Goal: Information Seeking & Learning: Learn about a topic

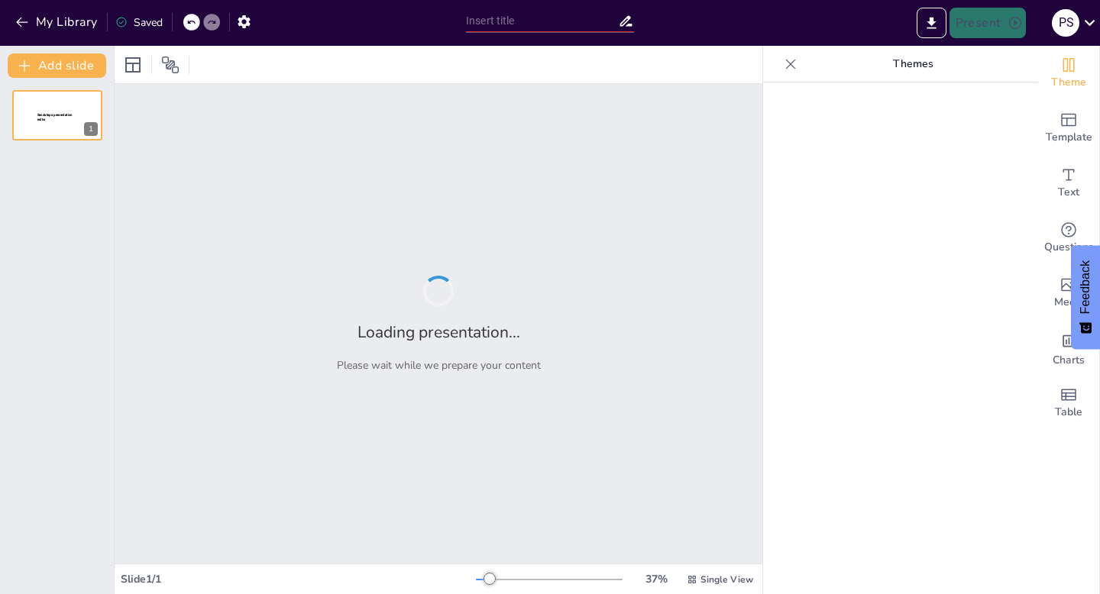
type input "Revisión de la Farmacología Dental: Uso de Medicamentos en Odontología"
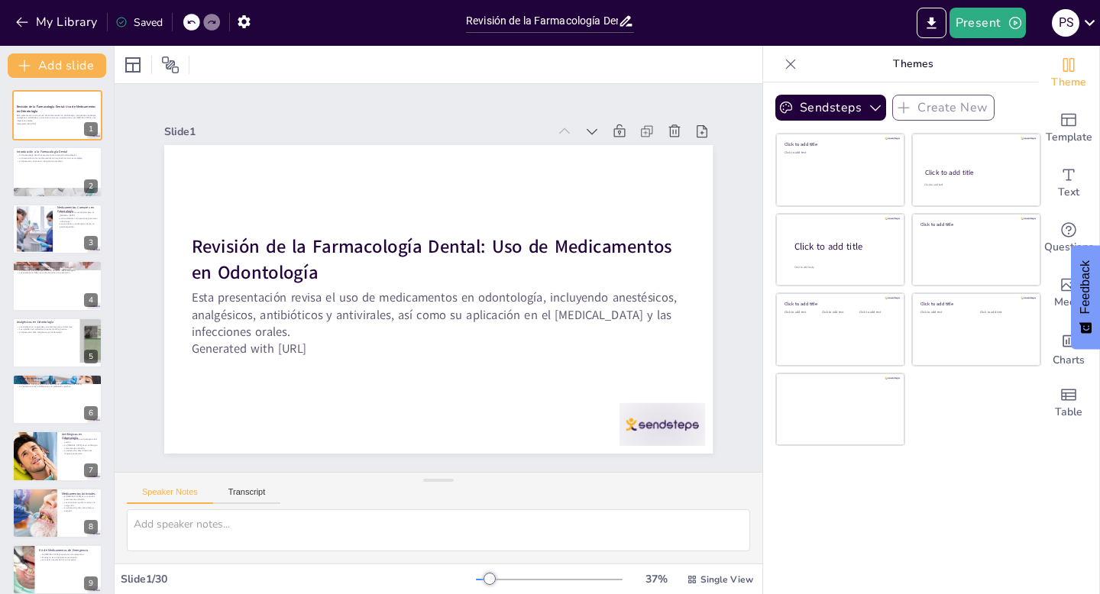
checkbox input "true"
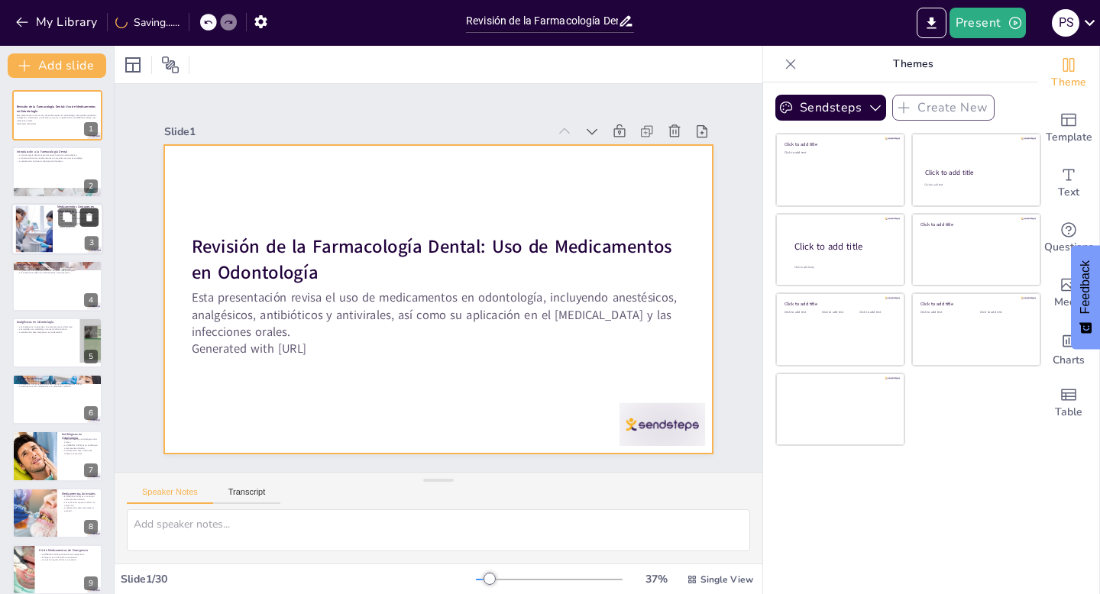
checkbox input "true"
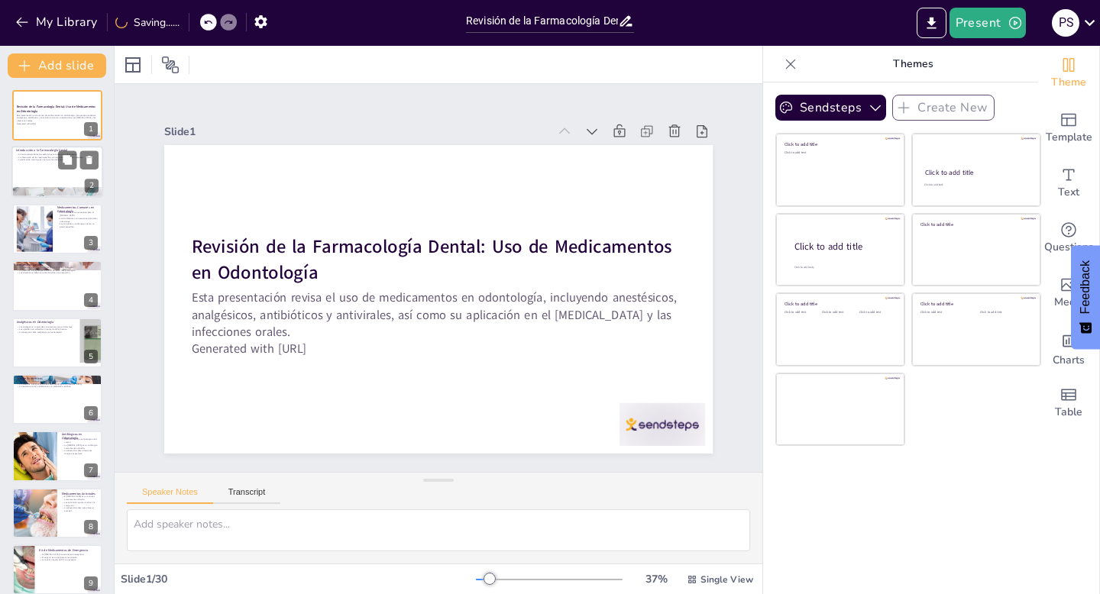
checkbox input "true"
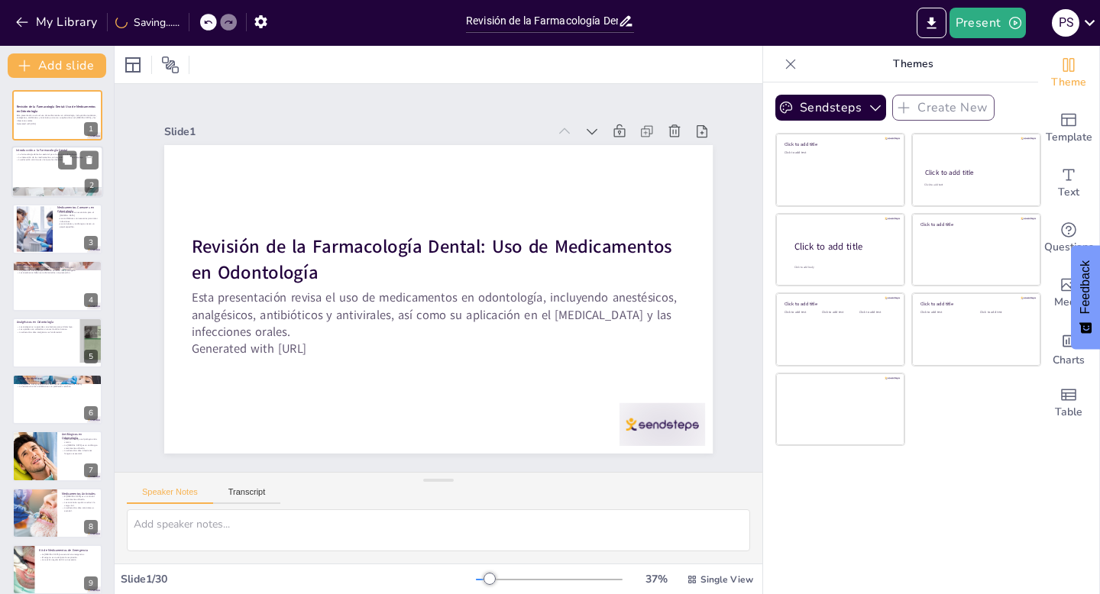
click at [60, 170] on div at bounding box center [57, 173] width 92 height 52
type textarea "La farmacología dental es la base sobre la cual se construye la práctica odonto…"
checkbox input "true"
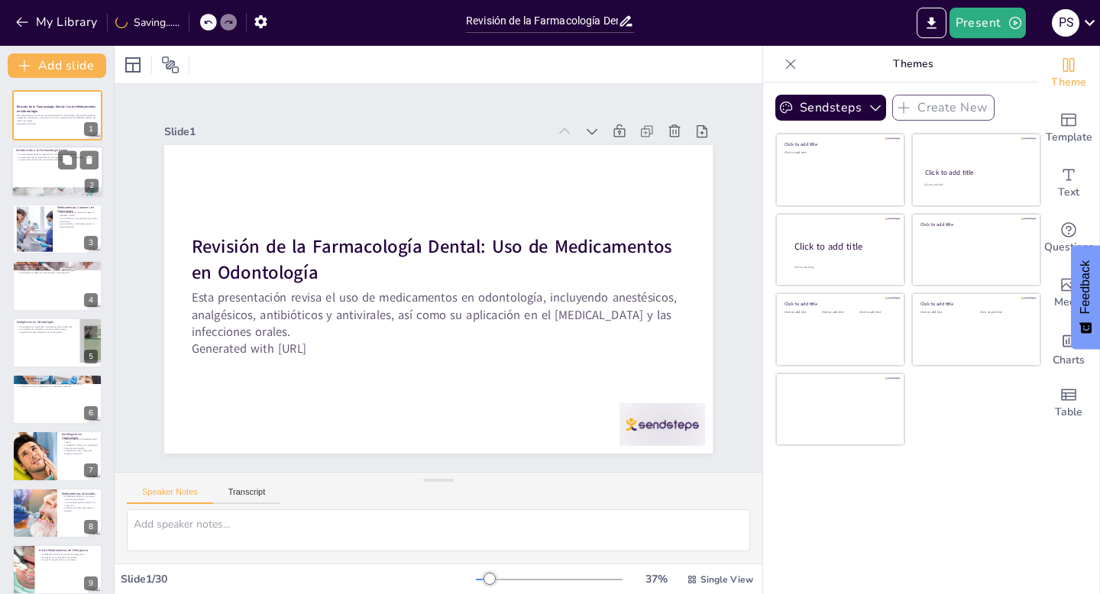
checkbox input "true"
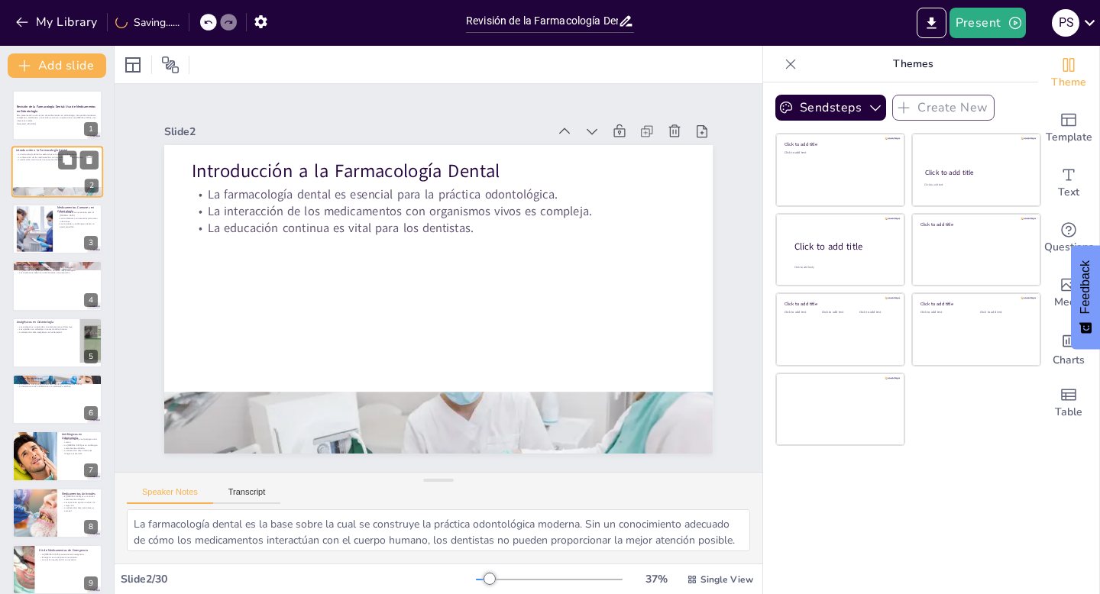
scroll to position [31, 0]
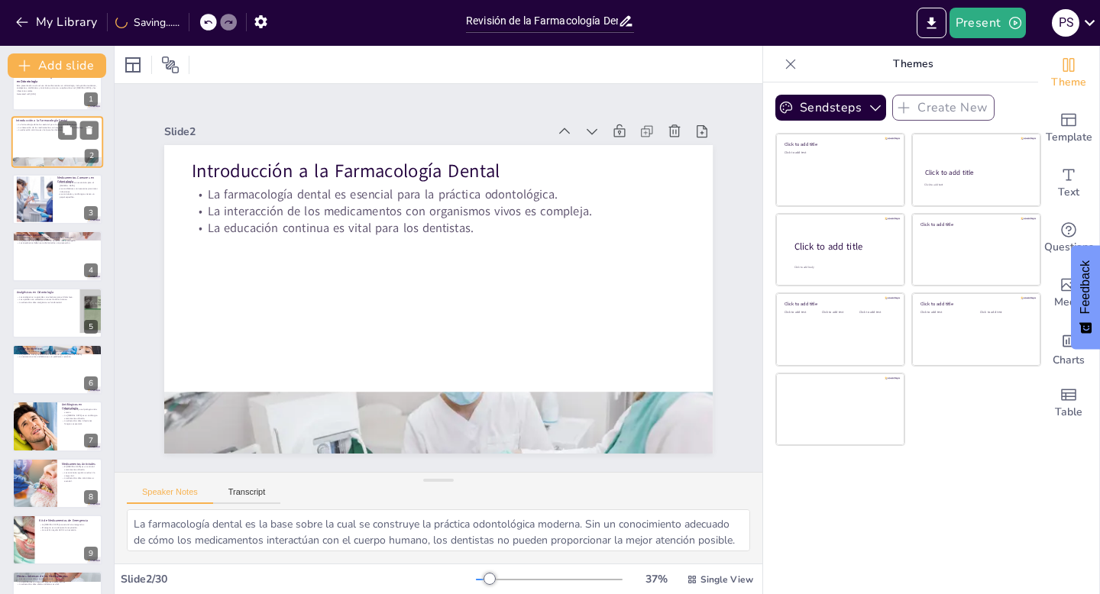
checkbox input "true"
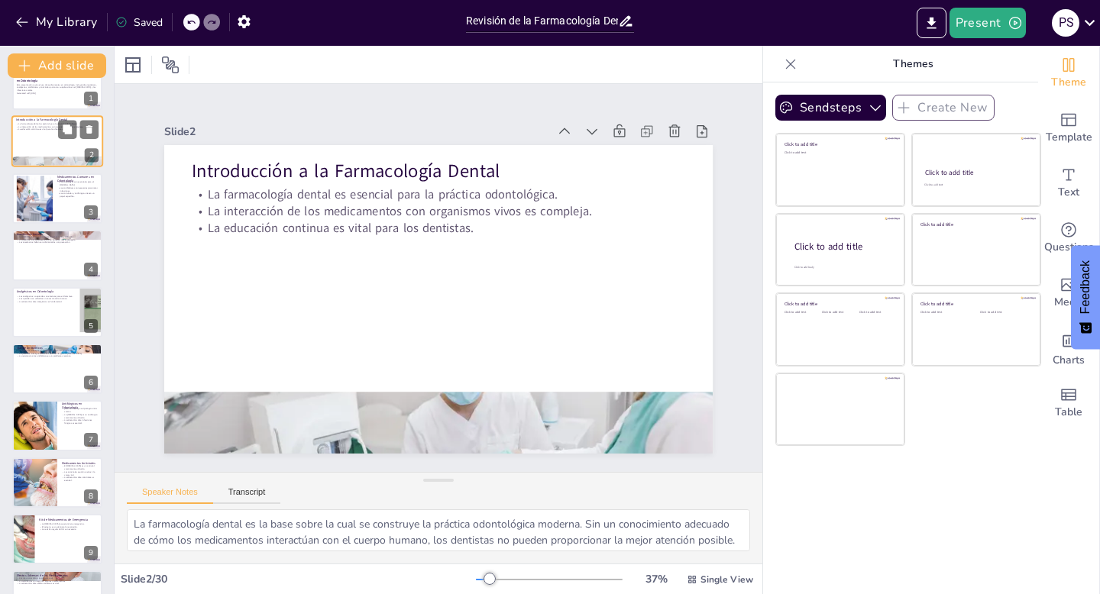
scroll to position [61, 0]
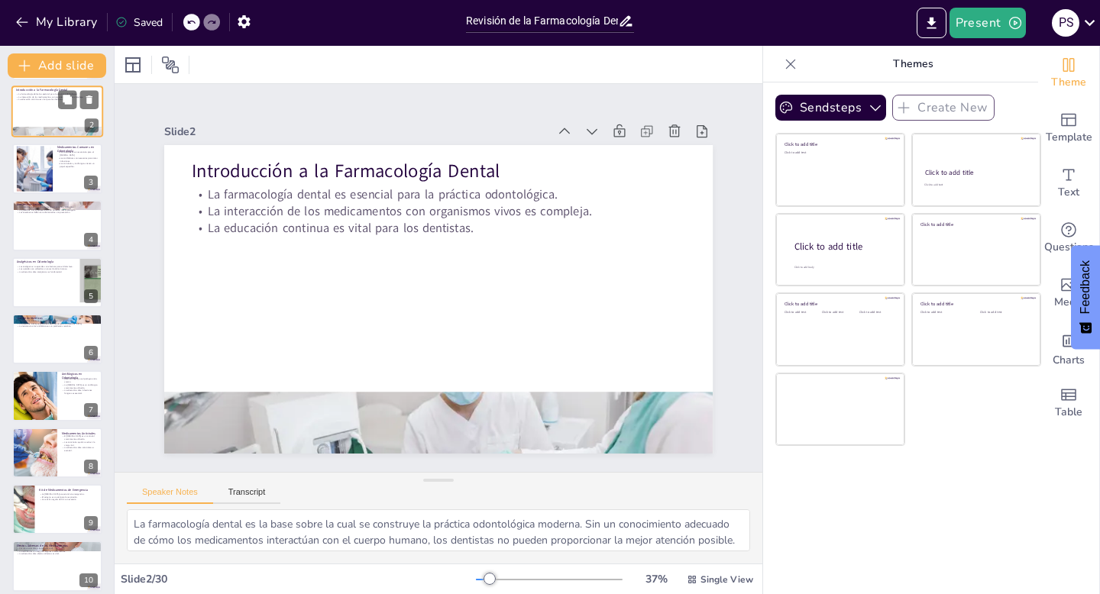
checkbox input "true"
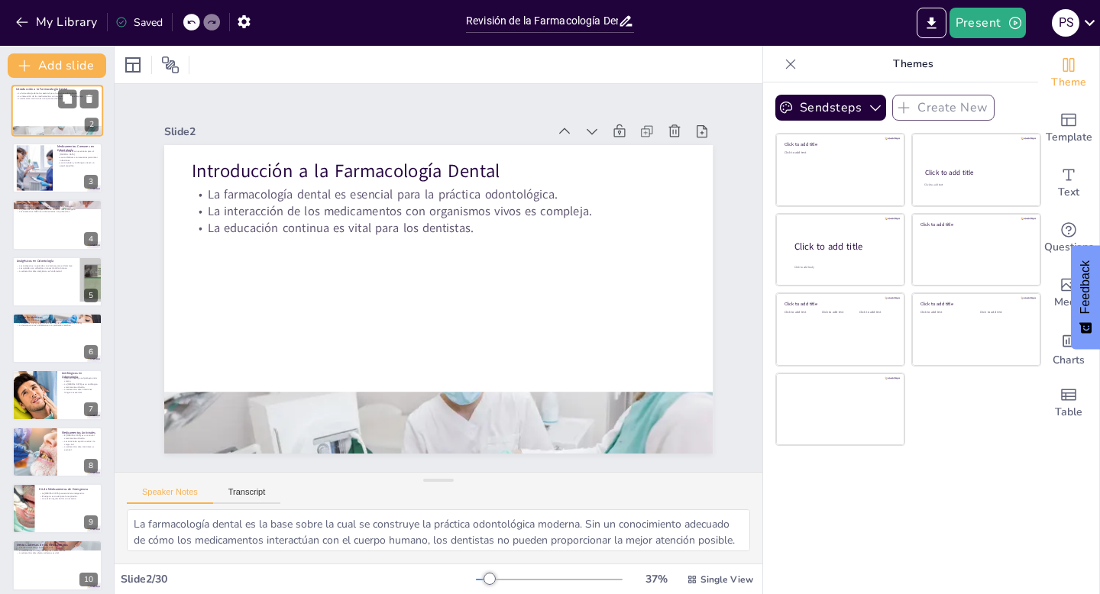
click at [60, 170] on div at bounding box center [57, 168] width 90 height 50
type textarea "Los anestésicos permiten a los dentistas realizar procedimientos sin causar dol…"
checkbox input "true"
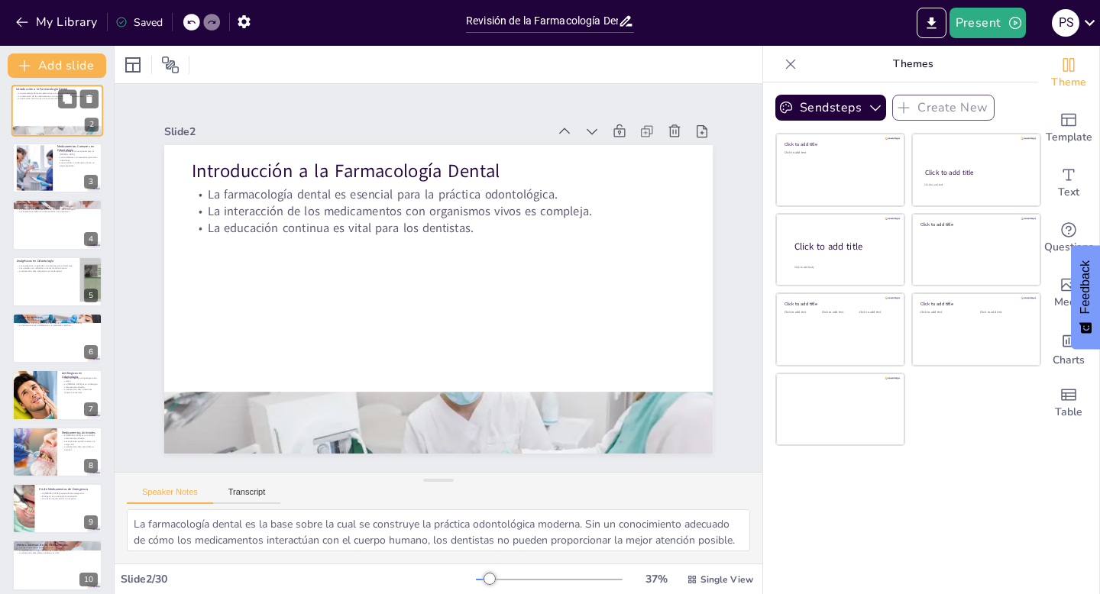
checkbox input "true"
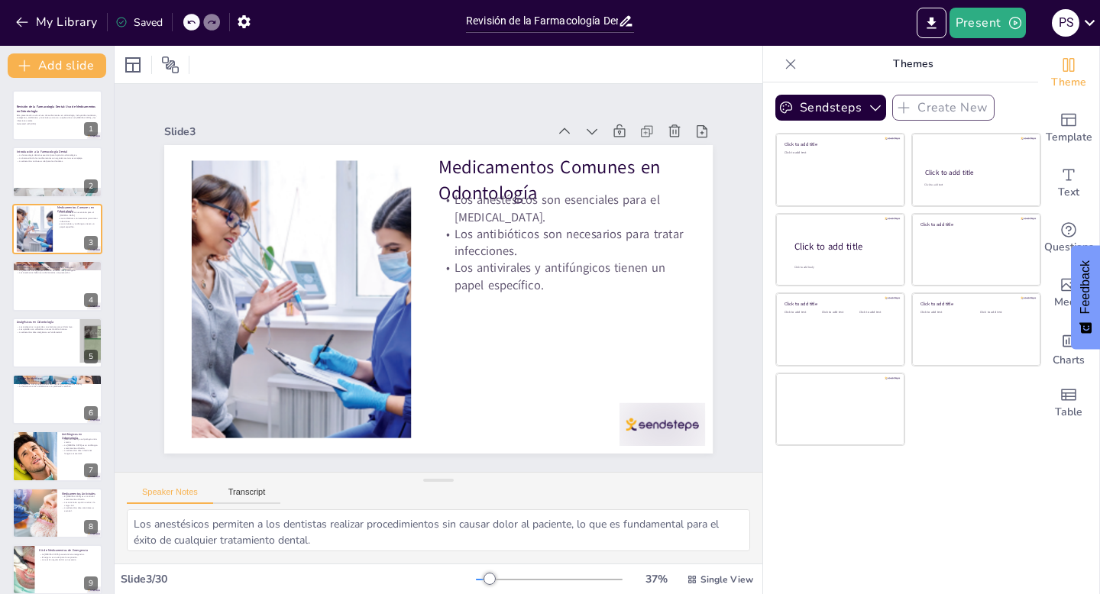
checkbox input "true"
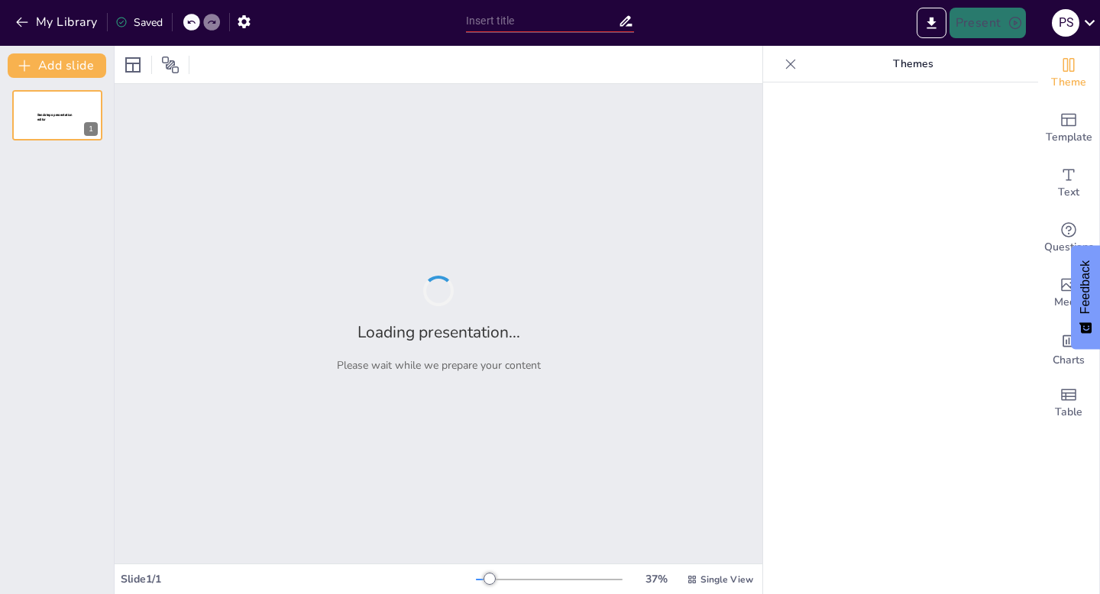
type input "Tendencias Actuales en el [MEDICAL_DATA] Dental: De lo Empírico a lo Estandariz…"
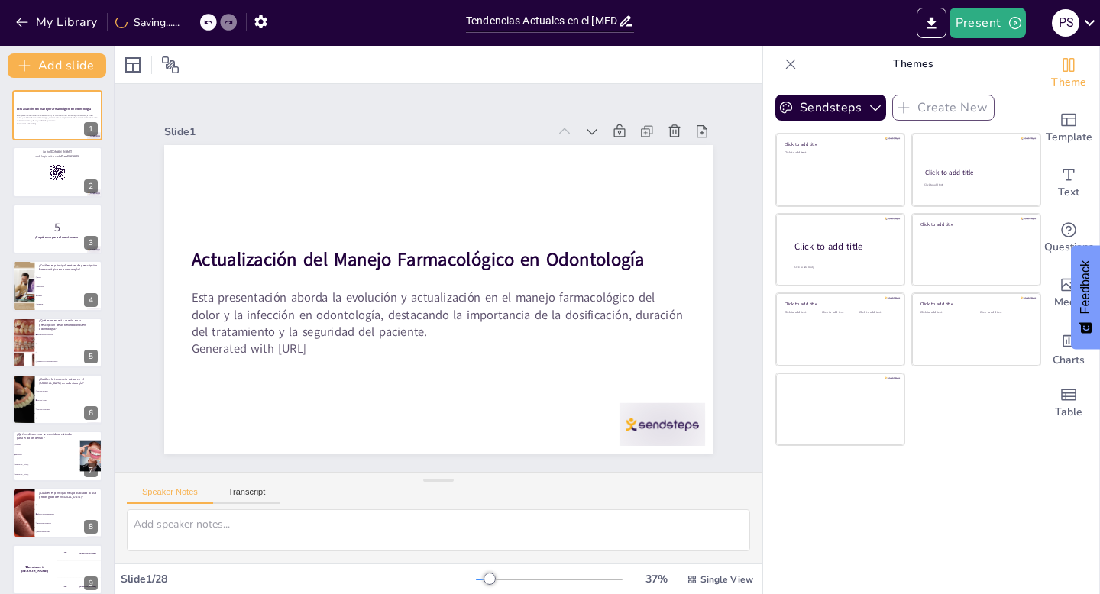
checkbox input "true"
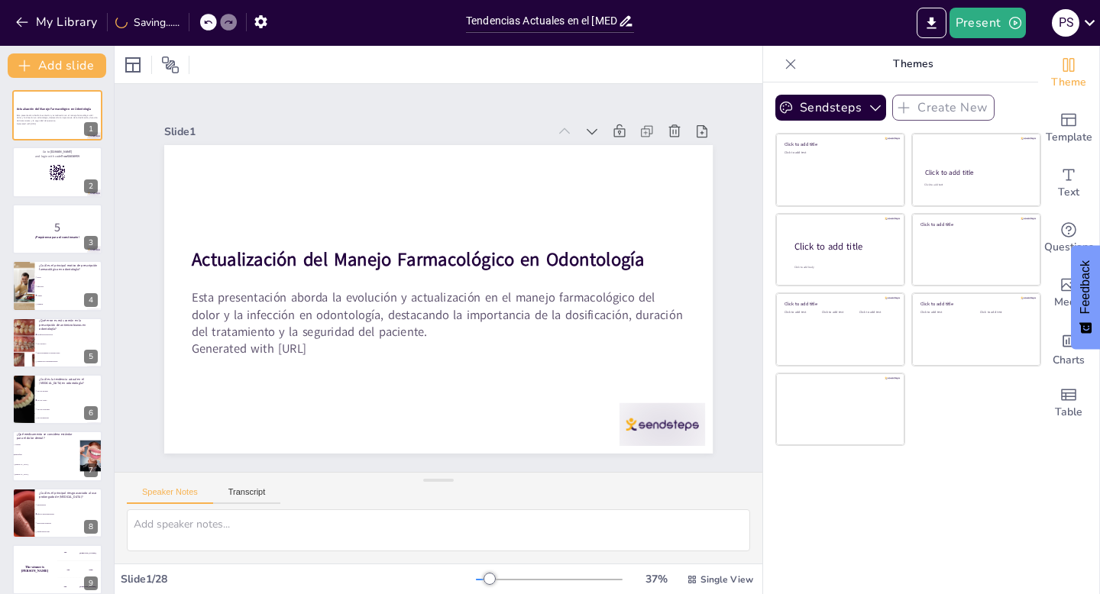
checkbox input "true"
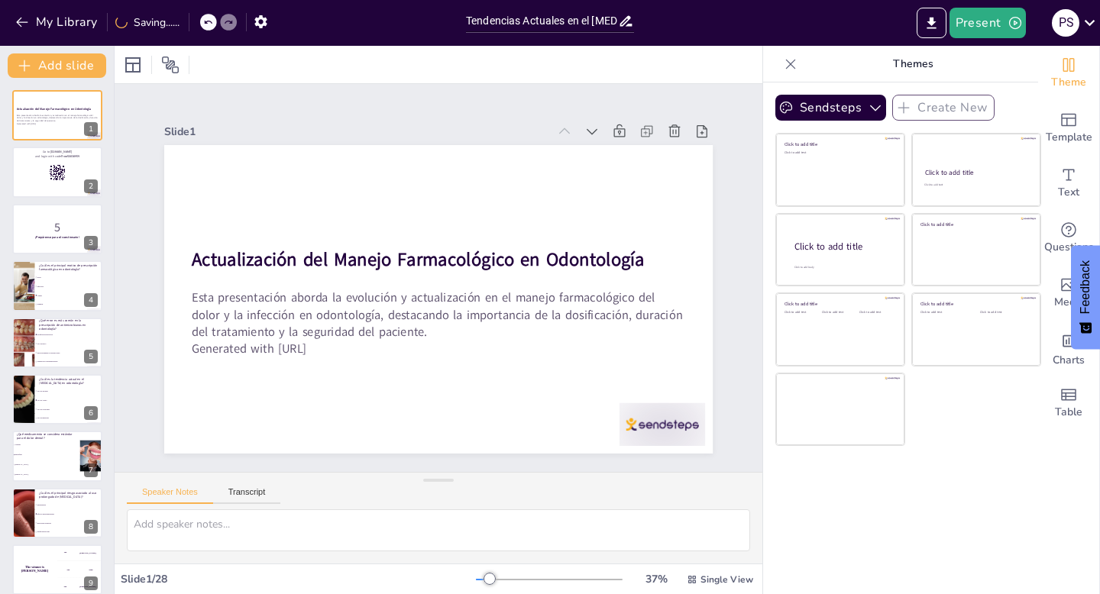
checkbox input "true"
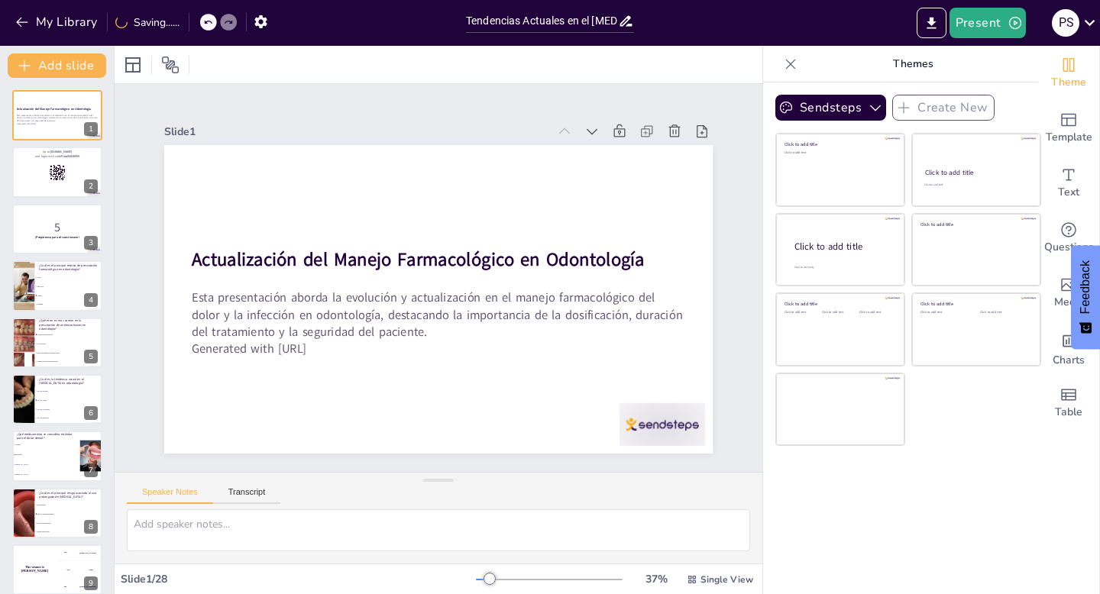
checkbox input "true"
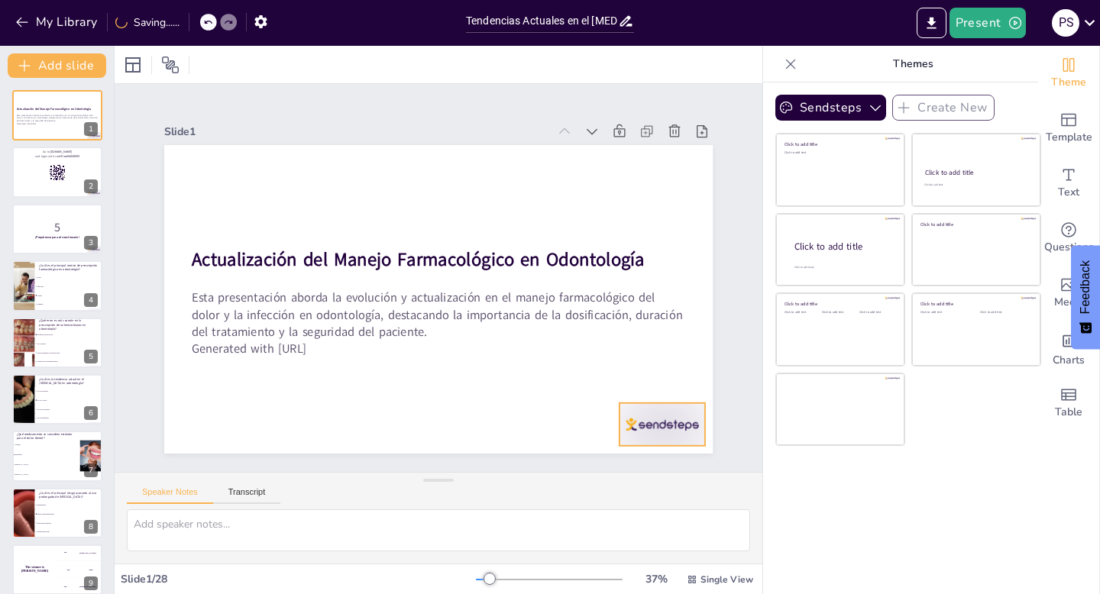
checkbox input "true"
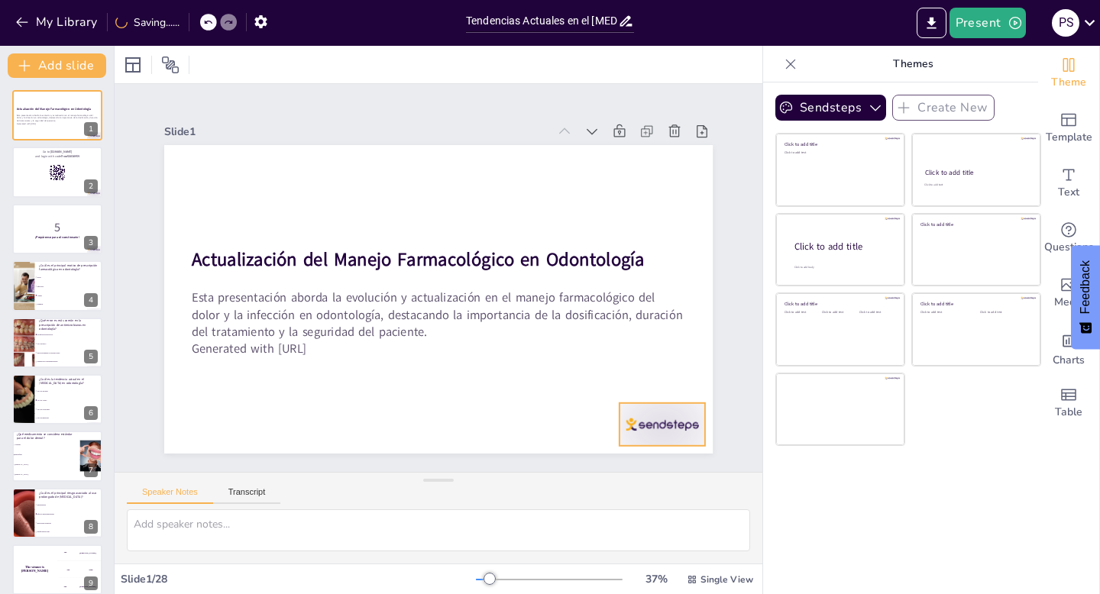
checkbox input "true"
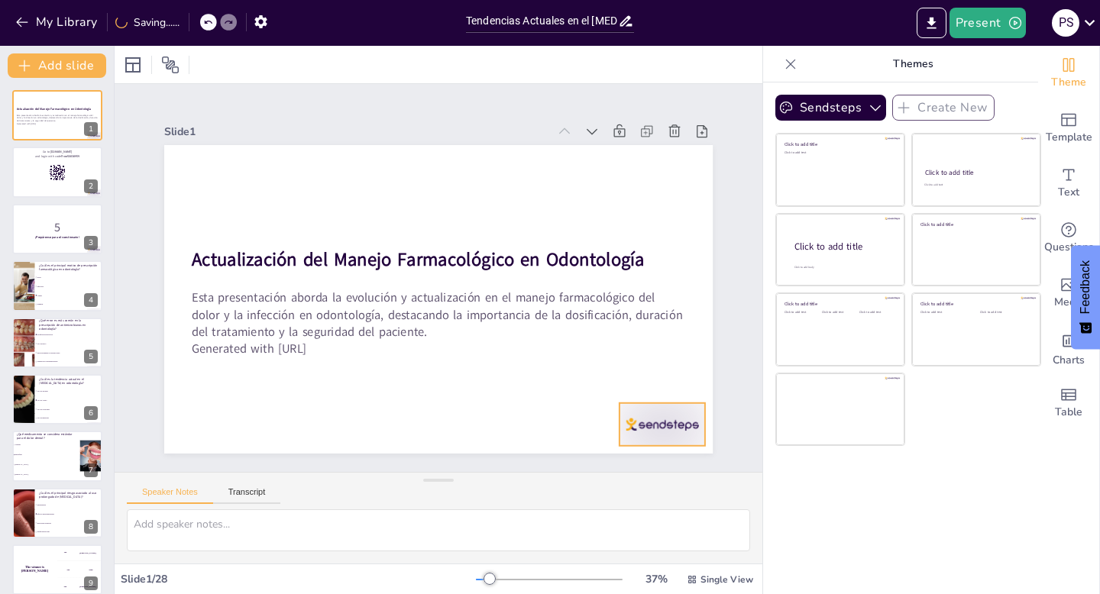
checkbox input "true"
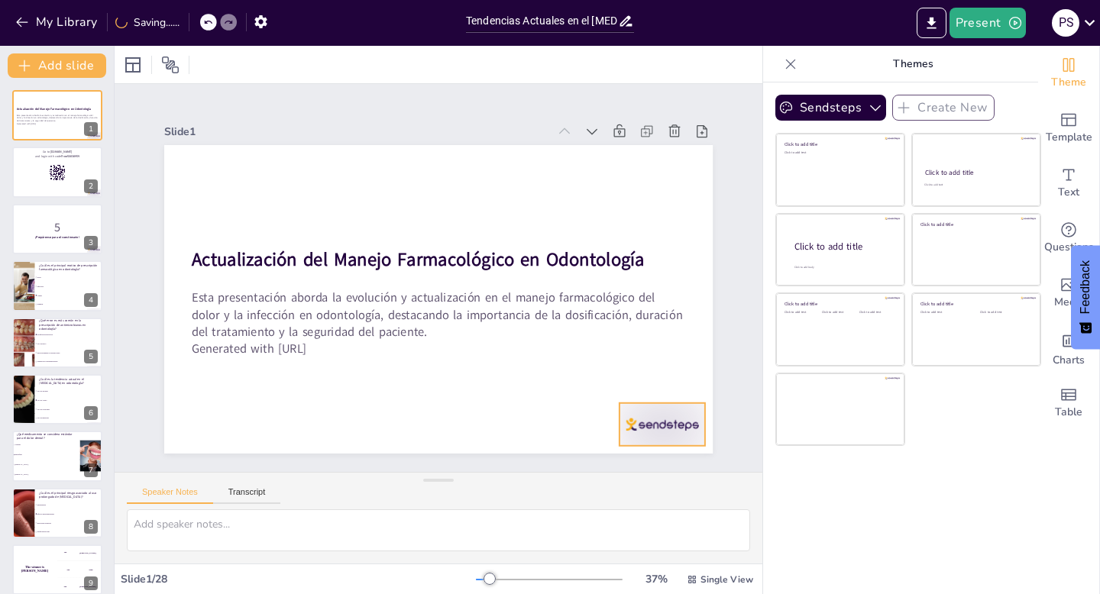
checkbox input "true"
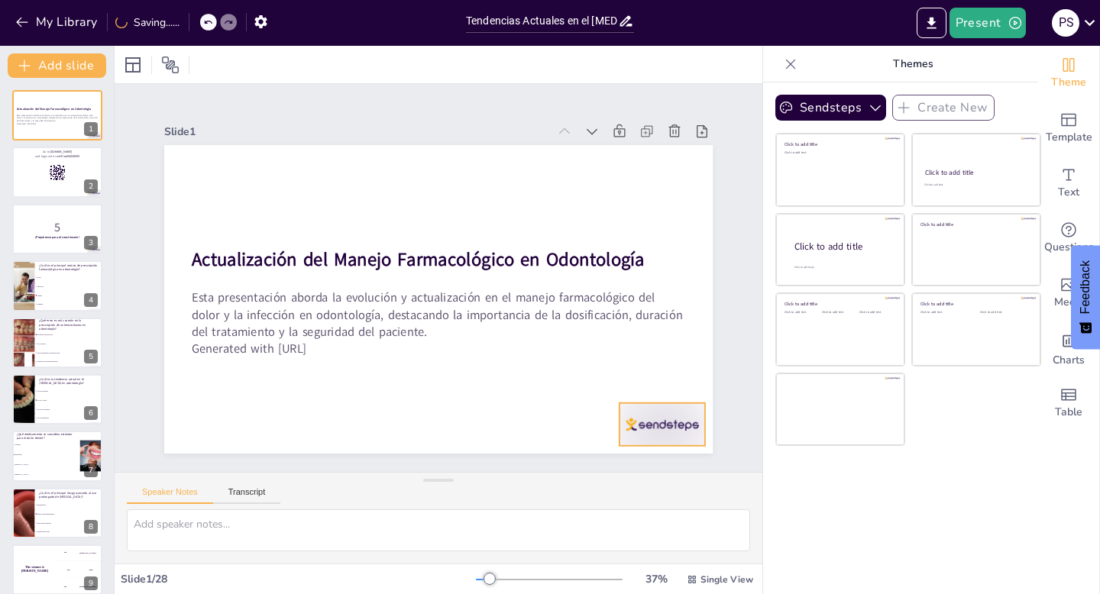
checkbox input "true"
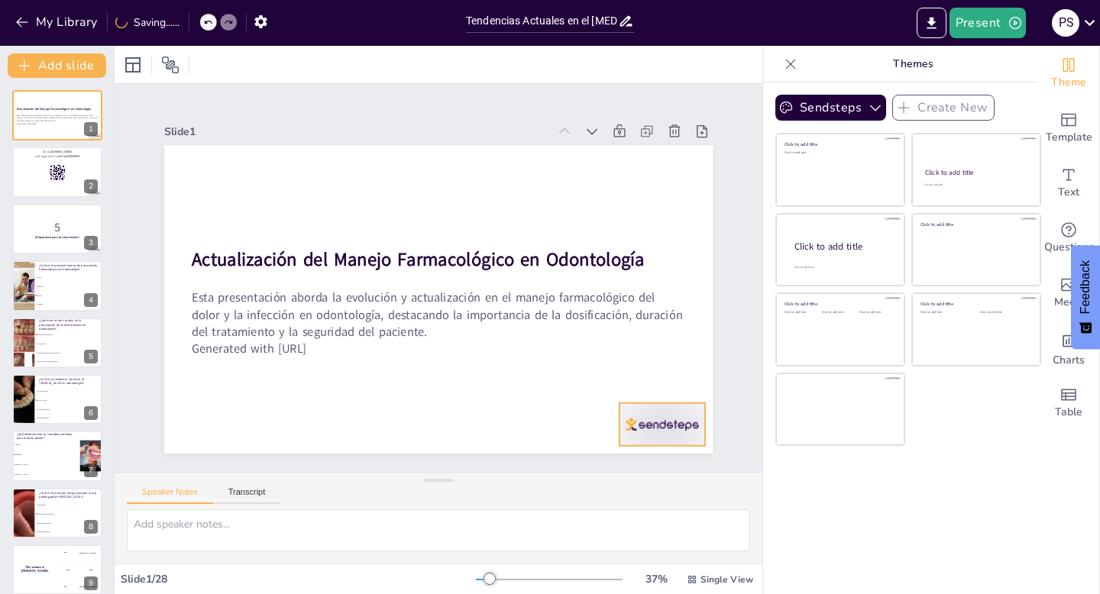
checkbox input "true"
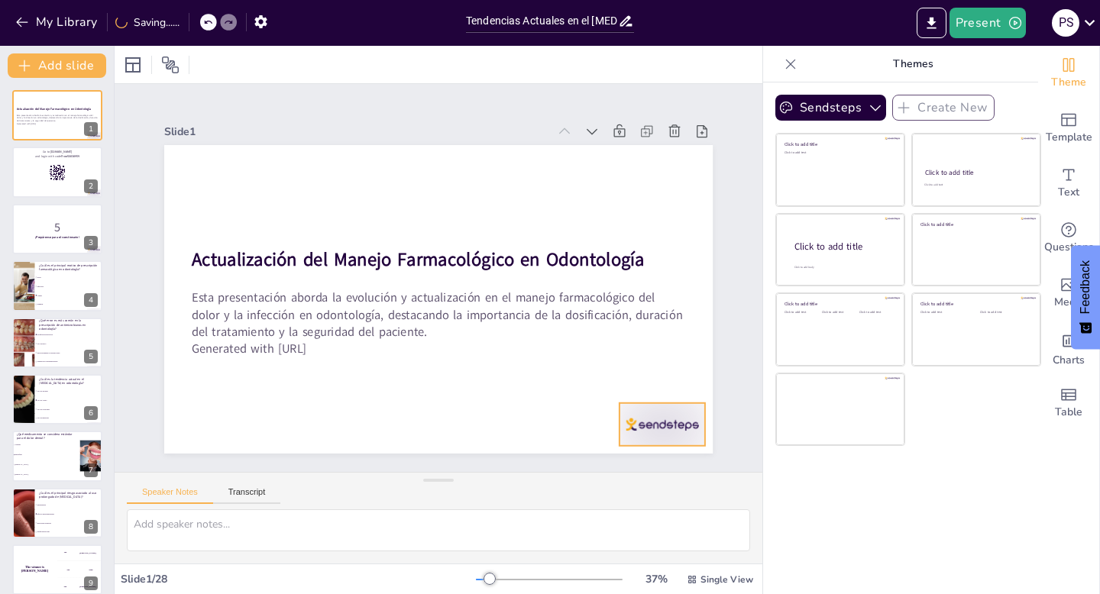
checkbox input "true"
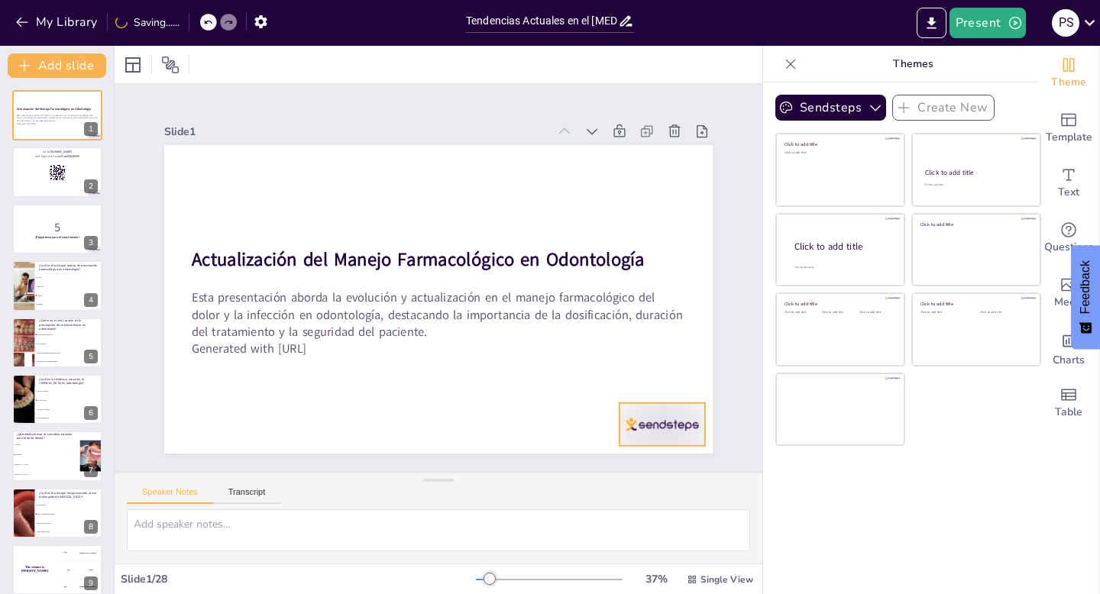
checkbox input "true"
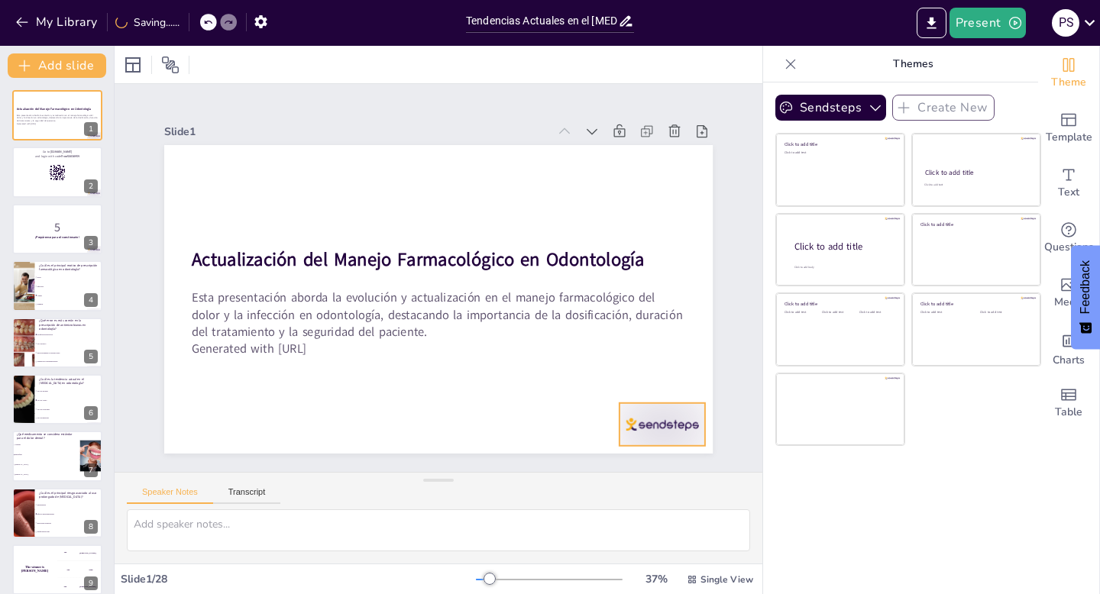
checkbox input "true"
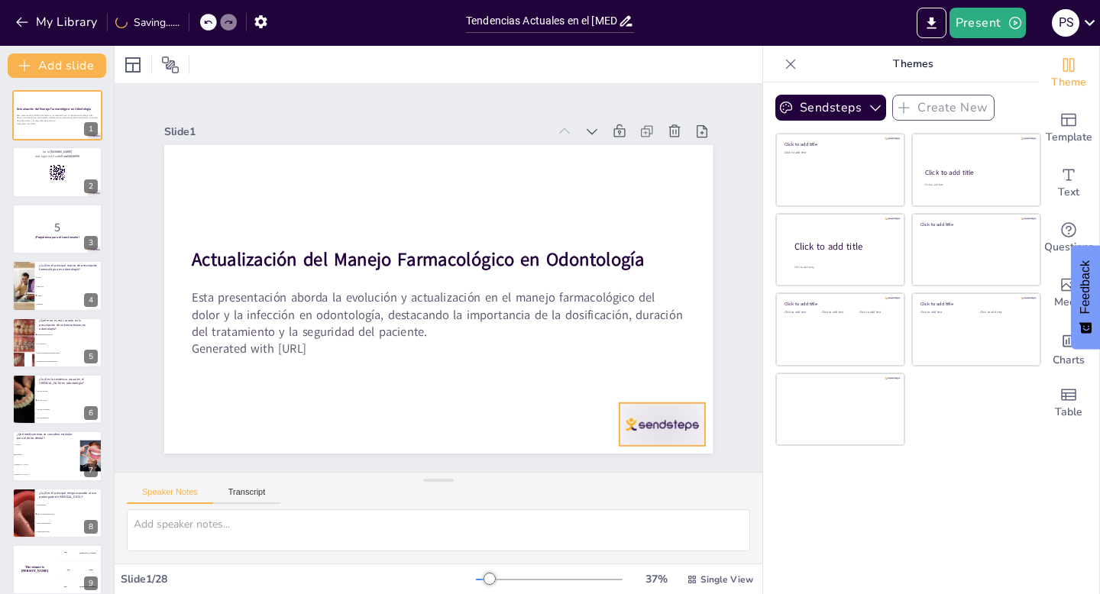
checkbox input "true"
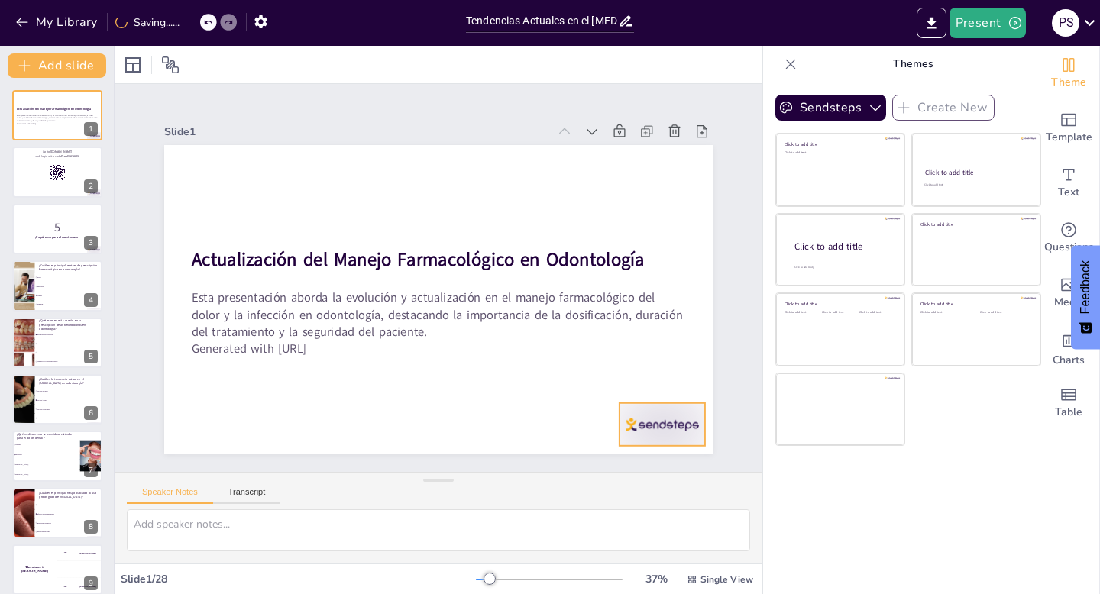
checkbox input "true"
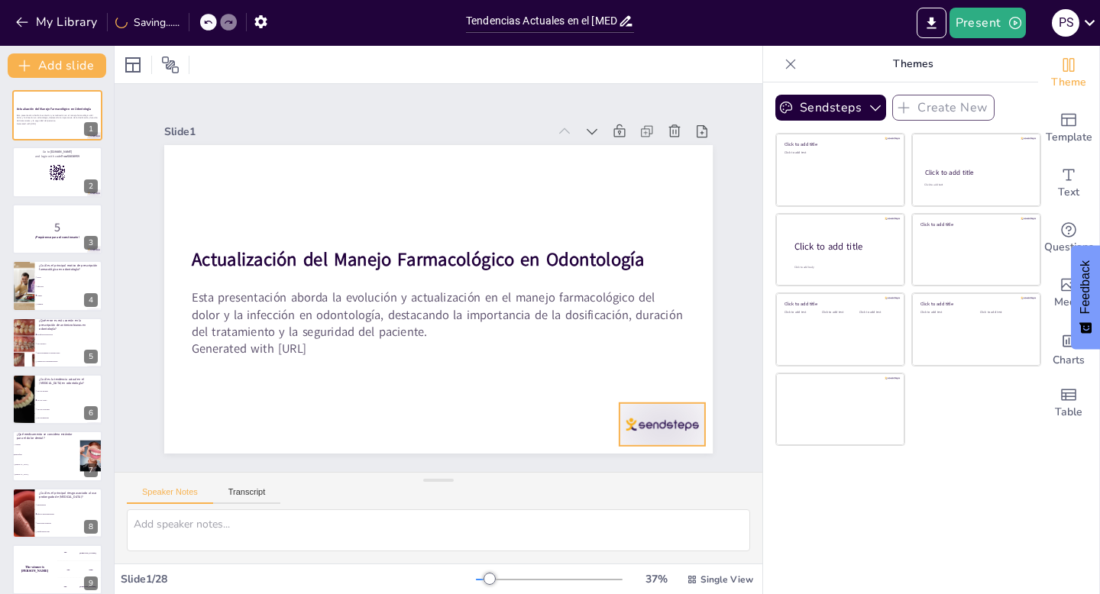
checkbox input "true"
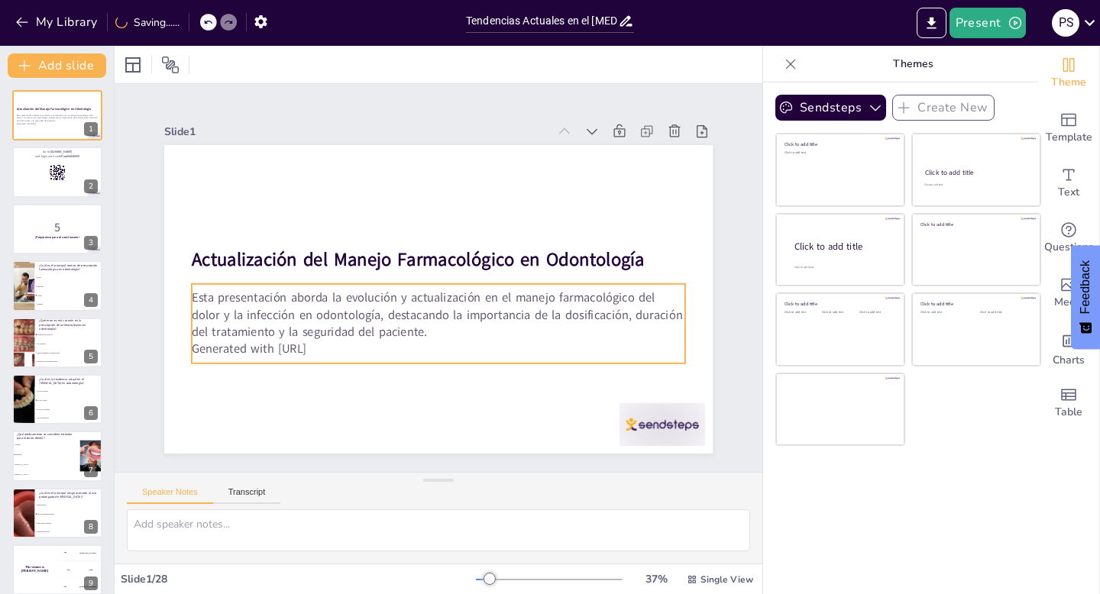
checkbox input "true"
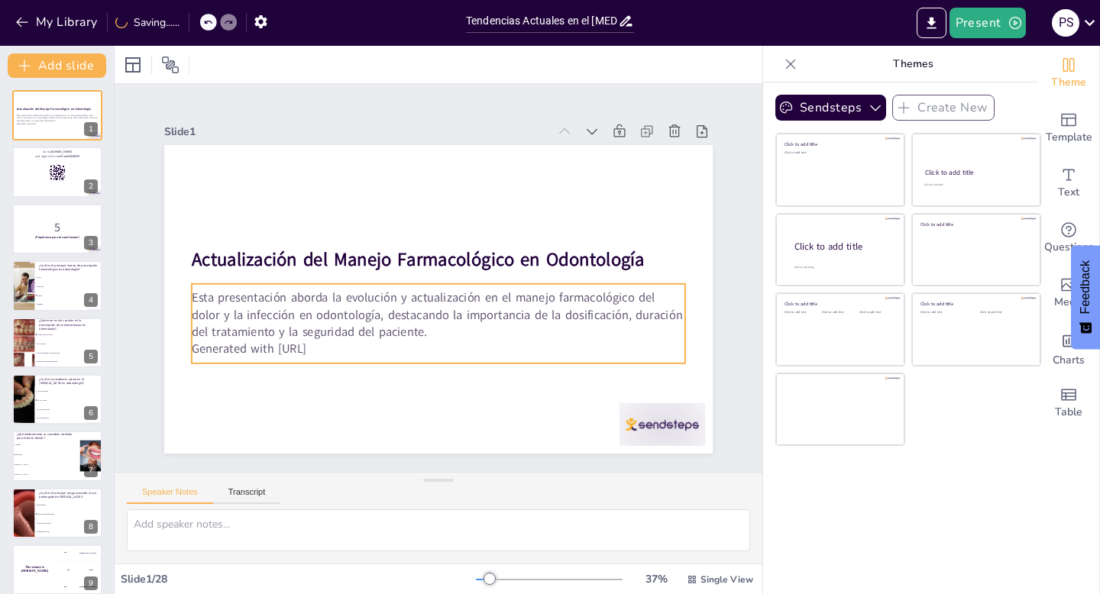
checkbox input "true"
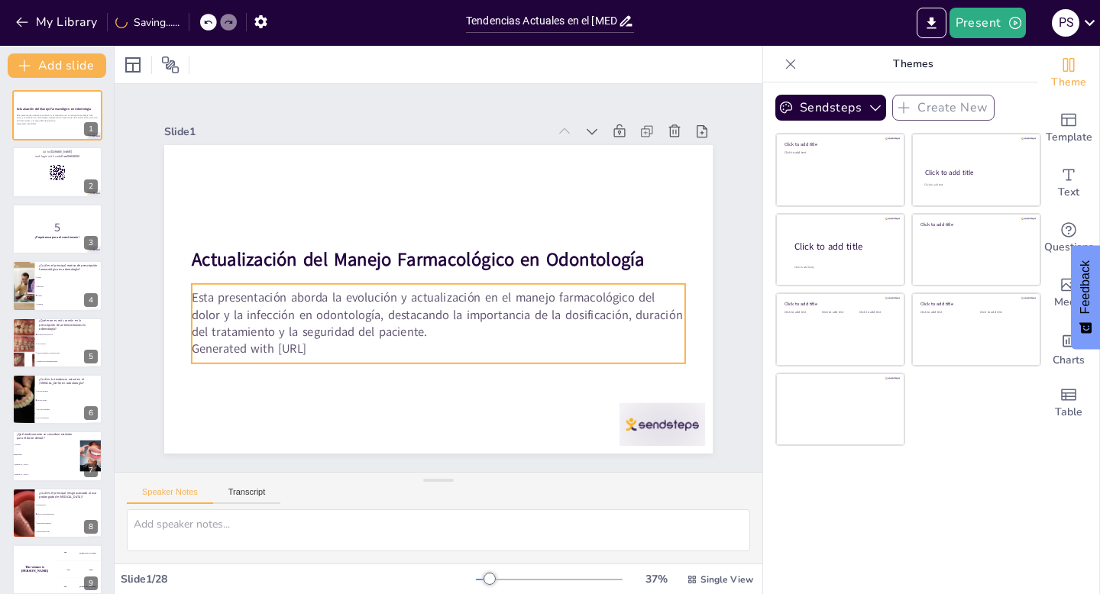
checkbox input "true"
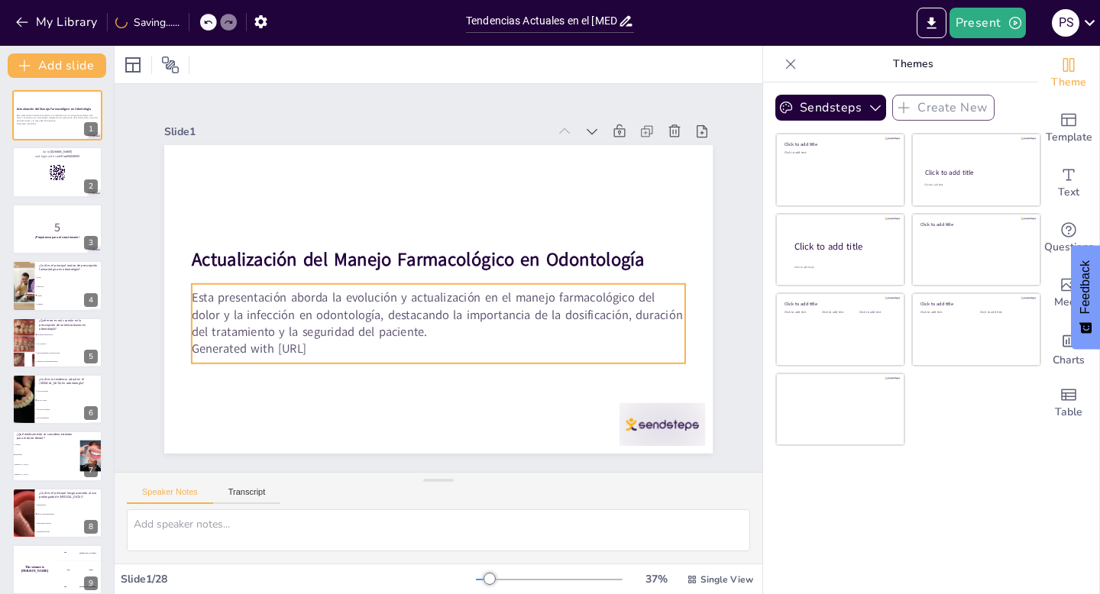
checkbox input "true"
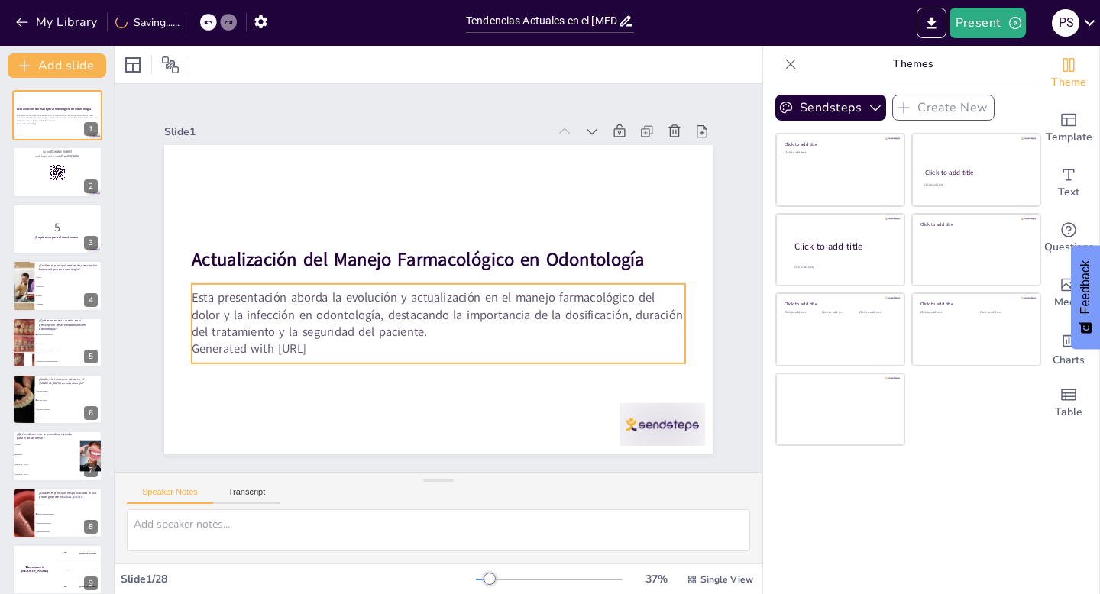
checkbox input "true"
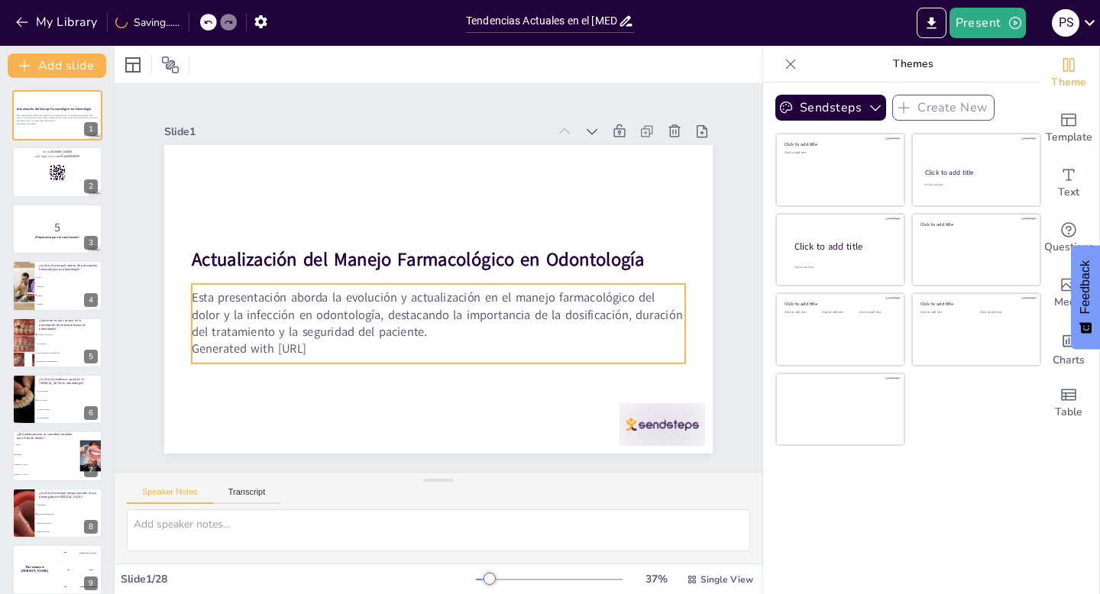
checkbox input "true"
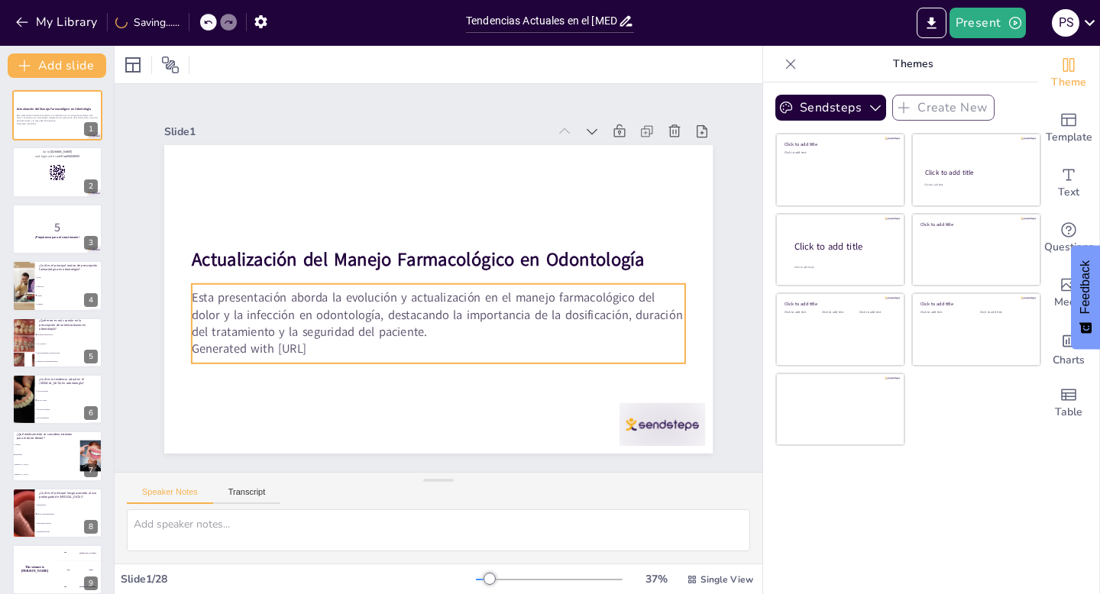
checkbox input "true"
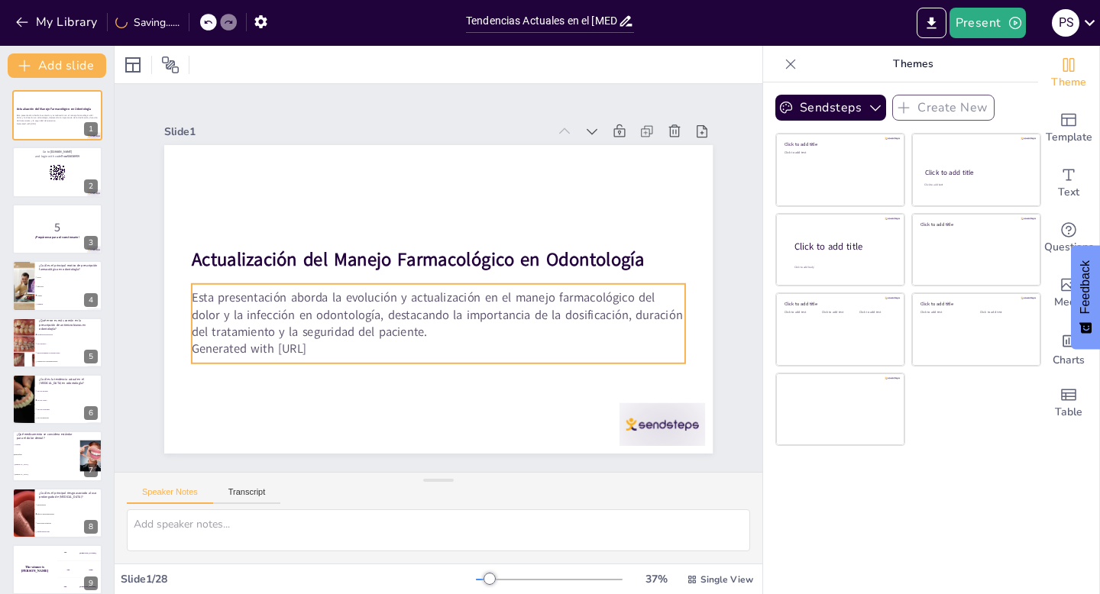
checkbox input "true"
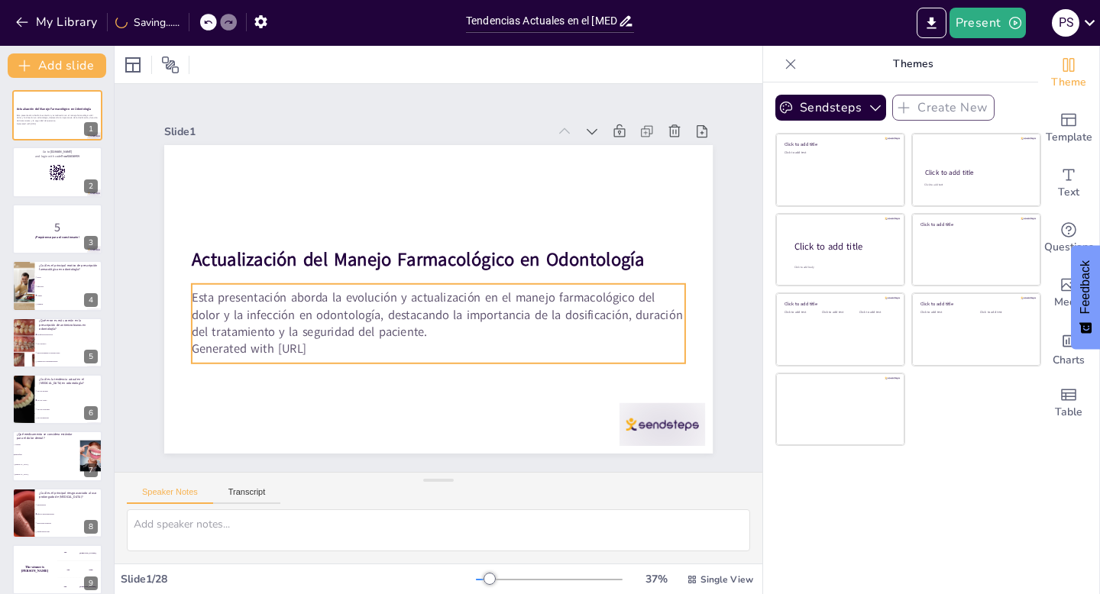
checkbox input "true"
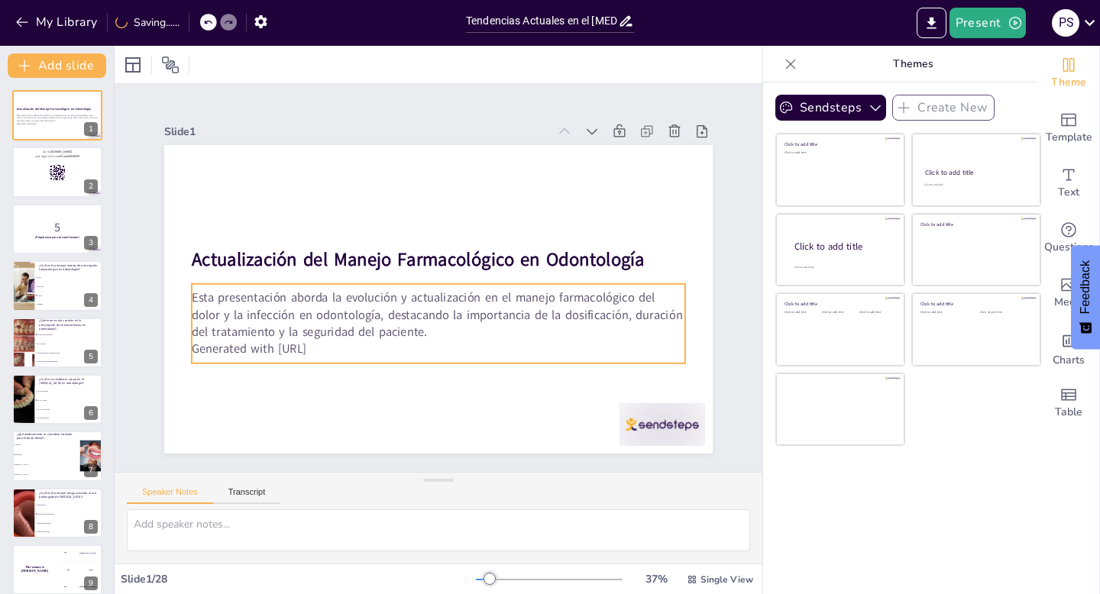
checkbox input "true"
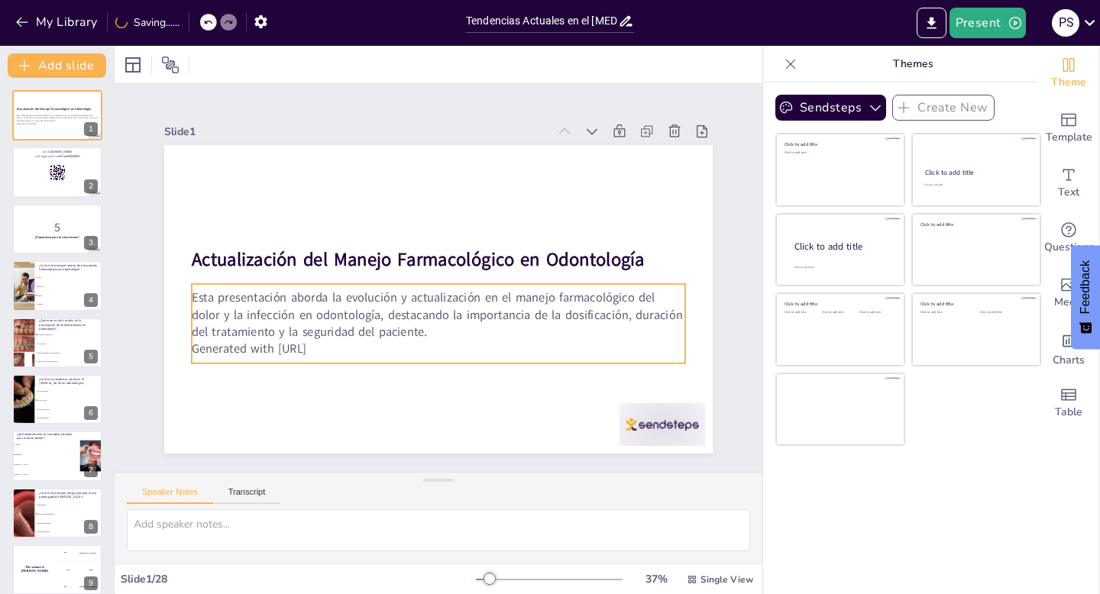
checkbox input "true"
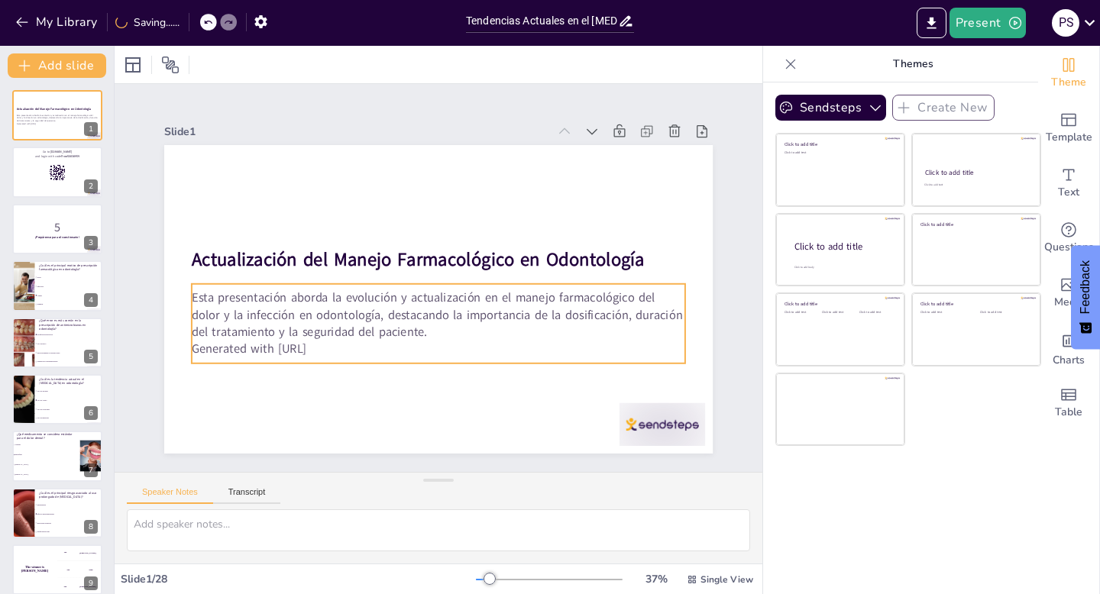
checkbox input "true"
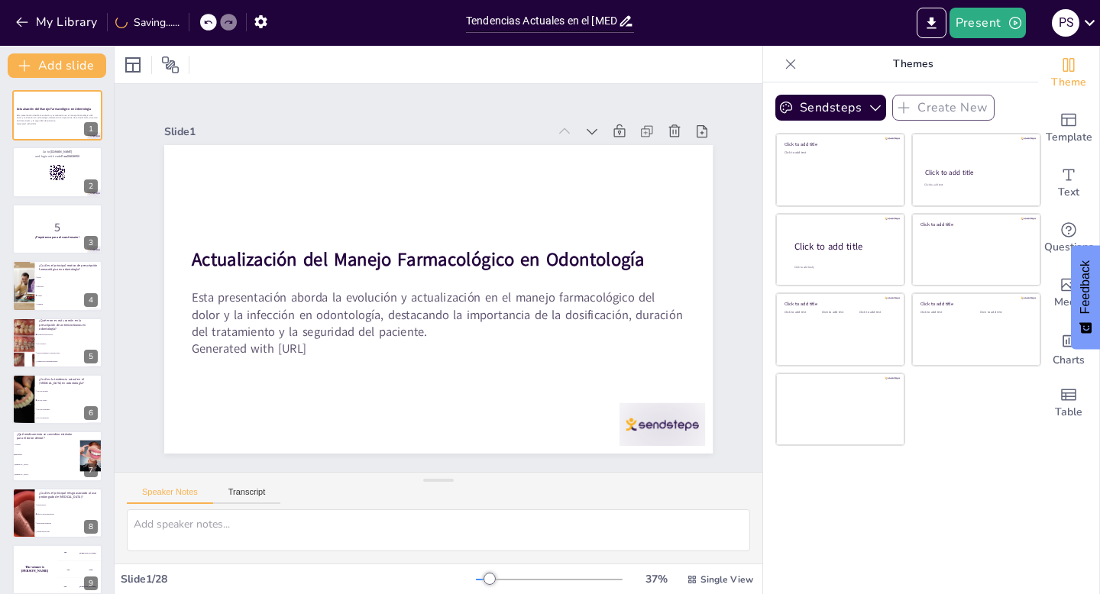
checkbox input "true"
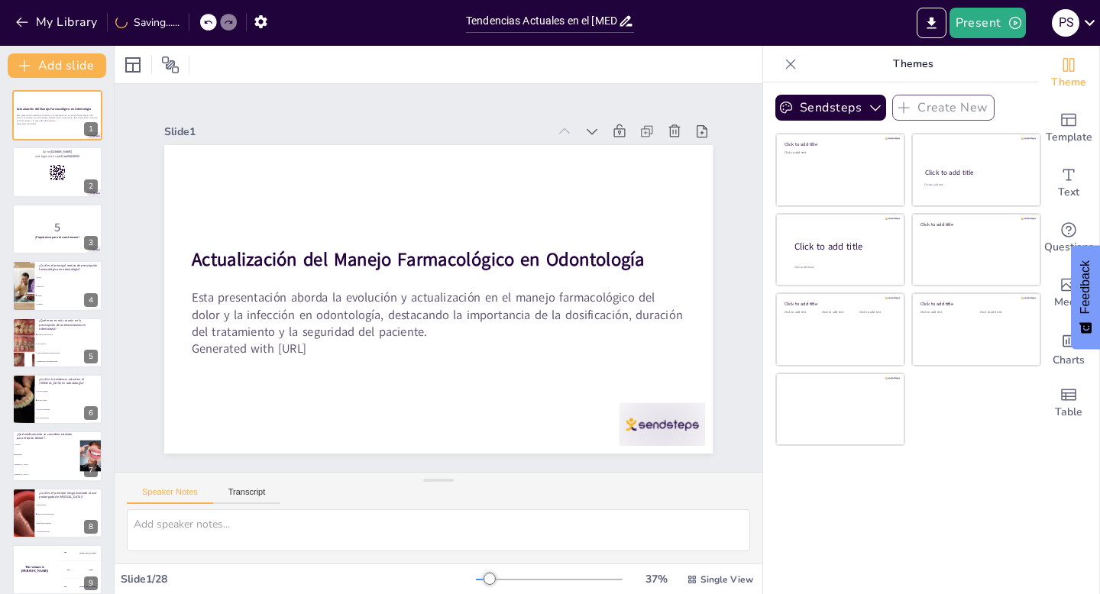
checkbox input "true"
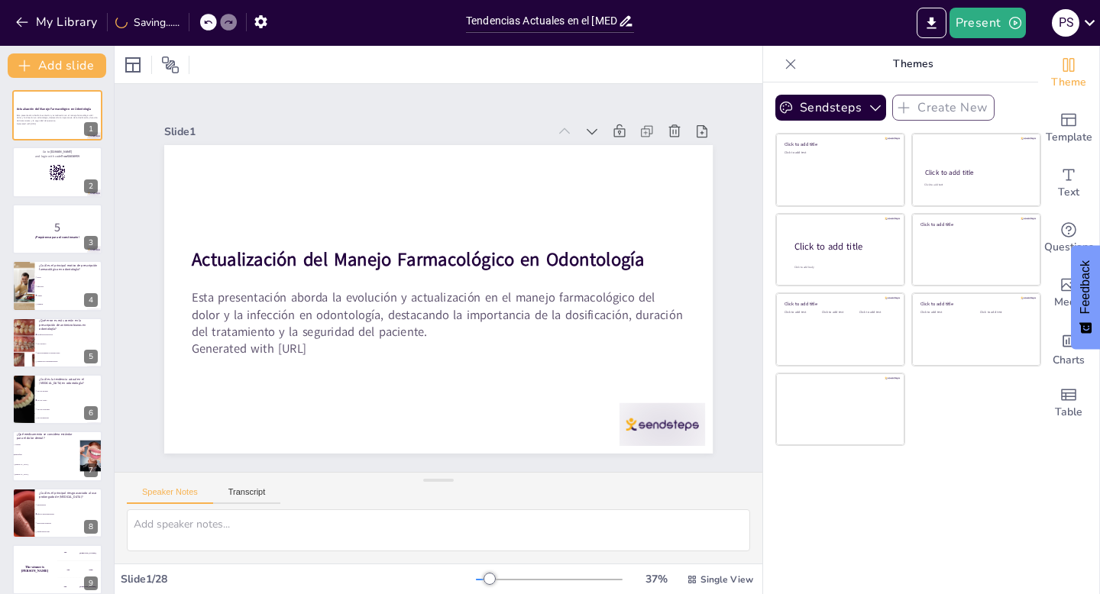
checkbox input "true"
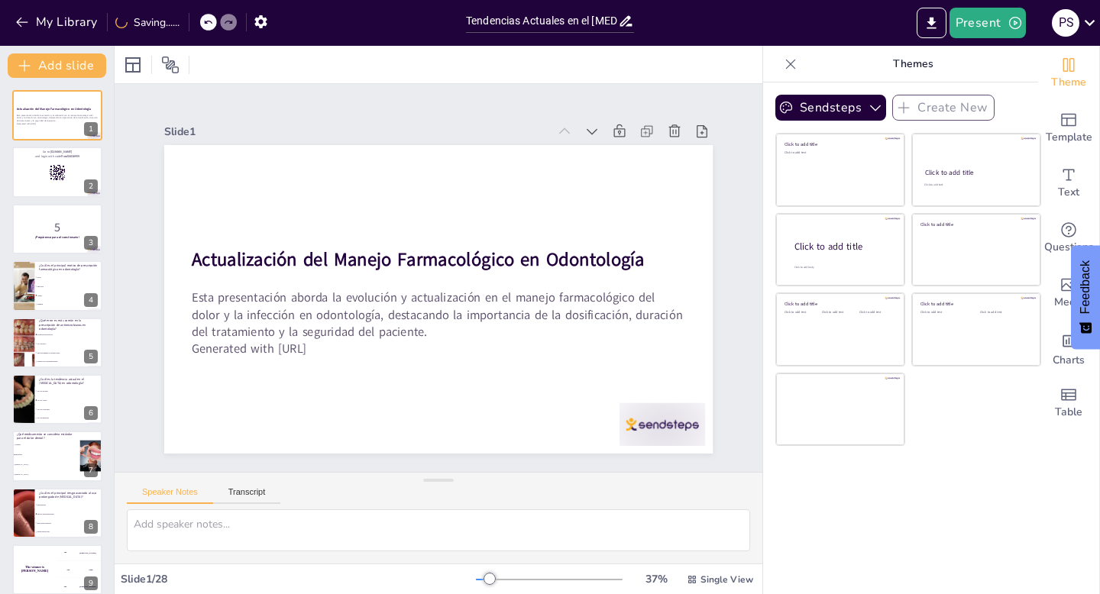
checkbox input "true"
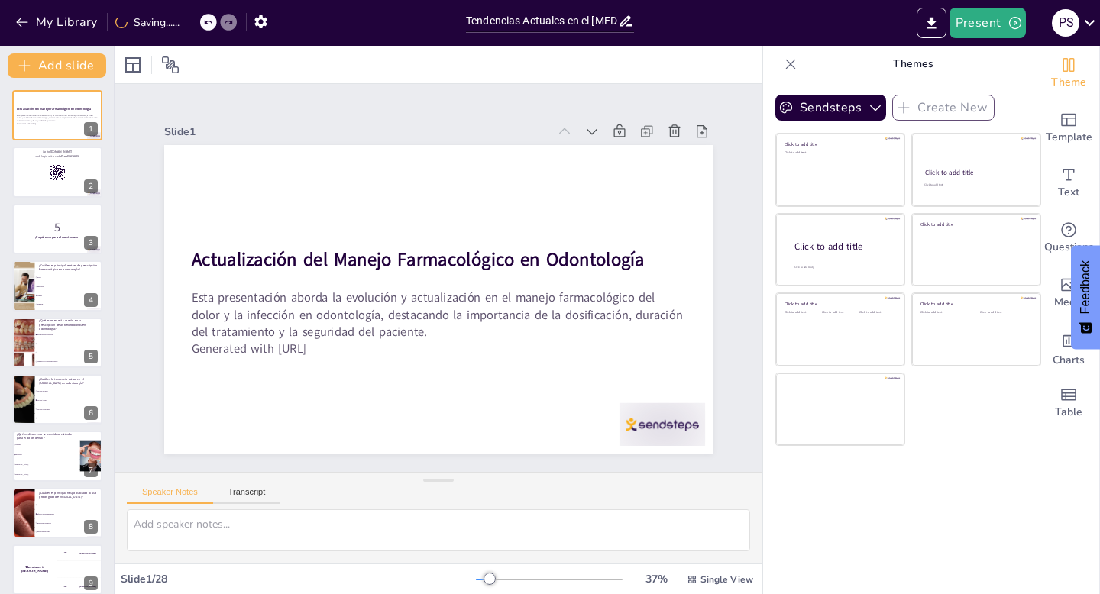
checkbox input "true"
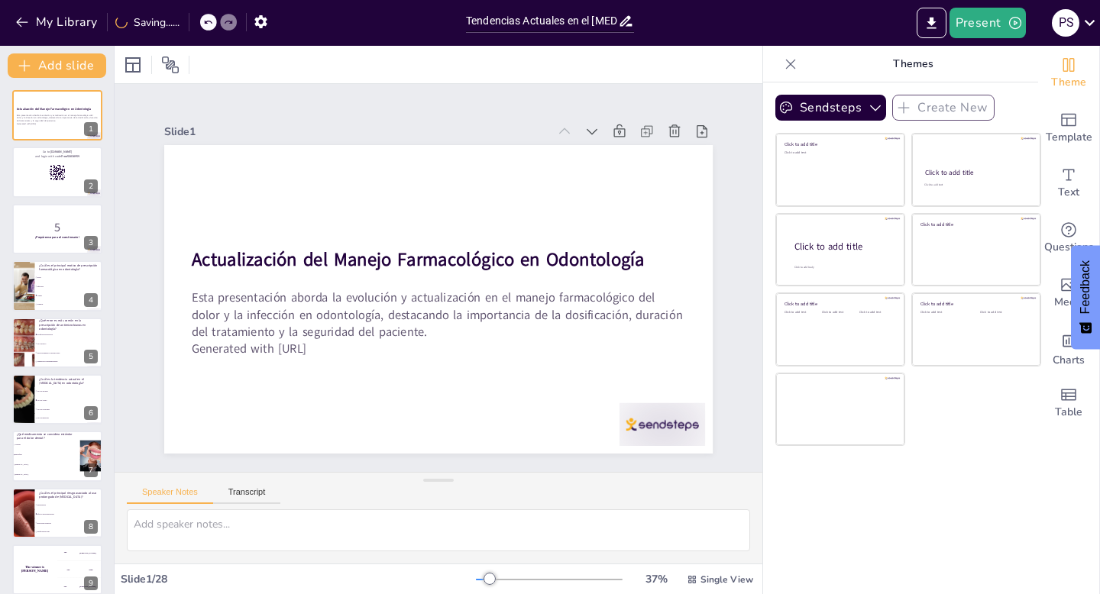
checkbox input "true"
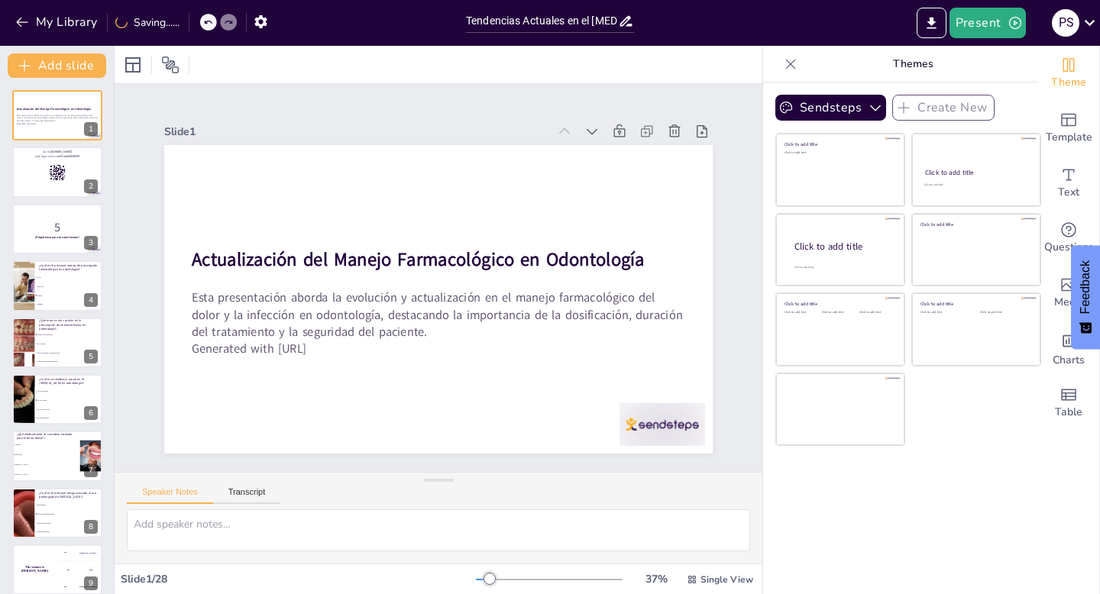
checkbox input "true"
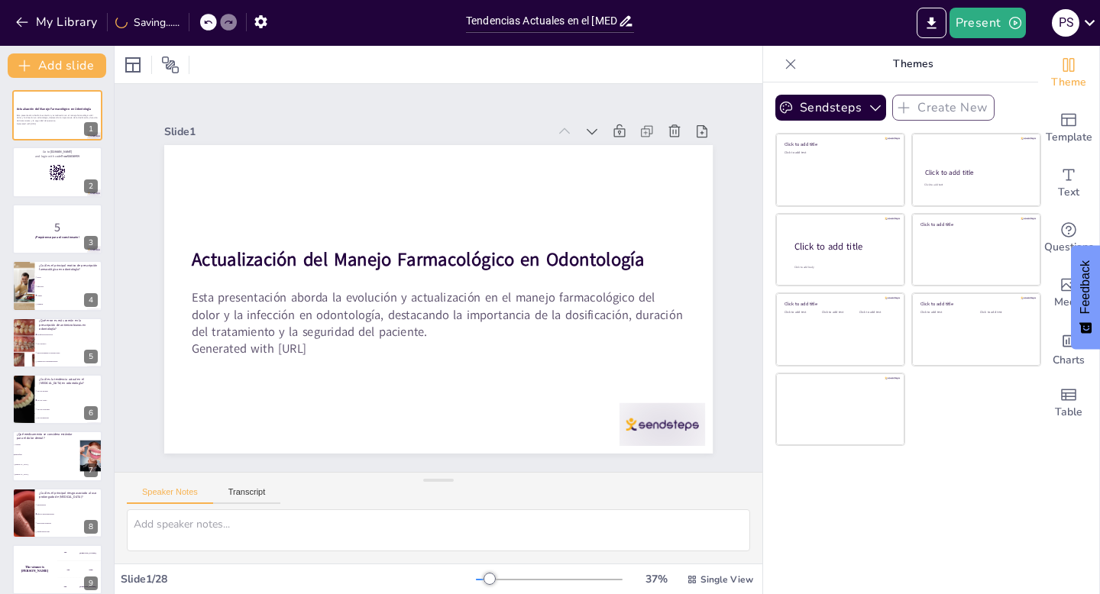
checkbox input "true"
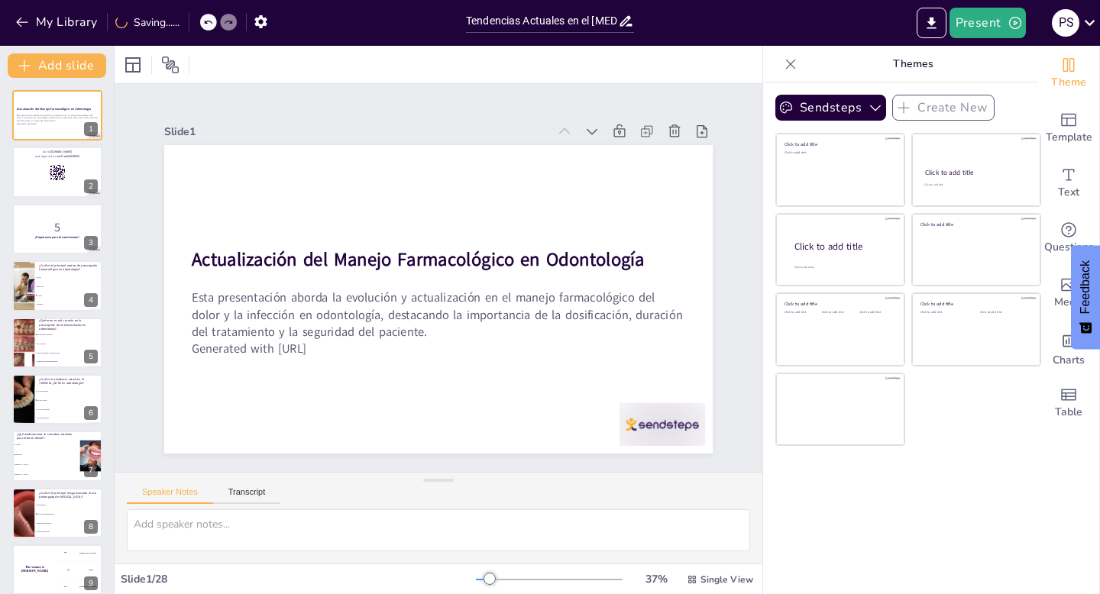
checkbox input "true"
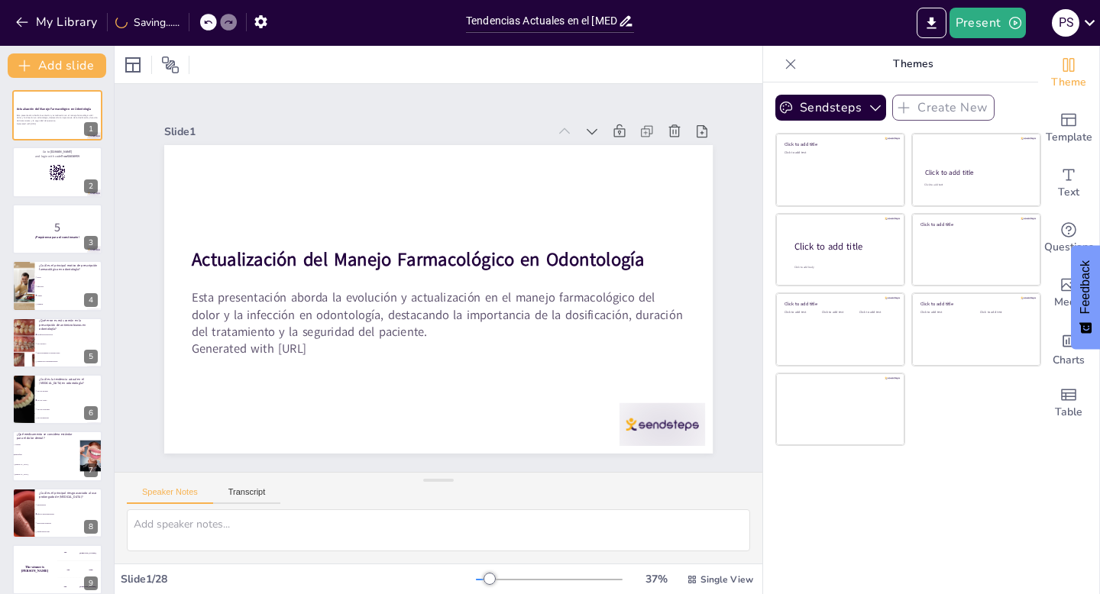
checkbox input "true"
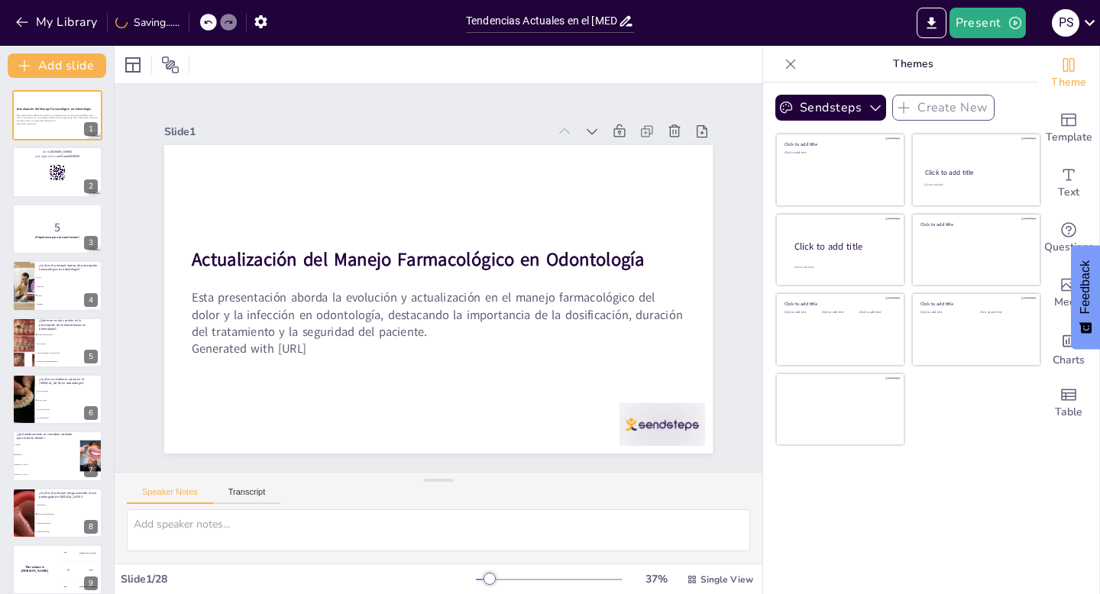
checkbox input "true"
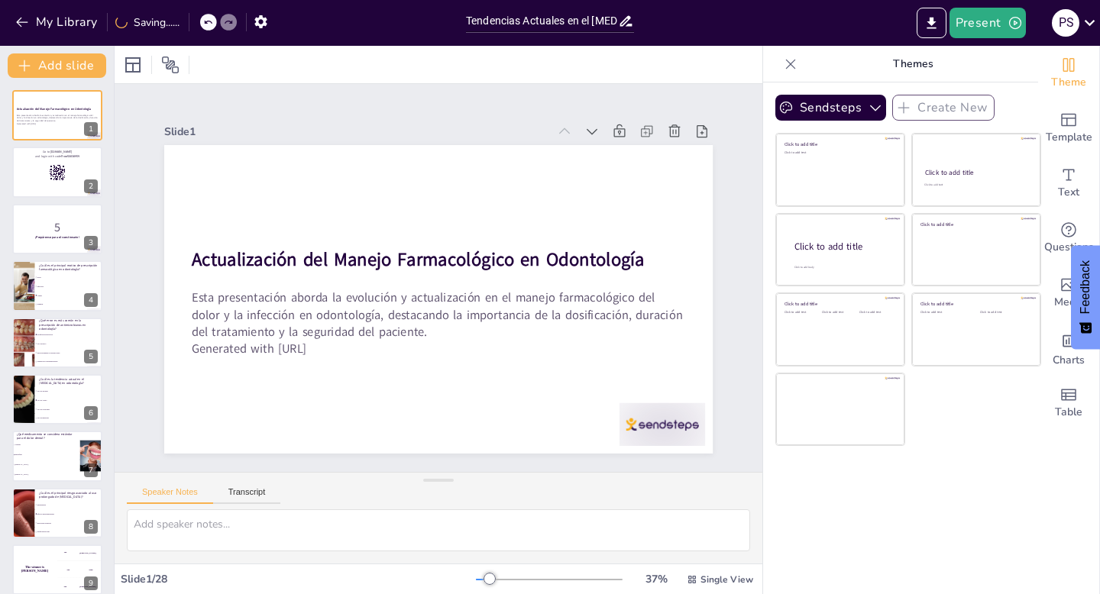
checkbox input "true"
click at [75, 182] on div at bounding box center [57, 173] width 92 height 52
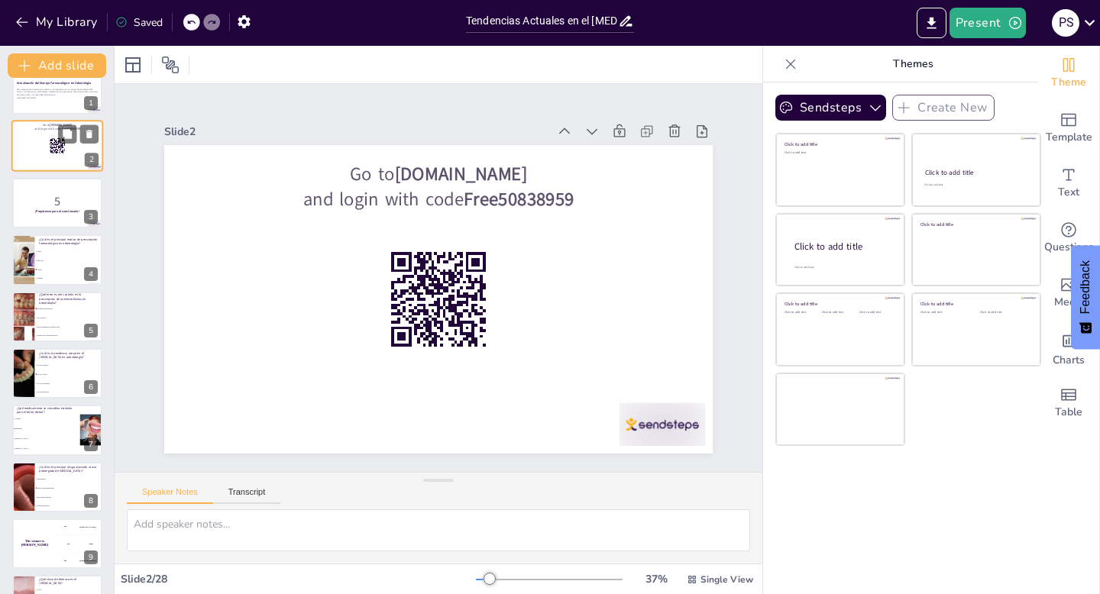
scroll to position [31, 0]
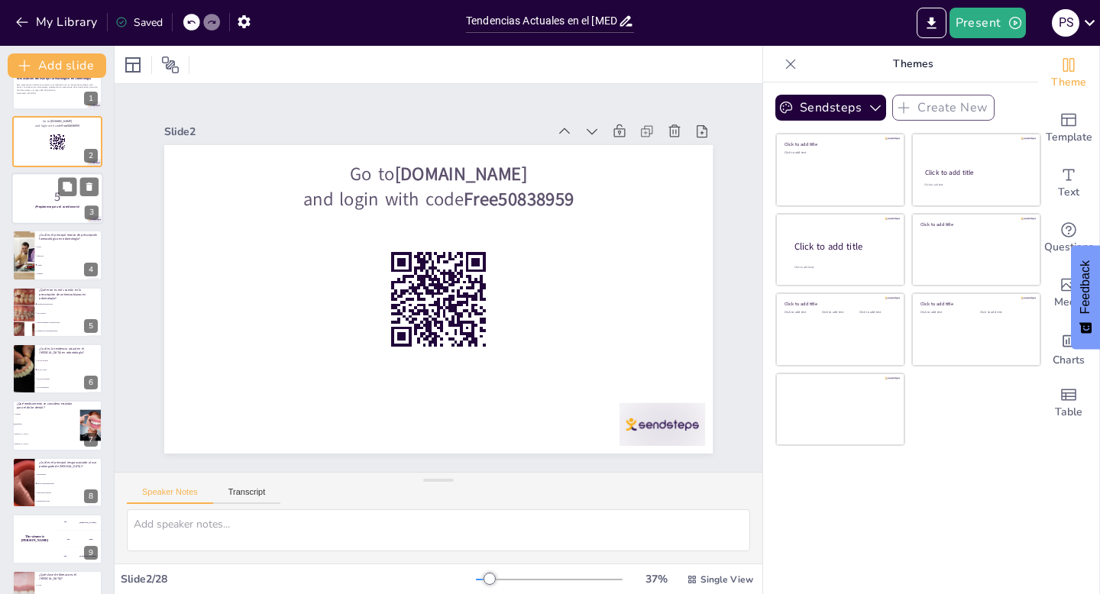
click at [53, 202] on p "5" at bounding box center [57, 196] width 83 height 17
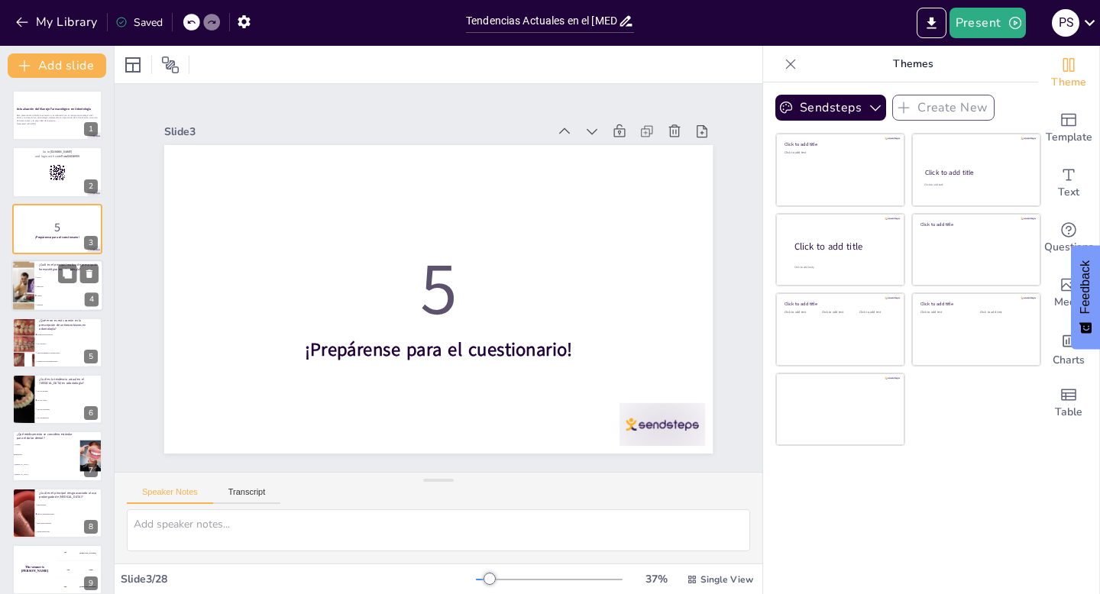
click at [62, 283] on li "Infección" at bounding box center [68, 287] width 69 height 9
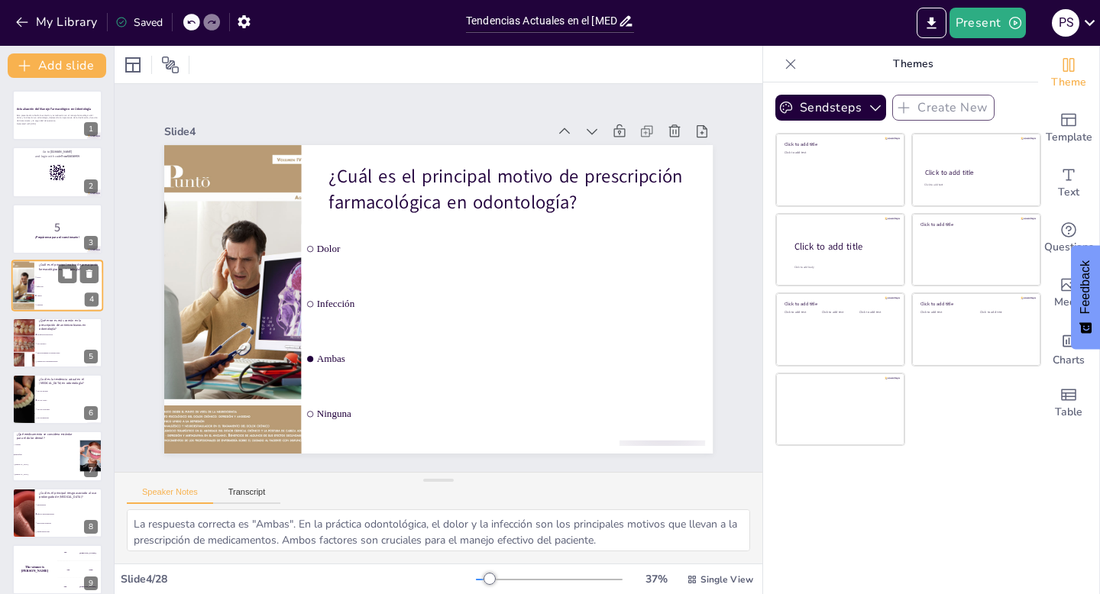
scroll to position [31, 0]
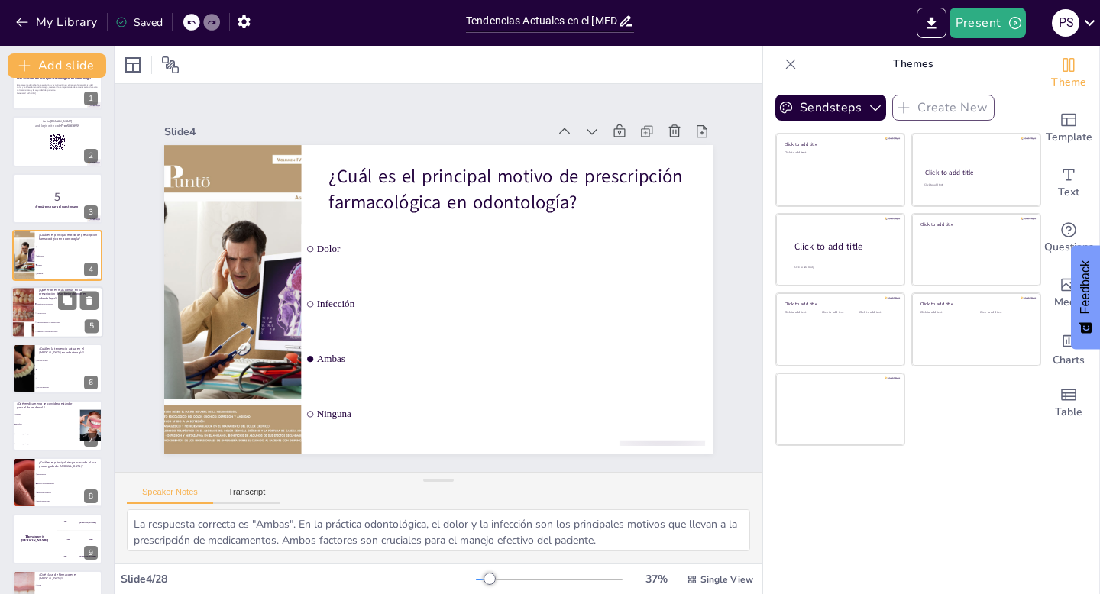
click at [66, 322] on span "Desconocimiento de interacciones" at bounding box center [70, 323] width 66 height 2
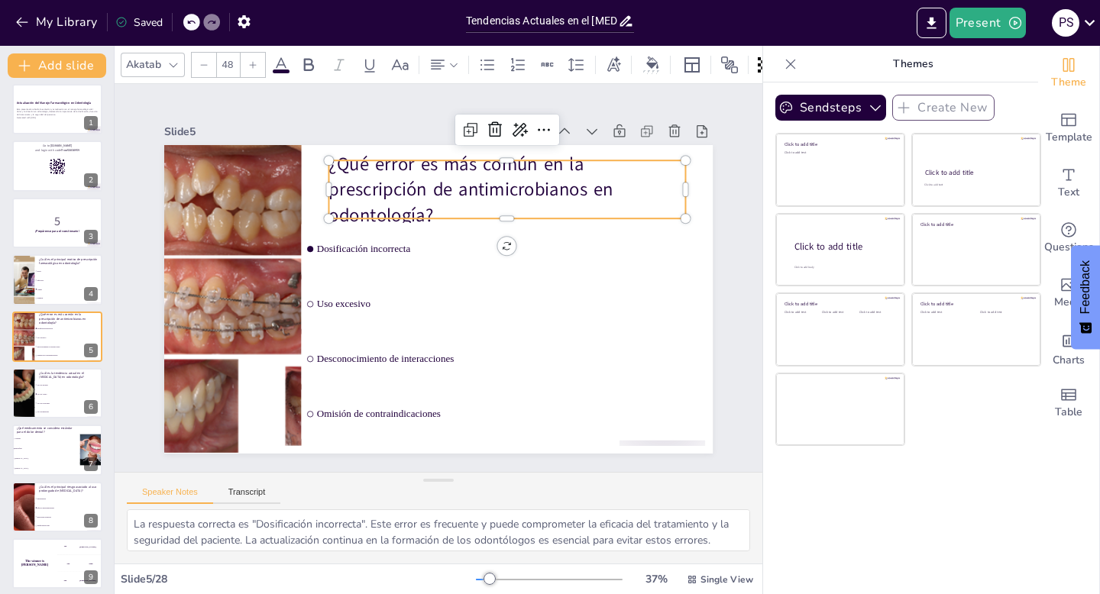
click at [482, 202] on p "¿Qué error es más común en la prescripción de antimicrobianos en odontología?" at bounding box center [516, 198] width 363 height 114
click at [481, 202] on p "¿Qué error es más común en la prescripción de antimicrobianos en odontología?" at bounding box center [516, 198] width 363 height 114
click at [481, 202] on p "¿Qué error es más común en la prescripción de antimicrobianos en odontología?" at bounding box center [507, 189] width 357 height 77
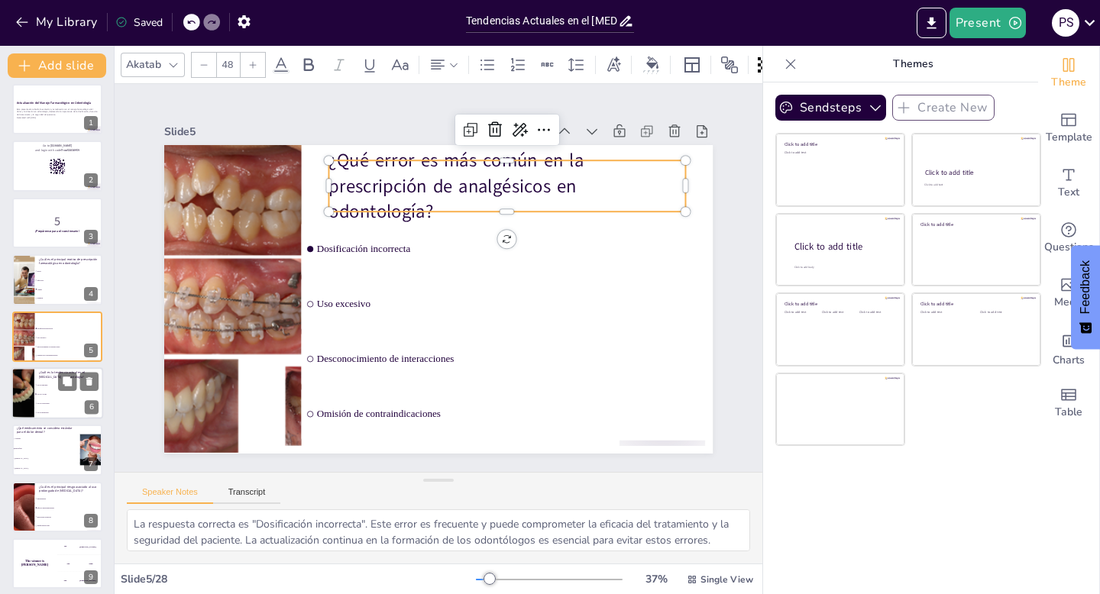
click at [59, 397] on li "Uso de AINEs" at bounding box center [68, 394] width 69 height 9
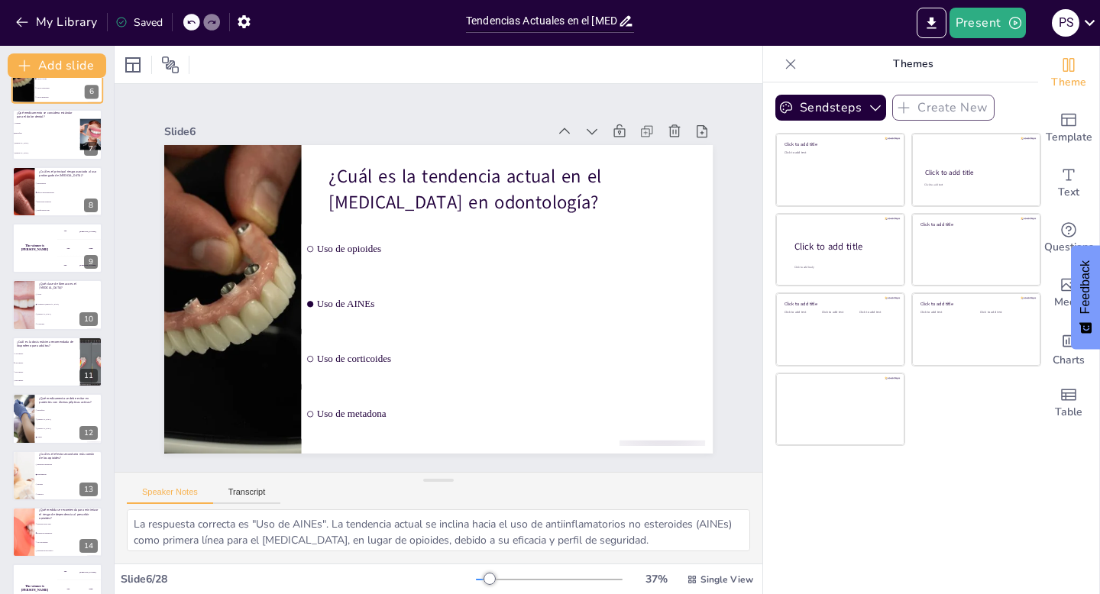
scroll to position [316, 0]
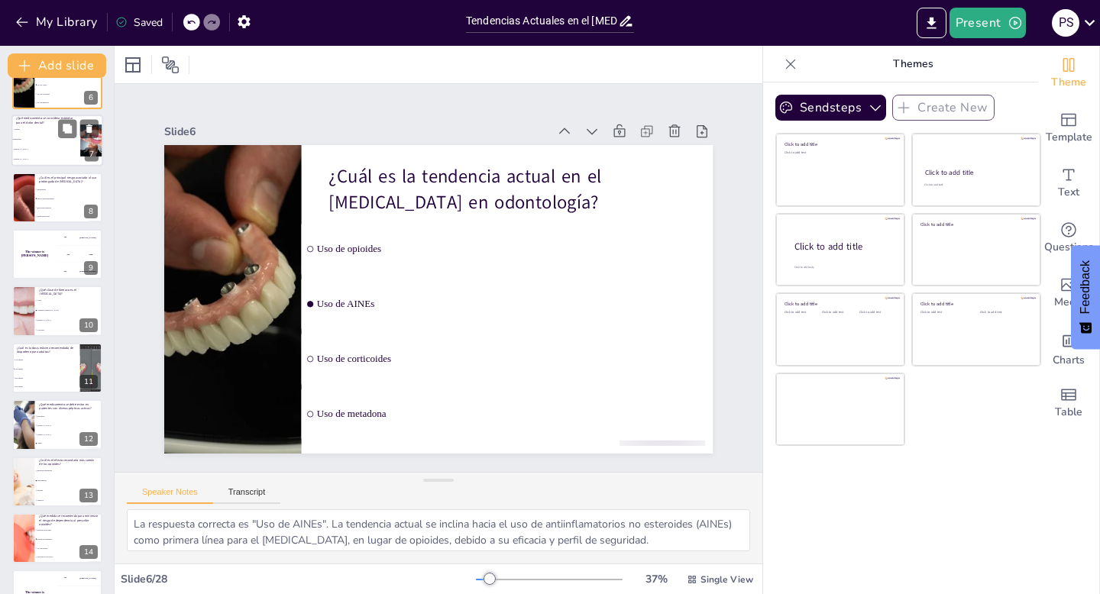
click at [56, 151] on li "[MEDICAL_DATA]" at bounding box center [45, 150] width 69 height 10
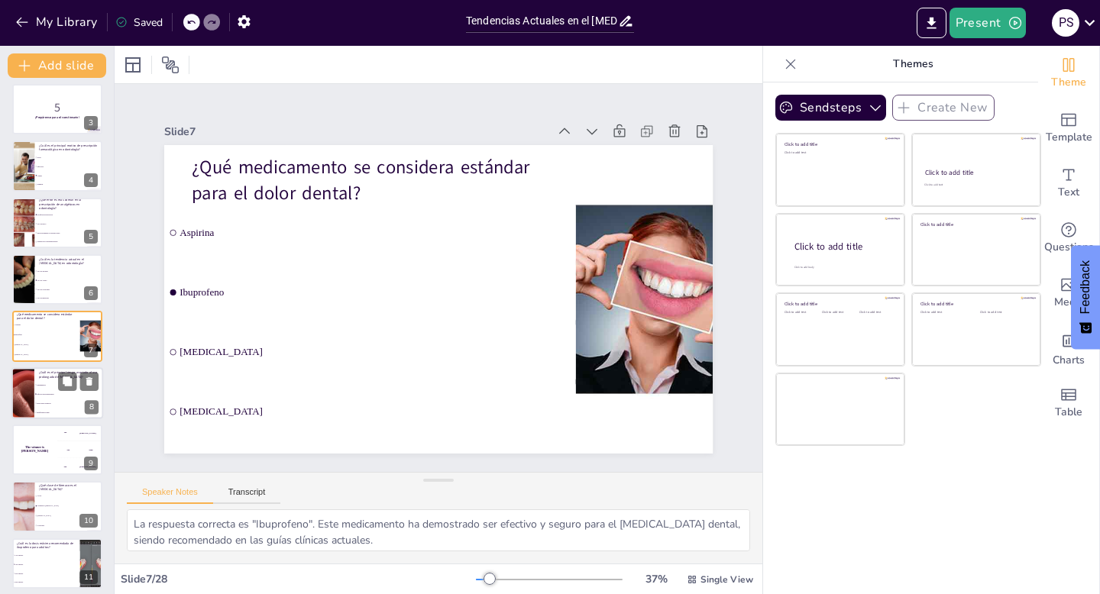
click at [73, 390] on li "Efectos gastrointestinales" at bounding box center [68, 394] width 69 height 9
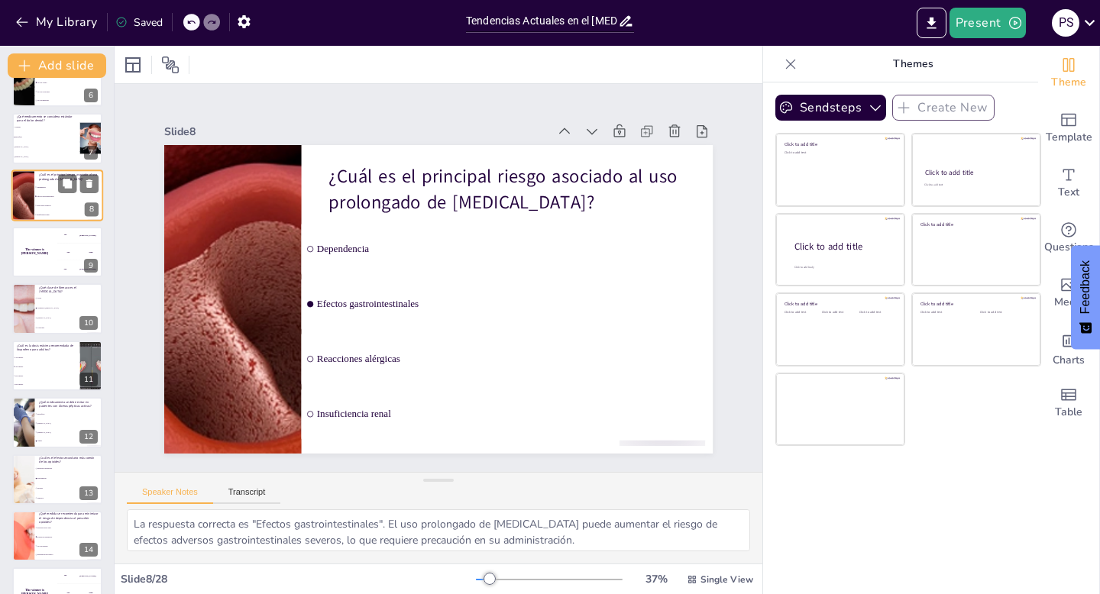
scroll to position [321, 0]
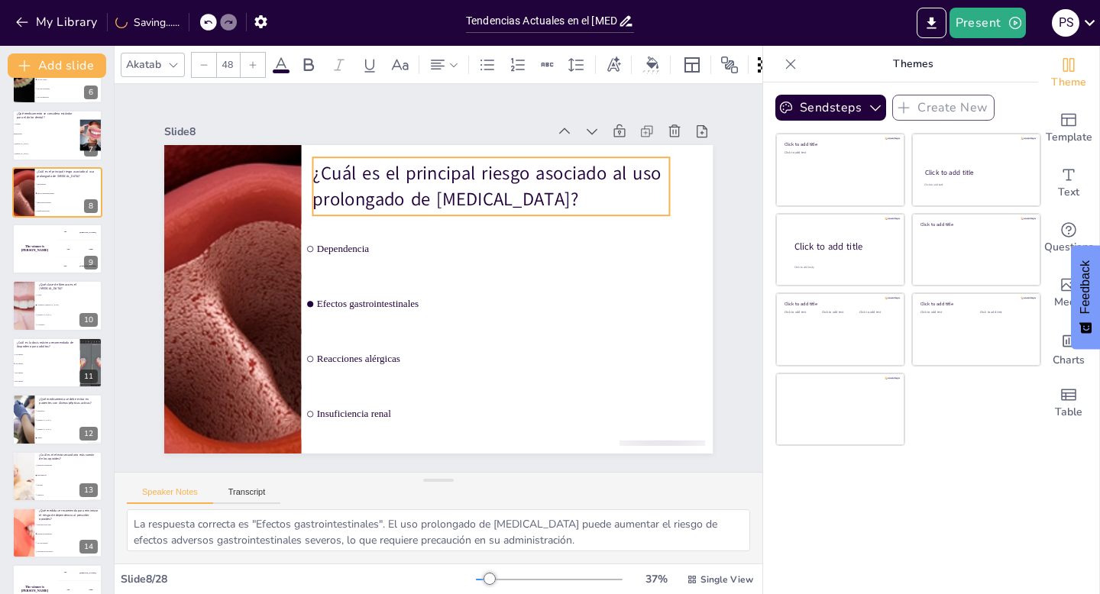
drag, startPoint x: 549, startPoint y: 196, endPoint x: 533, endPoint y: 193, distance: 16.2
click at [533, 193] on p "¿Cuál es el principal riesgo asociado al uso prolongado de [MEDICAL_DATA]?" at bounding box center [491, 185] width 357 height 51
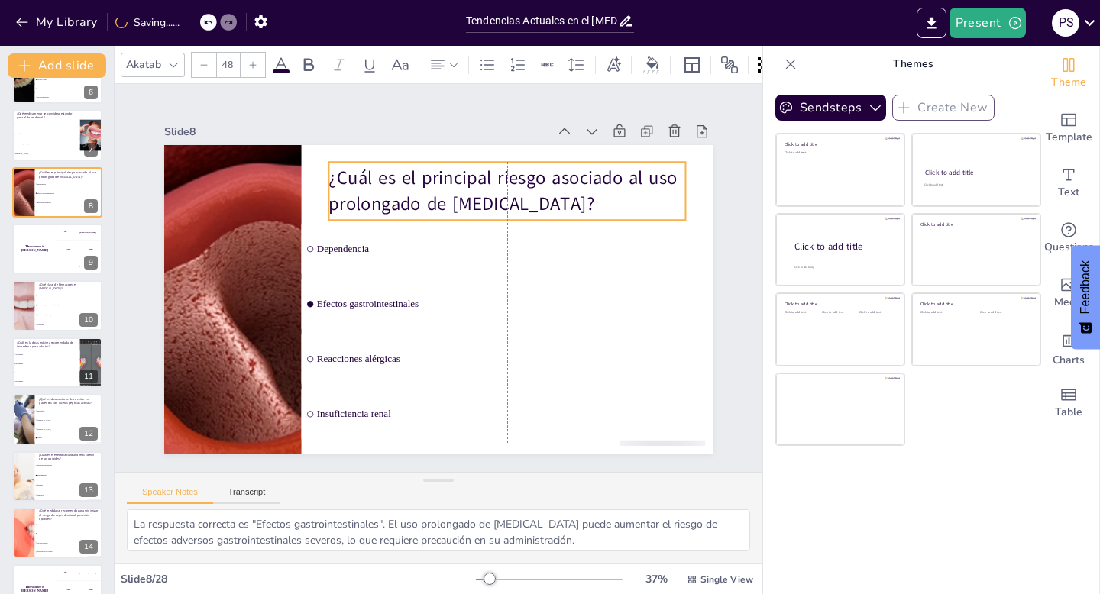
drag, startPoint x: 320, startPoint y: 166, endPoint x: 335, endPoint y: 170, distance: 15.2
click at [335, 170] on p "¿Cuál es el principal riesgo asociado al uso prolongado de [MEDICAL_DATA]?" at bounding box center [507, 190] width 357 height 51
click at [493, 138] on icon at bounding box center [498, 143] width 11 height 11
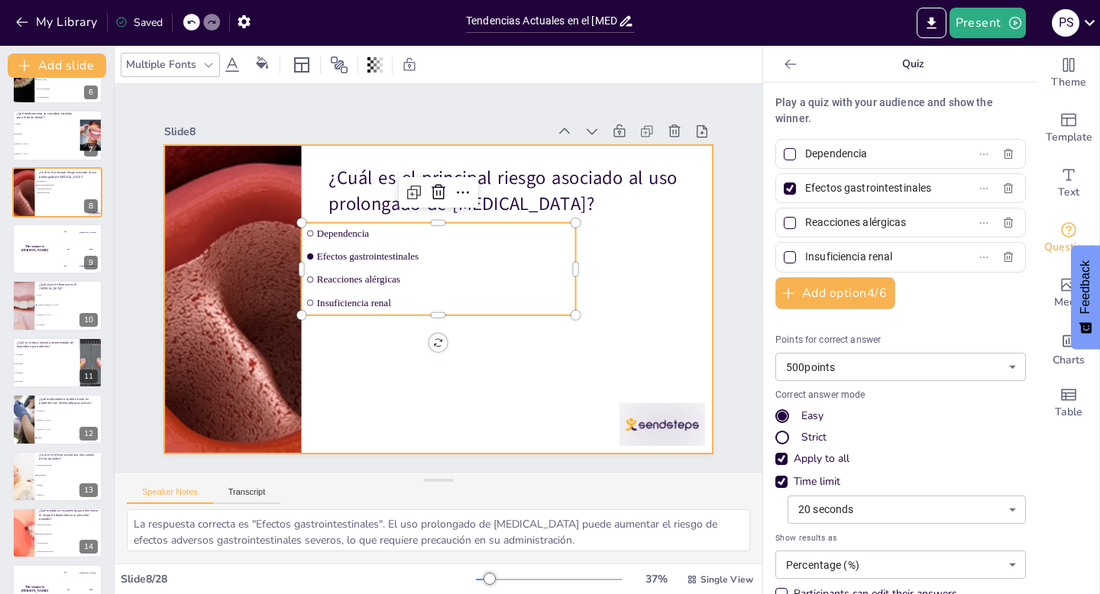
click at [397, 174] on div "¿Cuál es el principal riesgo asociado al uso prolongado de [MEDICAL_DATA]? Depe…" at bounding box center [453, 145] width 546 height 57
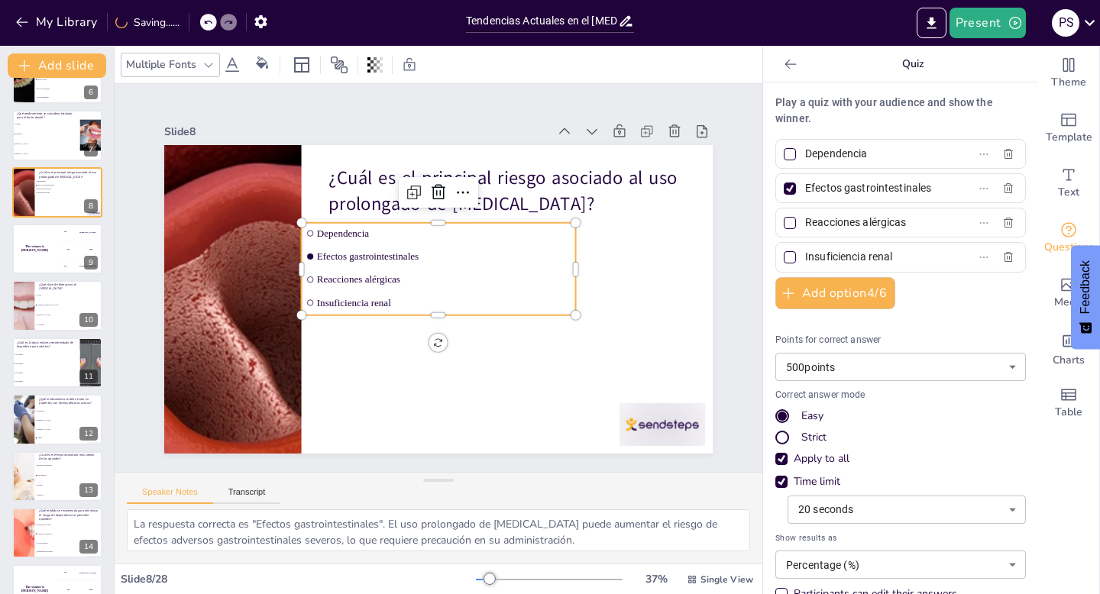
click at [397, 303] on span "Insuficiencia renal" at bounding box center [444, 302] width 254 height 11
click at [364, 303] on span "Insuficiencia renal" at bounding box center [444, 302] width 254 height 11
click at [364, 303] on span "Insuficiencia renal" at bounding box center [441, 303] width 254 height 38
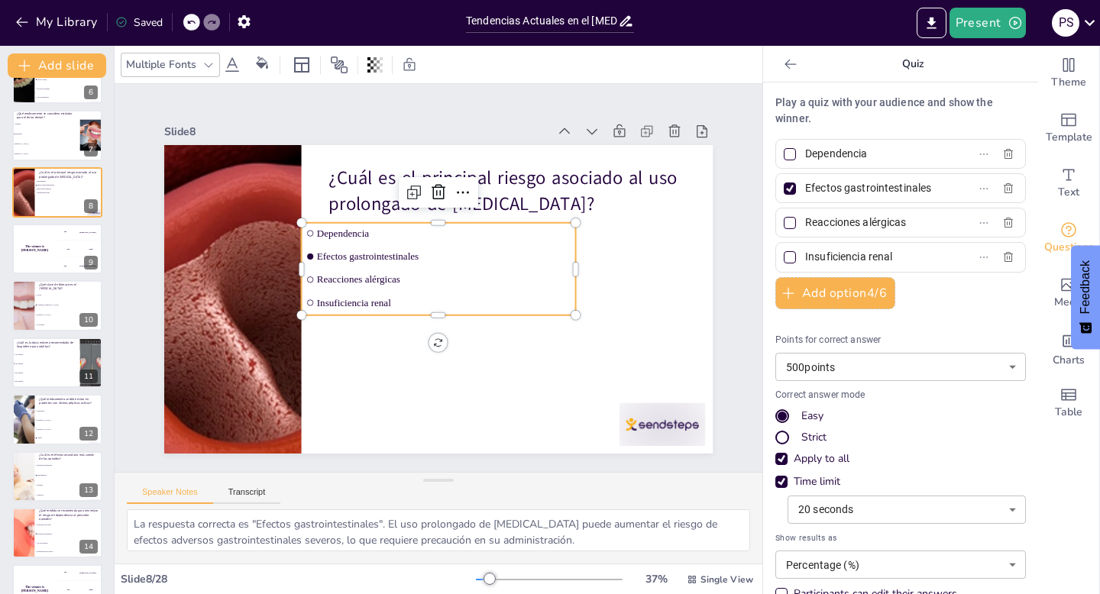
click at [364, 303] on span "Insuficiencia renal" at bounding box center [444, 302] width 254 height 11
click at [364, 303] on span "Insuficiencia renal" at bounding box center [441, 303] width 254 height 38
click at [331, 302] on span "Insuficiencia renal" at bounding box center [441, 303] width 254 height 38
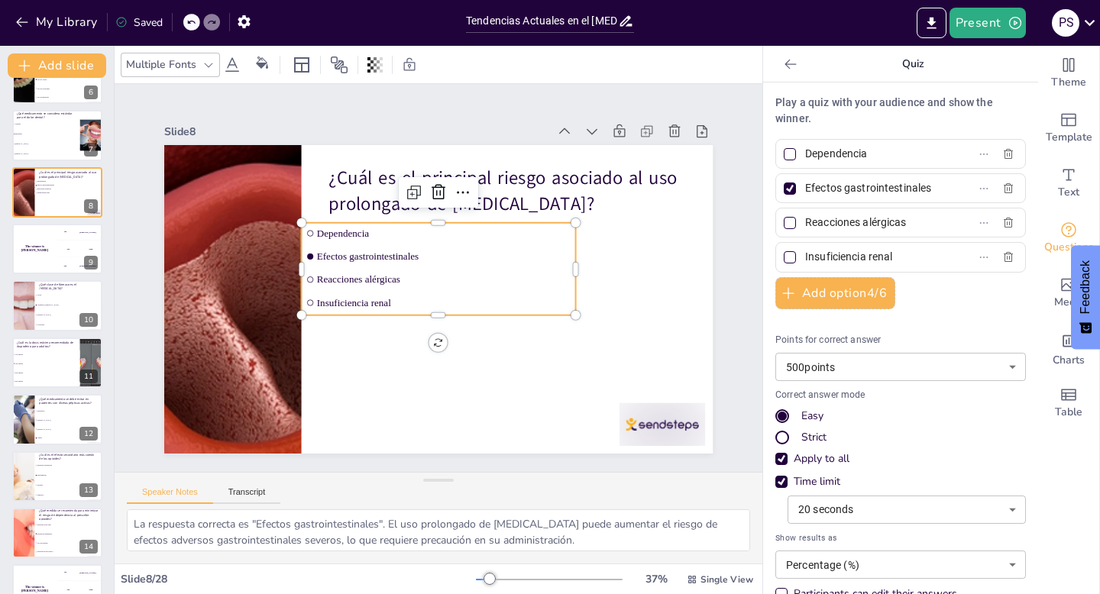
click at [331, 302] on span "Insuficiencia renal" at bounding box center [438, 303] width 251 height 64
click at [331, 302] on span "Insuficiencia renal" at bounding box center [441, 303] width 254 height 38
click at [914, 258] on input "Insuficiencia renal" at bounding box center [876, 257] width 142 height 22
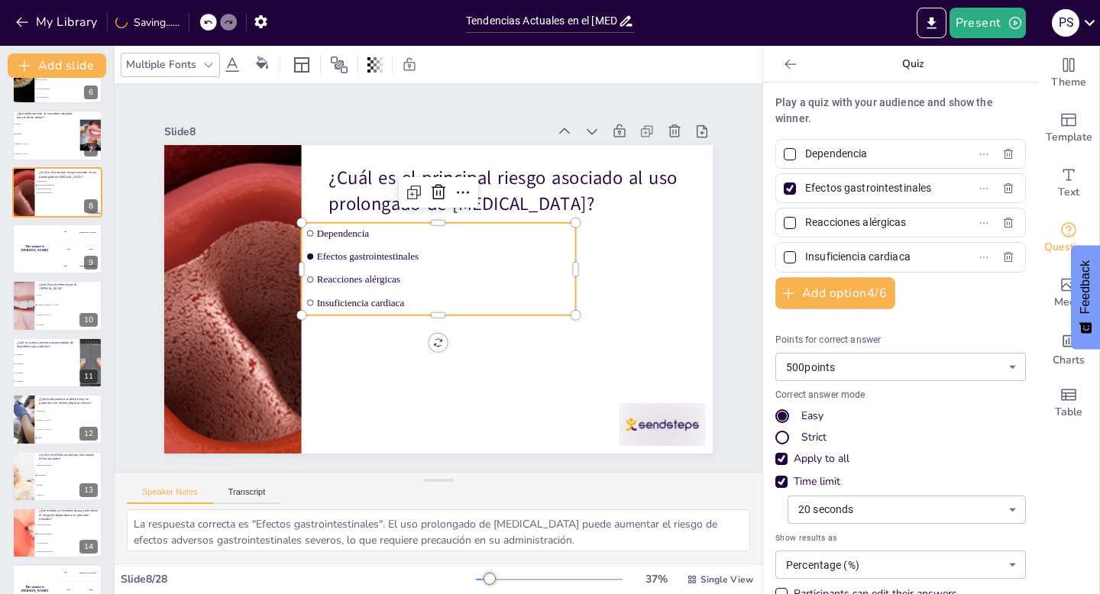
click at [956, 302] on div "Play a quiz with your audience and show the winner. Dependencia Efectos gastroi…" at bounding box center [901, 364] width 251 height 538
click at [66, 260] on div "300 Niels" at bounding box center [80, 266] width 46 height 17
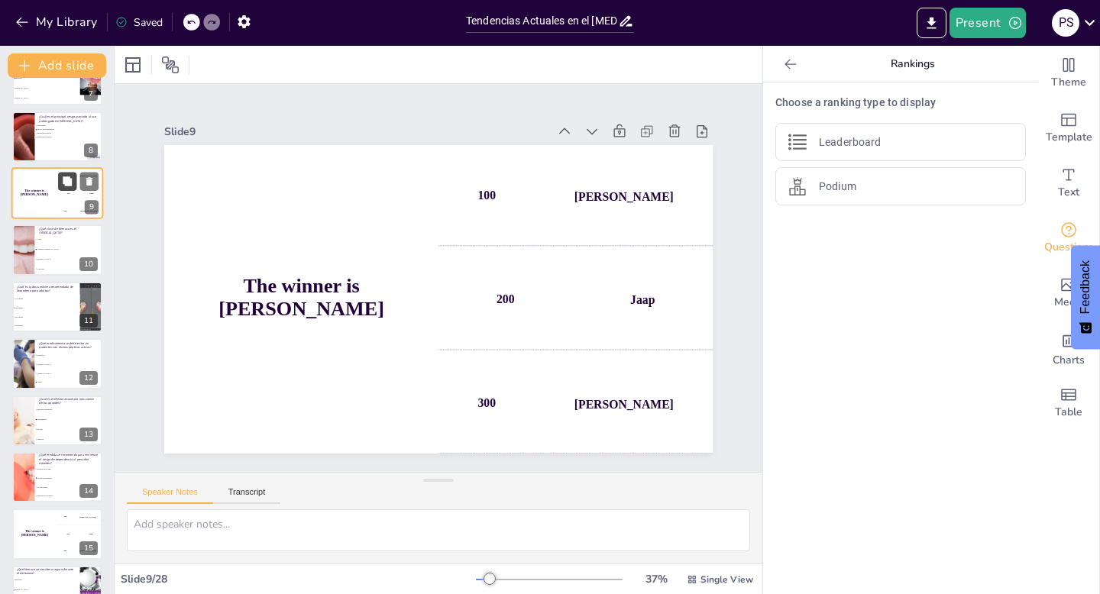
scroll to position [379, 0]
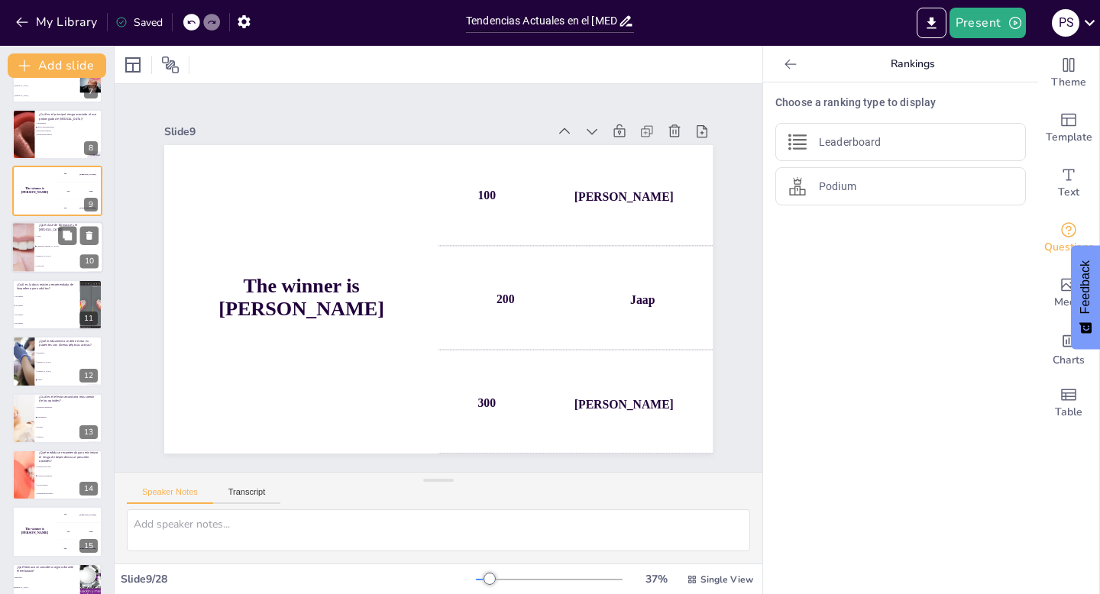
click at [46, 246] on span "Analgésico-[MEDICAL_DATA]" at bounding box center [70, 247] width 66 height 2
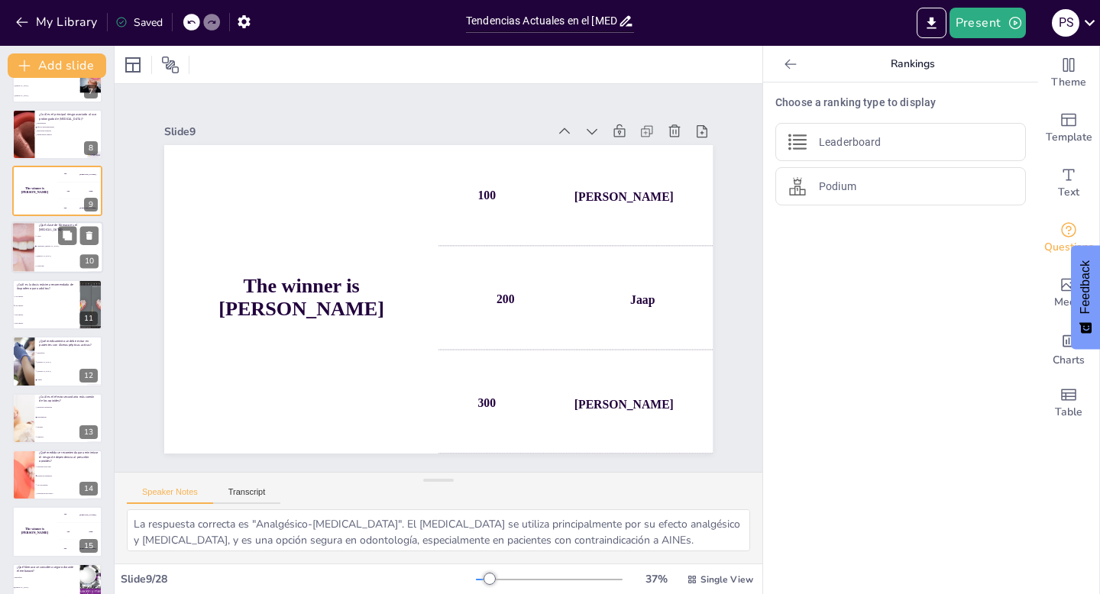
scroll to position [290, 0]
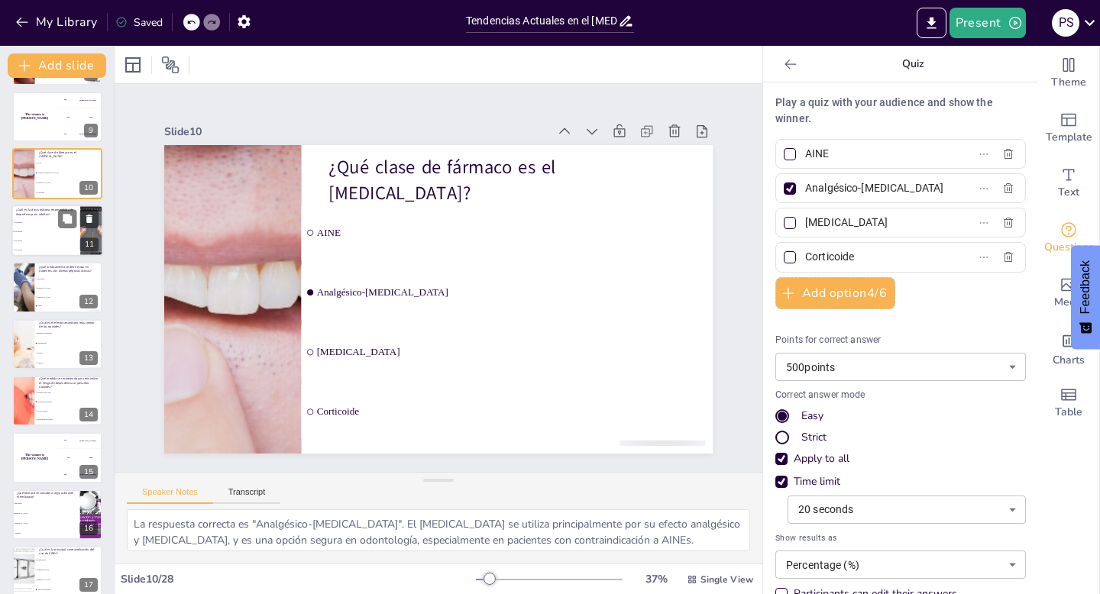
click at [54, 231] on span "2400 mg/día" at bounding box center [47, 232] width 66 height 2
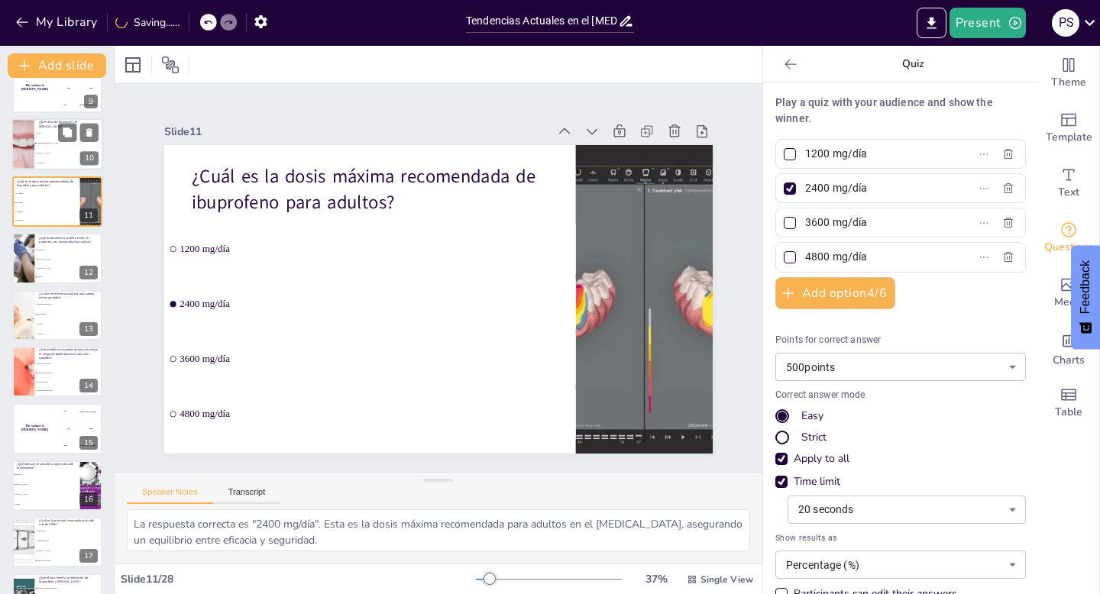
scroll to position [489, 0]
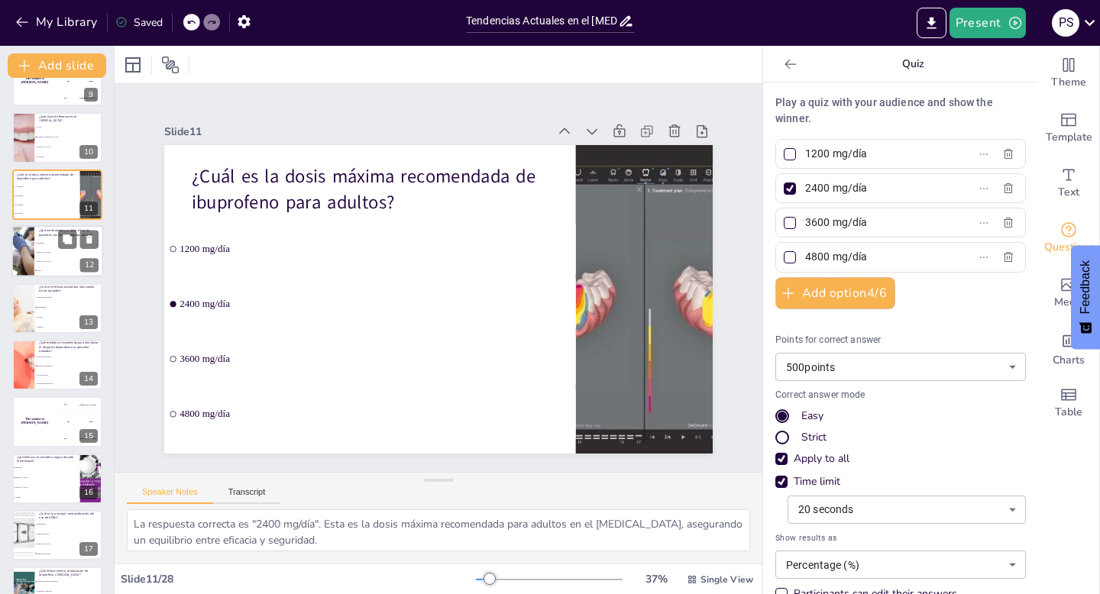
click at [59, 258] on li "[MEDICAL_DATA]" at bounding box center [68, 262] width 69 height 9
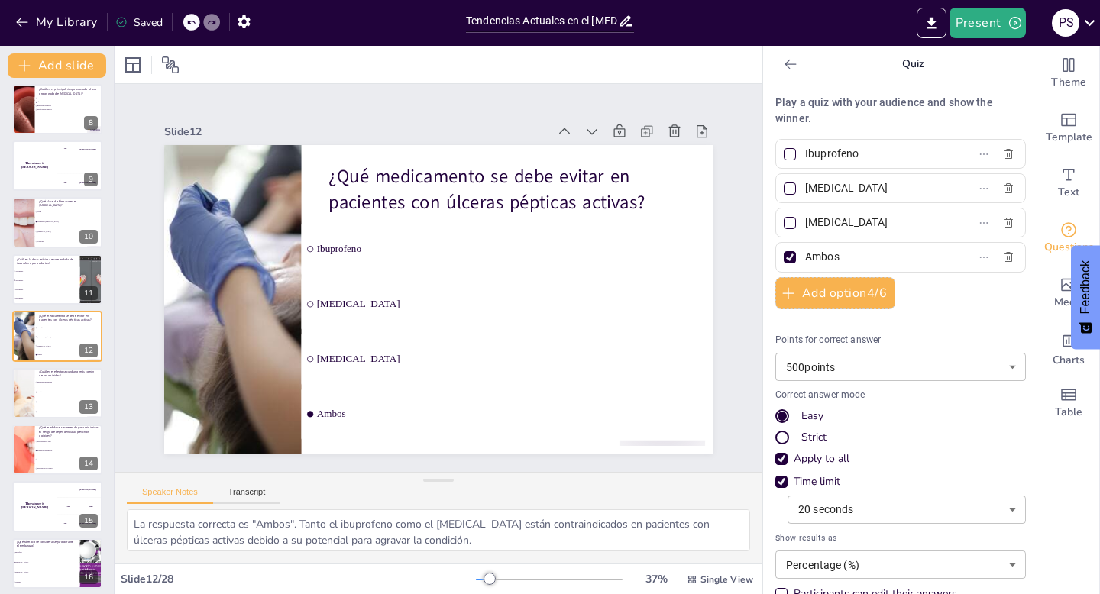
click at [884, 189] on input "[MEDICAL_DATA]" at bounding box center [876, 188] width 142 height 22
click at [867, 247] on input "Ambos" at bounding box center [876, 257] width 142 height 22
click at [859, 263] on input "Ambos" at bounding box center [876, 257] width 142 height 22
click at [49, 375] on p "¿Cuál es el efecto secundario más común de los opioides?" at bounding box center [69, 373] width 60 height 8
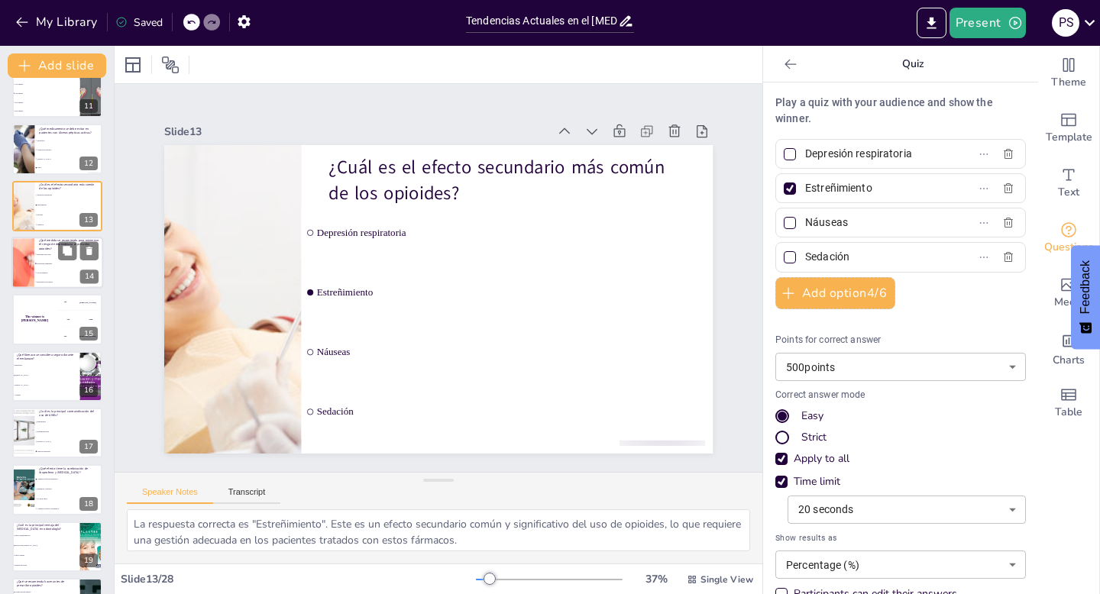
click at [41, 265] on li "Evaluación exhaustiva" at bounding box center [68, 263] width 69 height 9
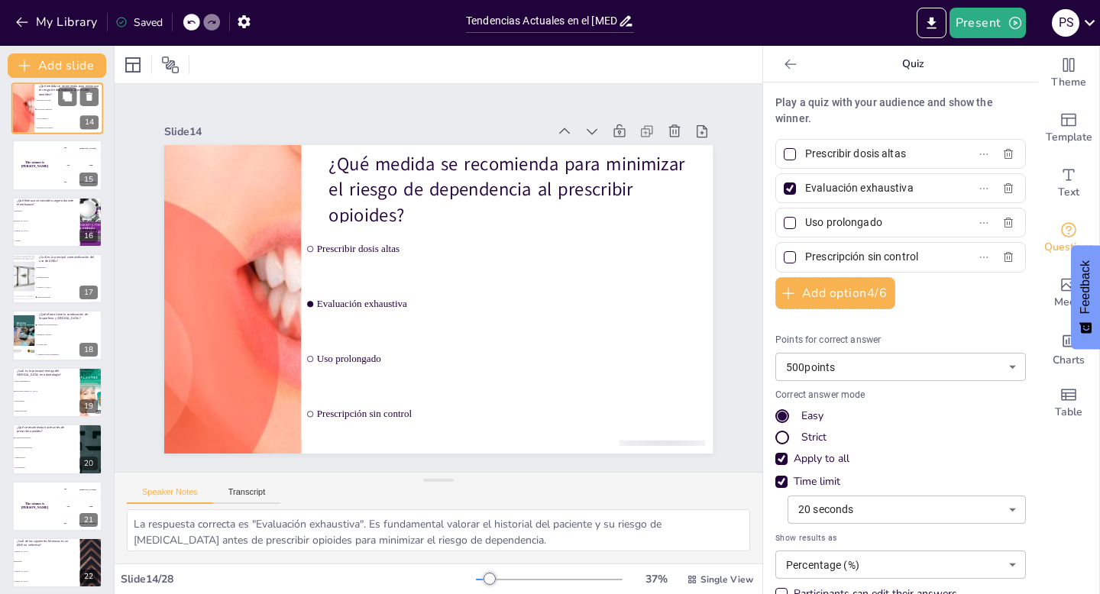
scroll to position [753, 0]
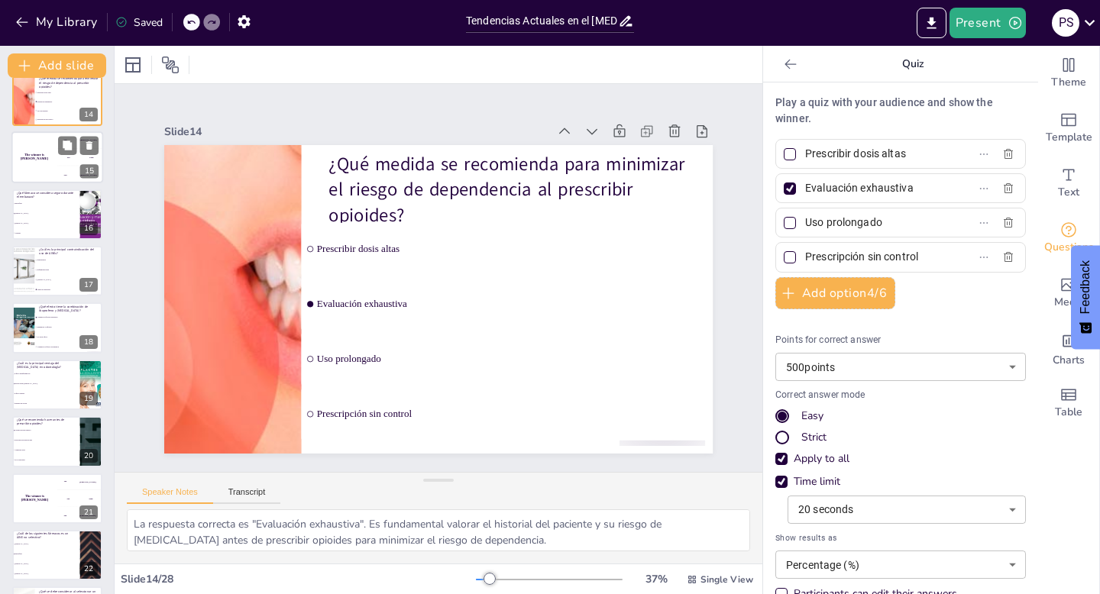
click at [50, 167] on div "The winner is [PERSON_NAME]" at bounding box center [34, 158] width 46 height 52
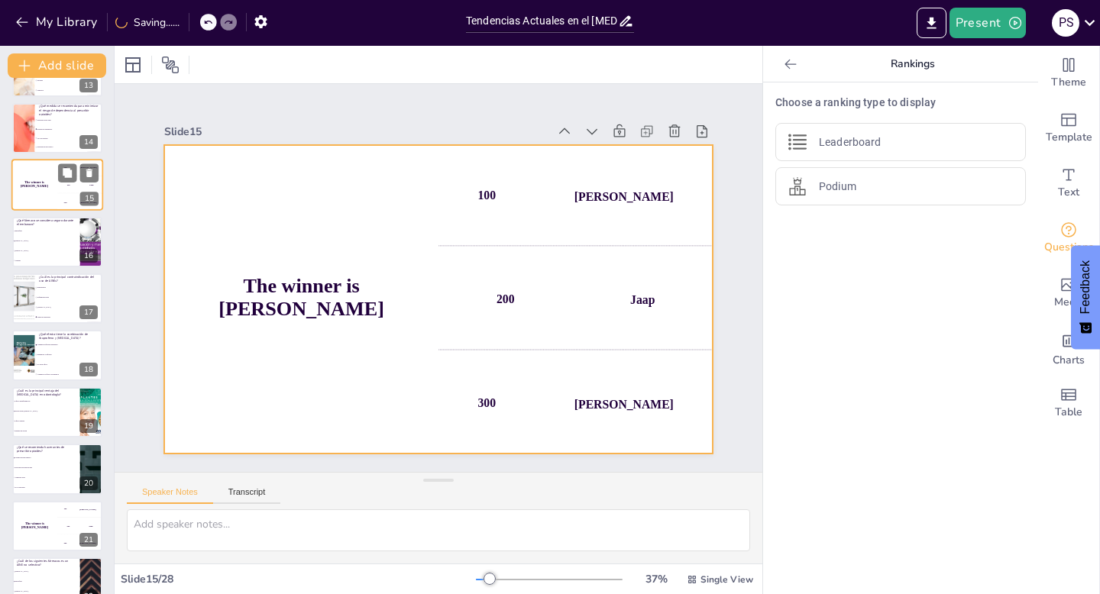
click at [50, 180] on div "The winner is [PERSON_NAME]" at bounding box center [34, 186] width 46 height 52
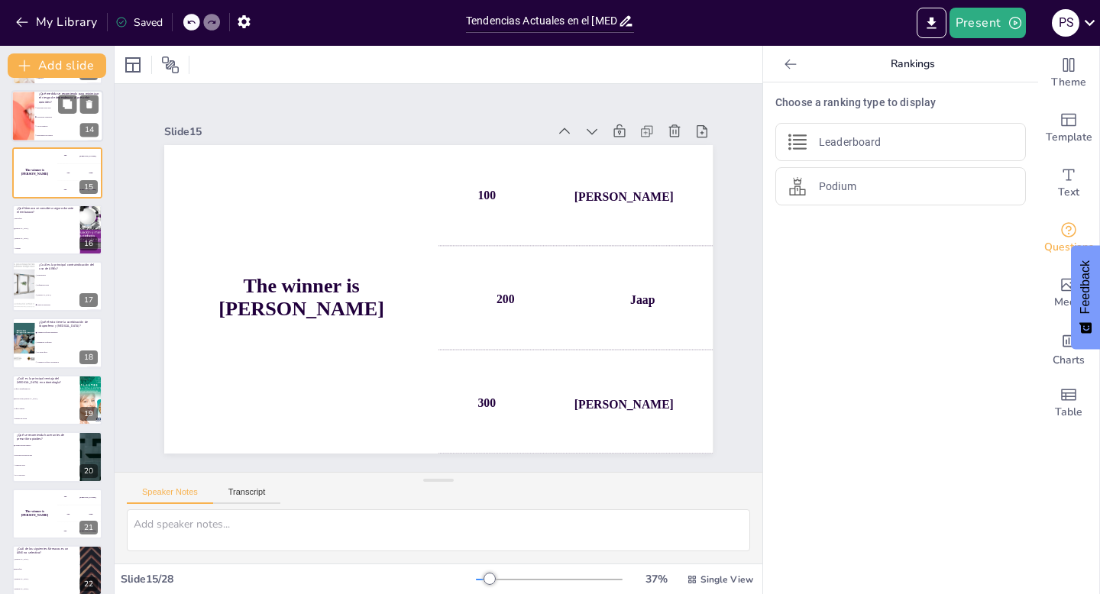
scroll to position [744, 0]
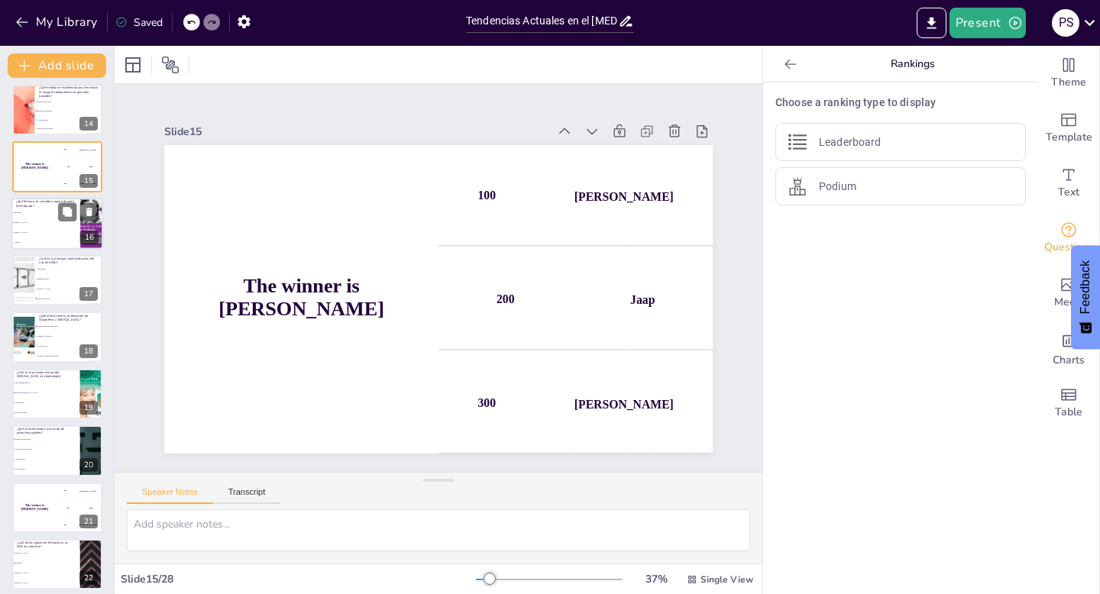
click at [43, 222] on span "[MEDICAL_DATA]" at bounding box center [47, 223] width 66 height 2
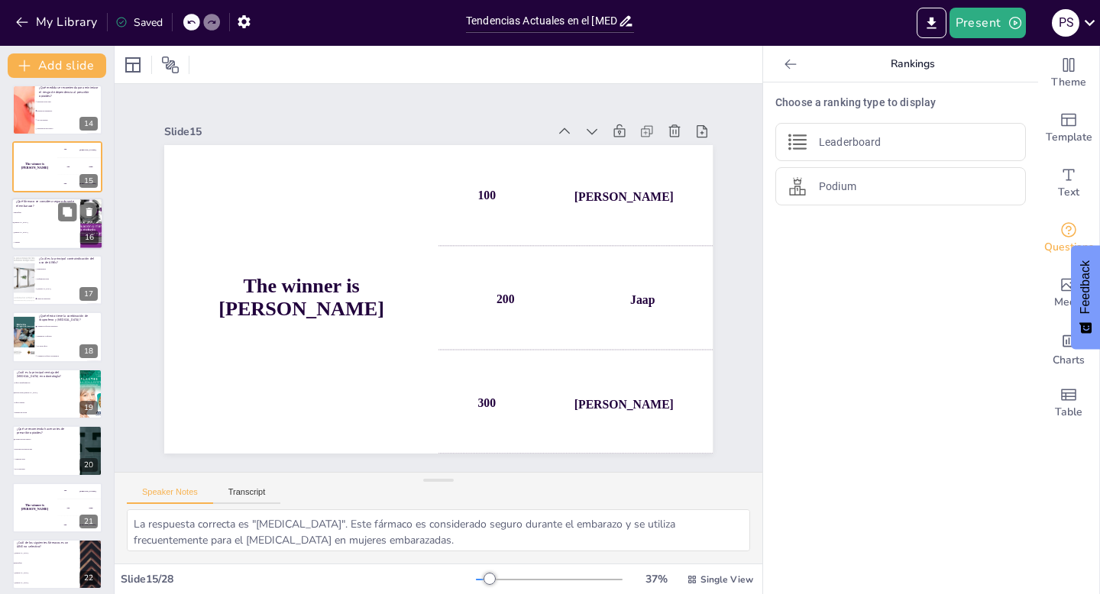
scroll to position [632, 0]
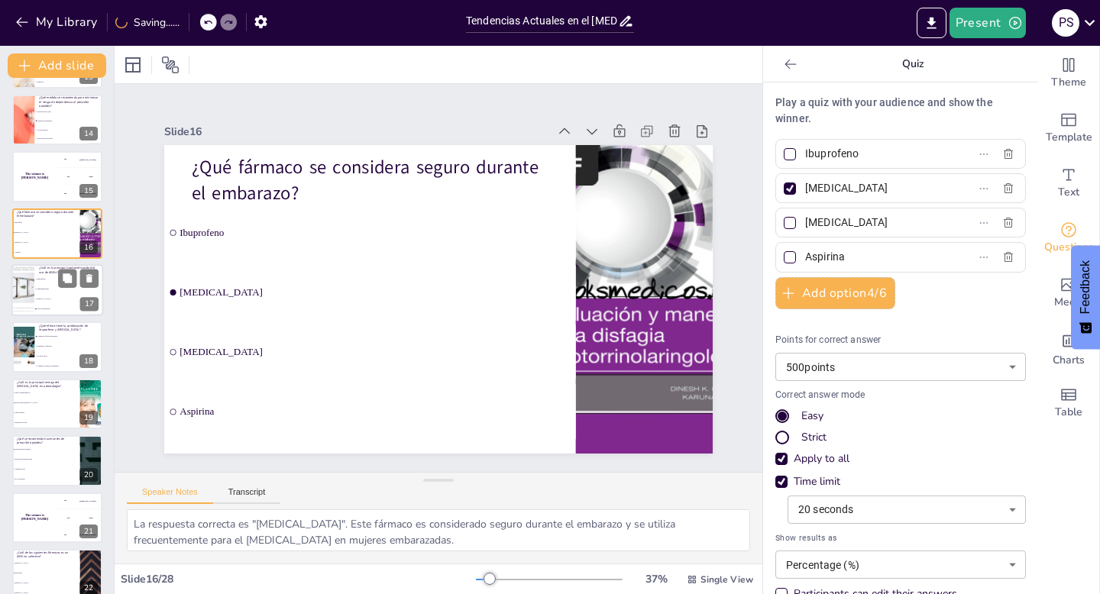
click at [43, 290] on li "Enfermedad renal" at bounding box center [68, 289] width 69 height 10
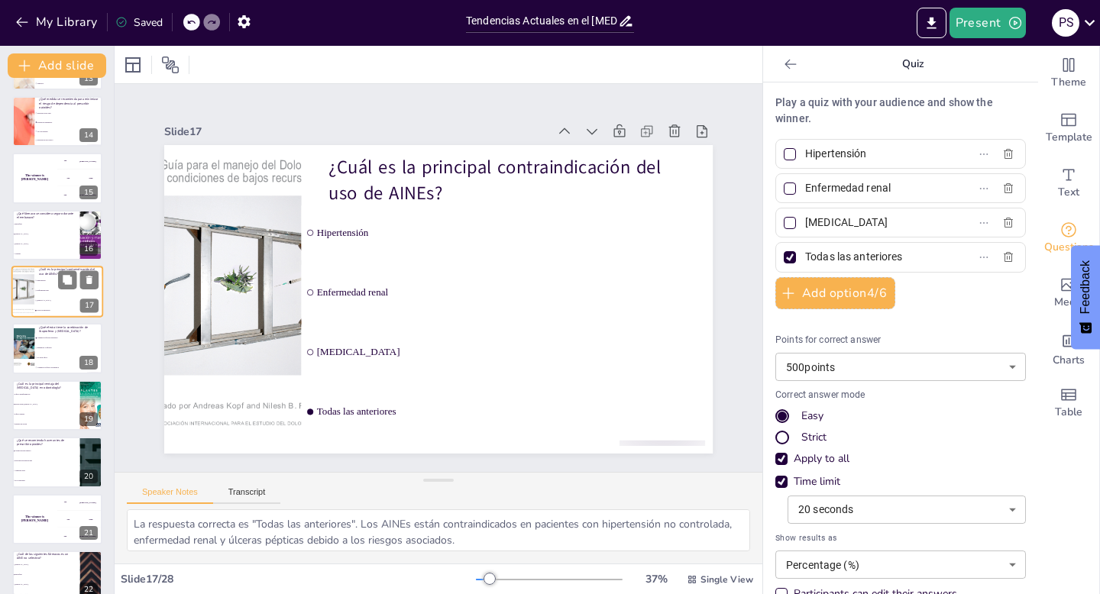
scroll to position [766, 0]
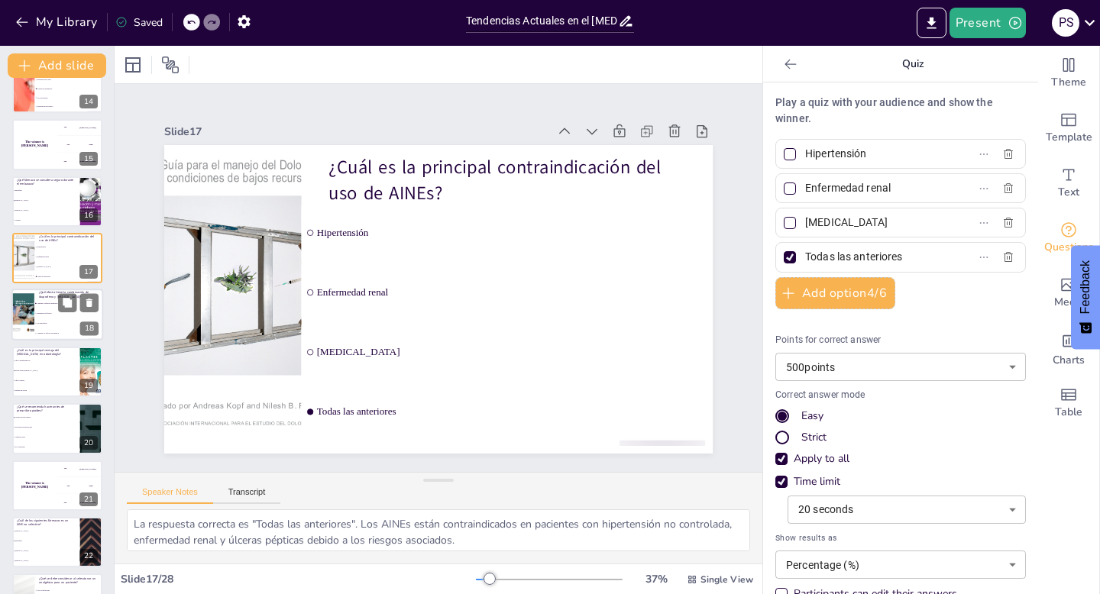
click at [44, 304] on span "Aumenta la eficacia analgésica" at bounding box center [70, 304] width 66 height 2
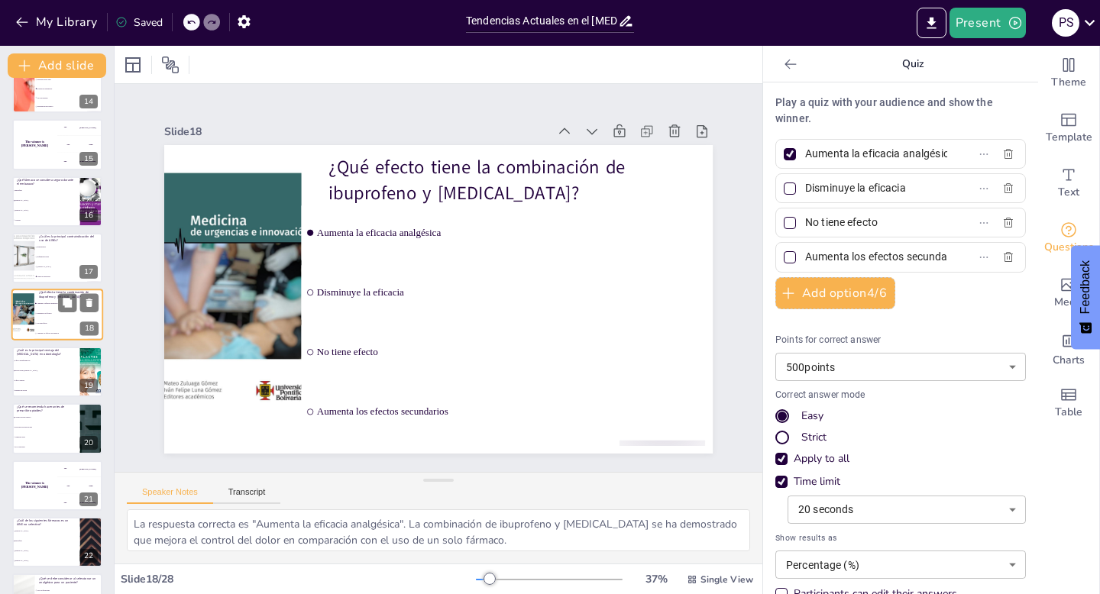
scroll to position [745, 0]
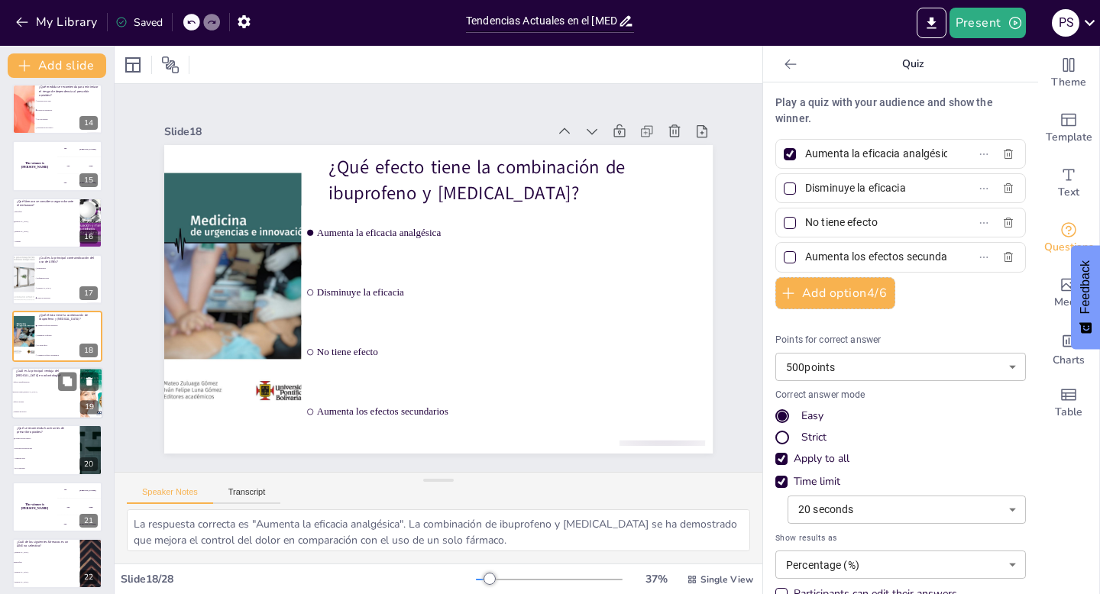
click at [40, 395] on li "Menor riesgo [MEDICAL_DATA]" at bounding box center [45, 392] width 69 height 10
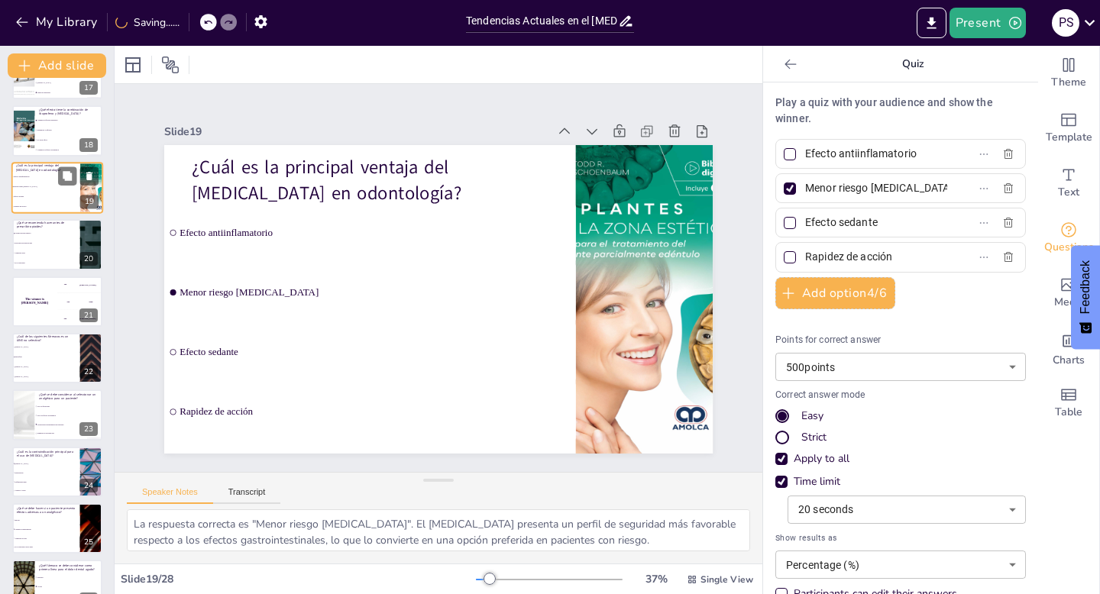
scroll to position [961, 0]
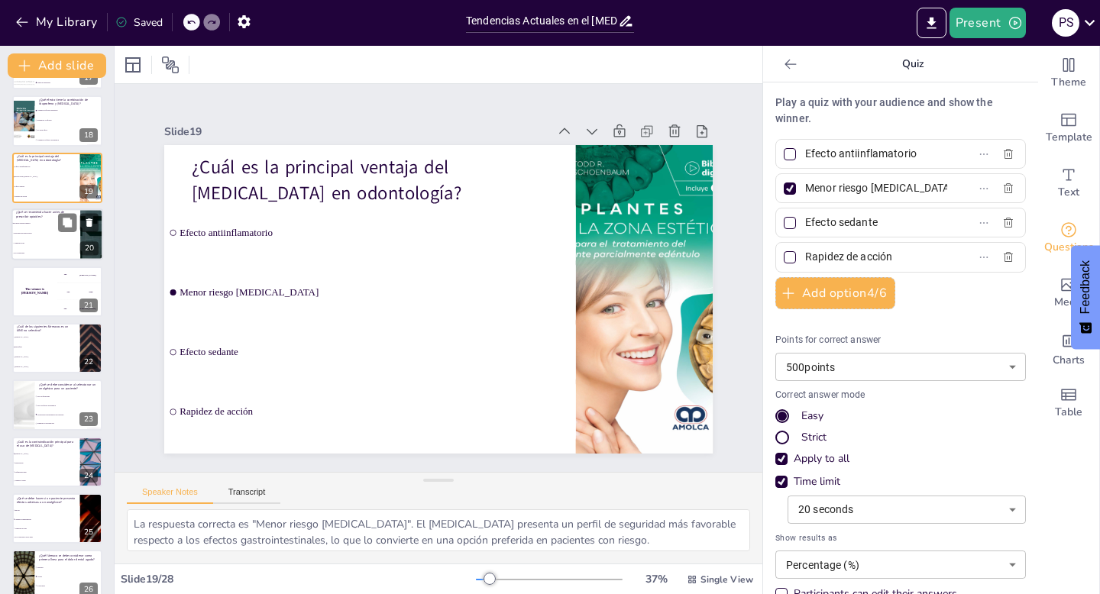
click at [57, 230] on li "Prescribir sin restricciones" at bounding box center [45, 234] width 69 height 10
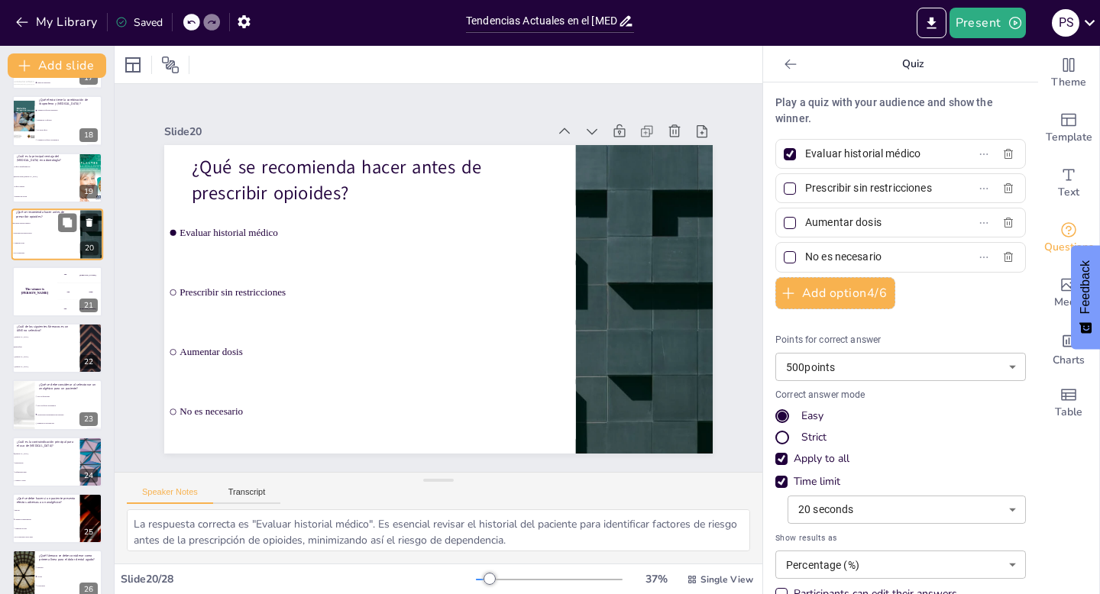
scroll to position [859, 0]
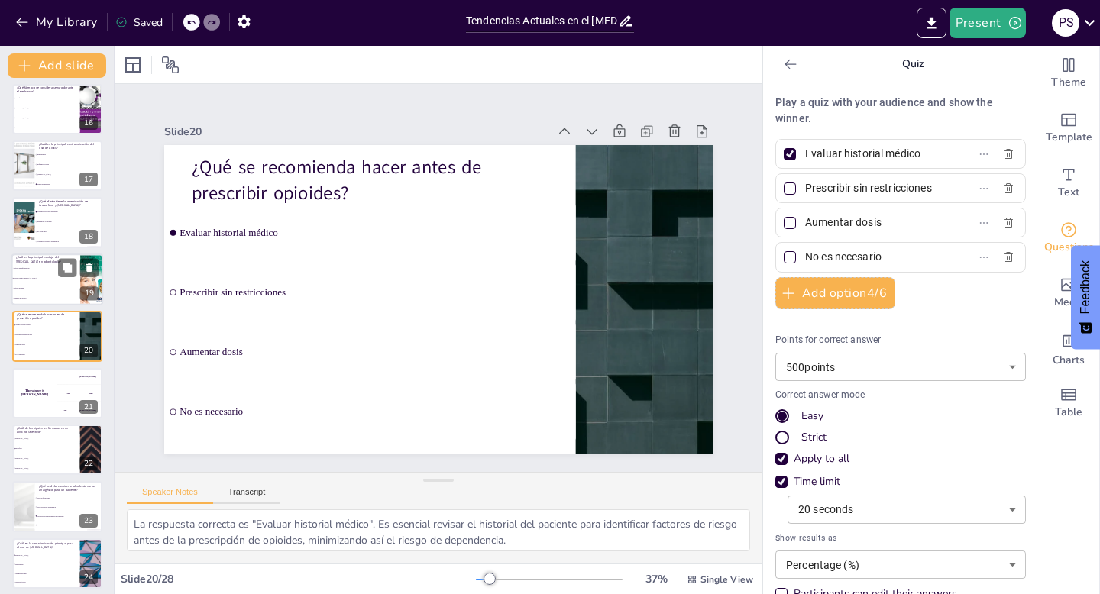
click at [41, 287] on span "Efecto sedante" at bounding box center [47, 288] width 66 height 2
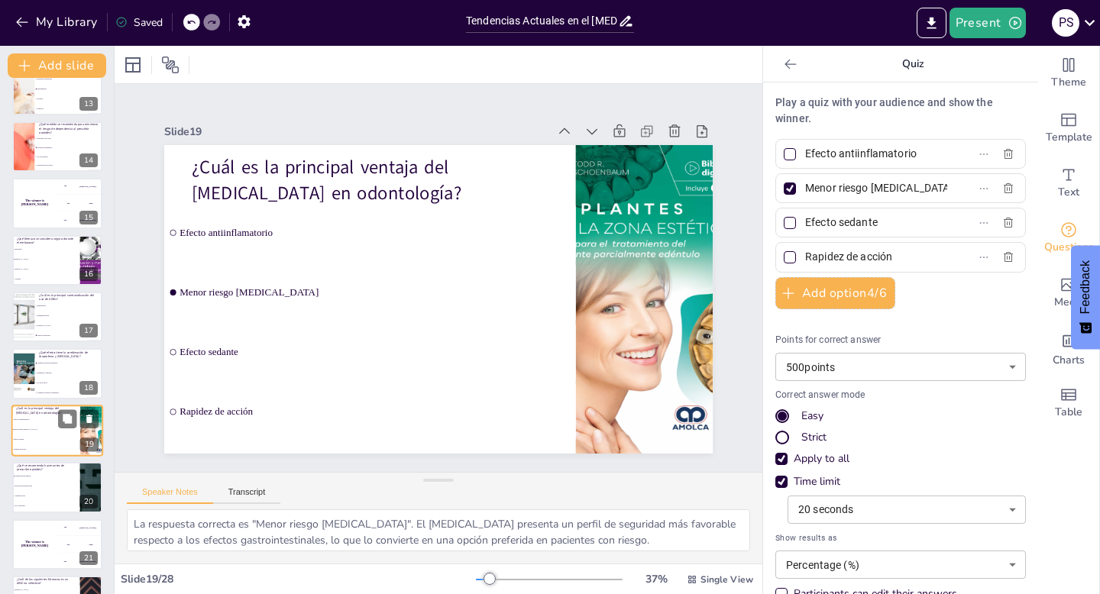
scroll to position [701, 0]
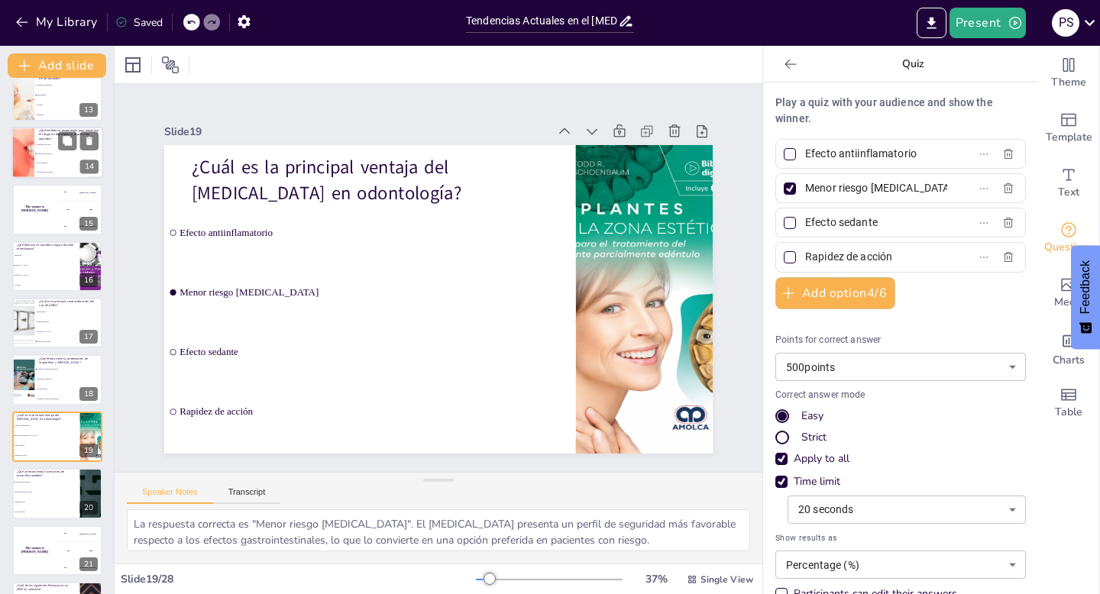
click at [55, 157] on li "Evaluación exhaustiva" at bounding box center [68, 153] width 69 height 9
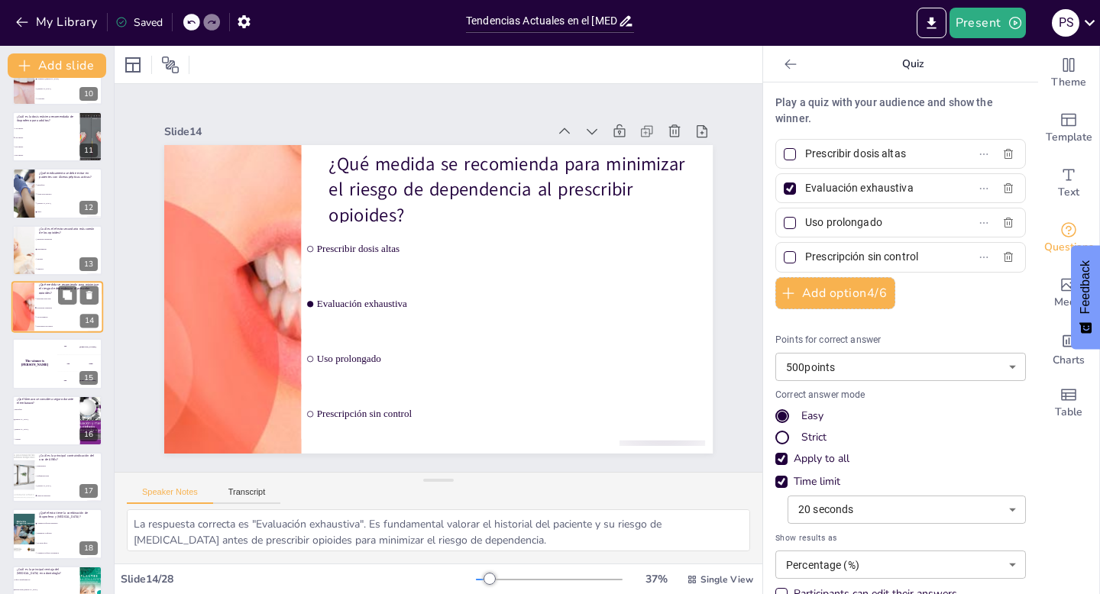
scroll to position [549, 0]
click at [50, 357] on div "The winner is [PERSON_NAME]" at bounding box center [34, 363] width 46 height 52
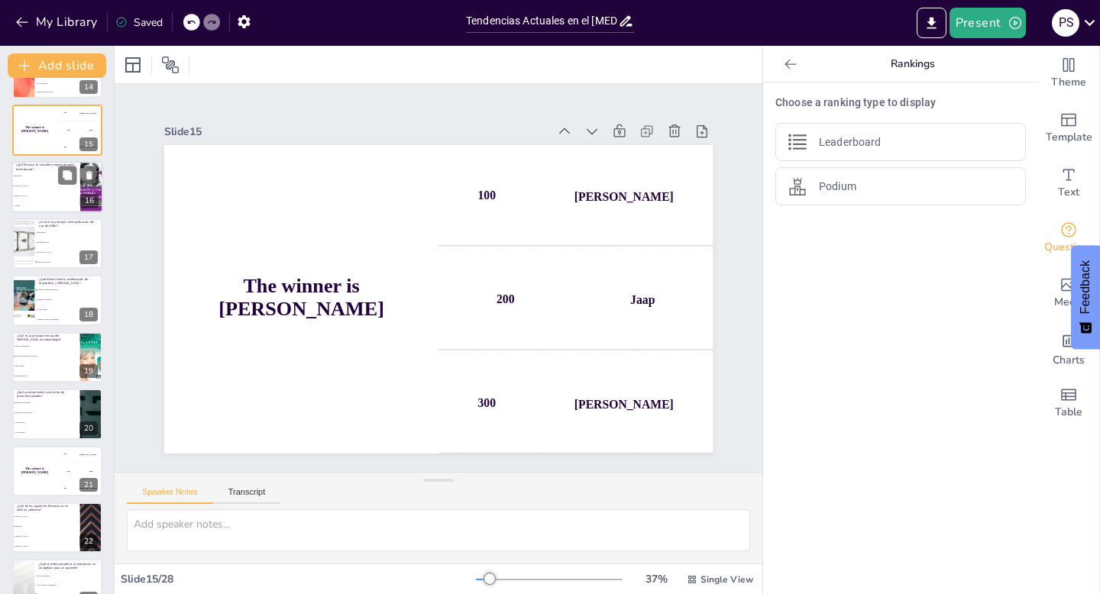
click at [48, 189] on li "[MEDICAL_DATA]" at bounding box center [45, 186] width 69 height 10
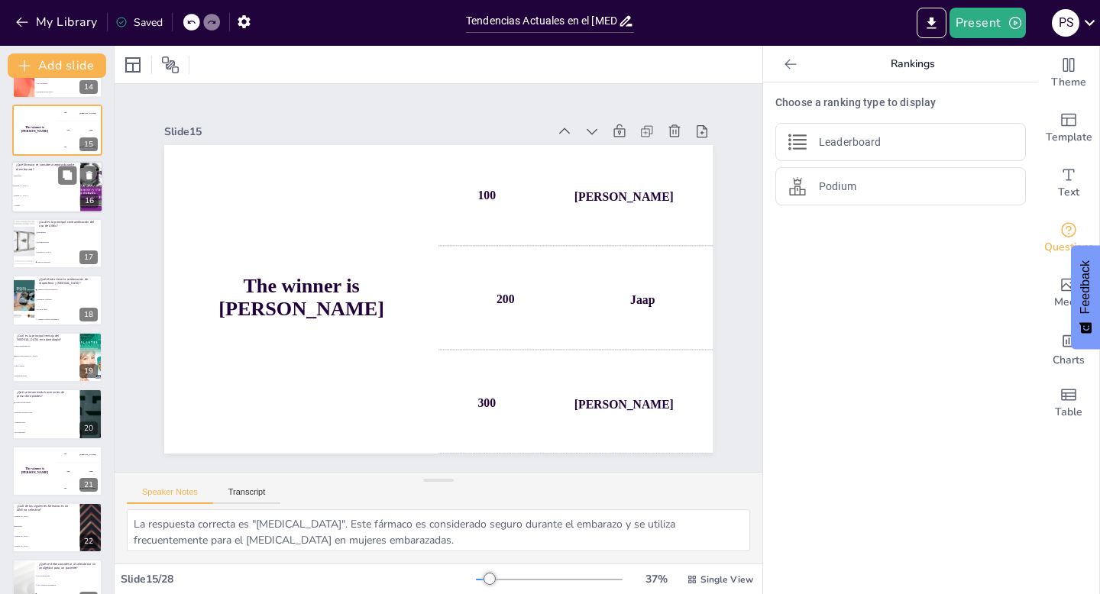
scroll to position [632, 0]
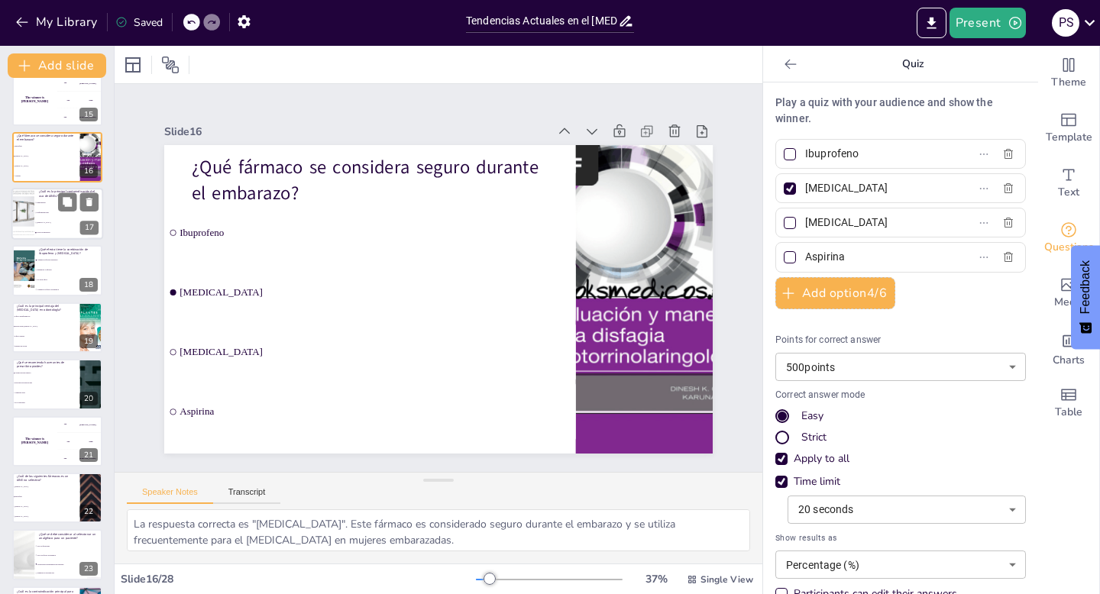
click at [47, 220] on li "[MEDICAL_DATA]" at bounding box center [68, 223] width 69 height 10
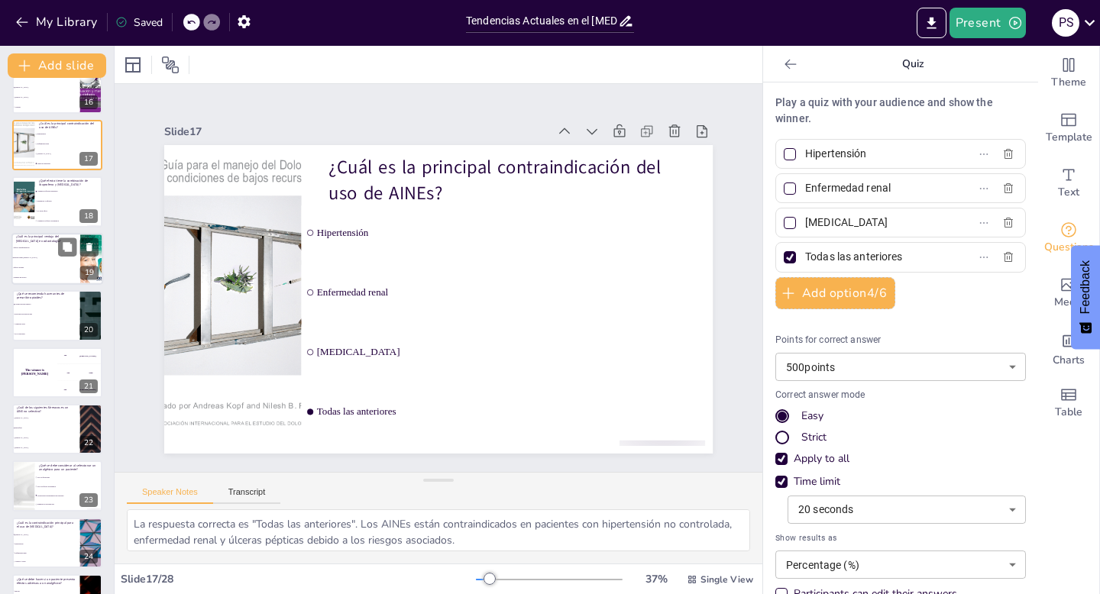
scroll to position [889, 0]
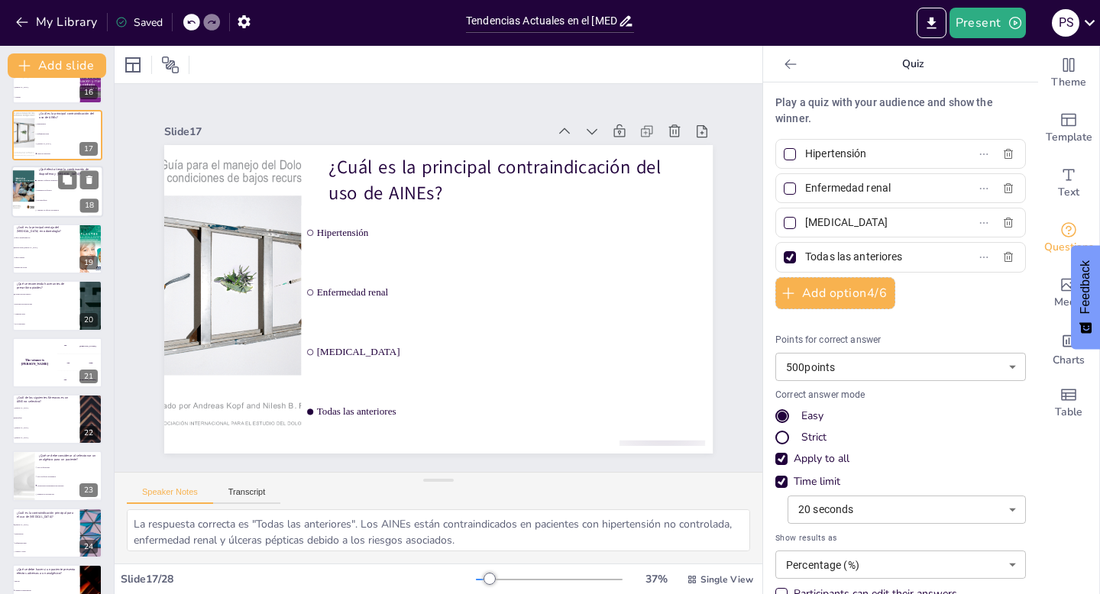
click at [56, 197] on li "No tiene efecto" at bounding box center [68, 201] width 69 height 10
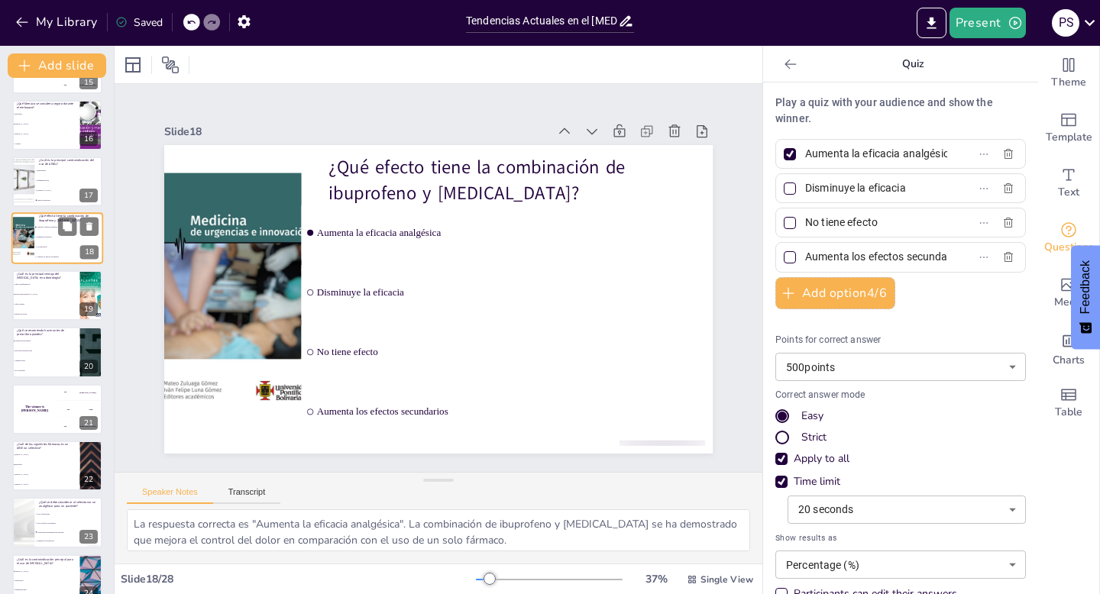
scroll to position [868, 0]
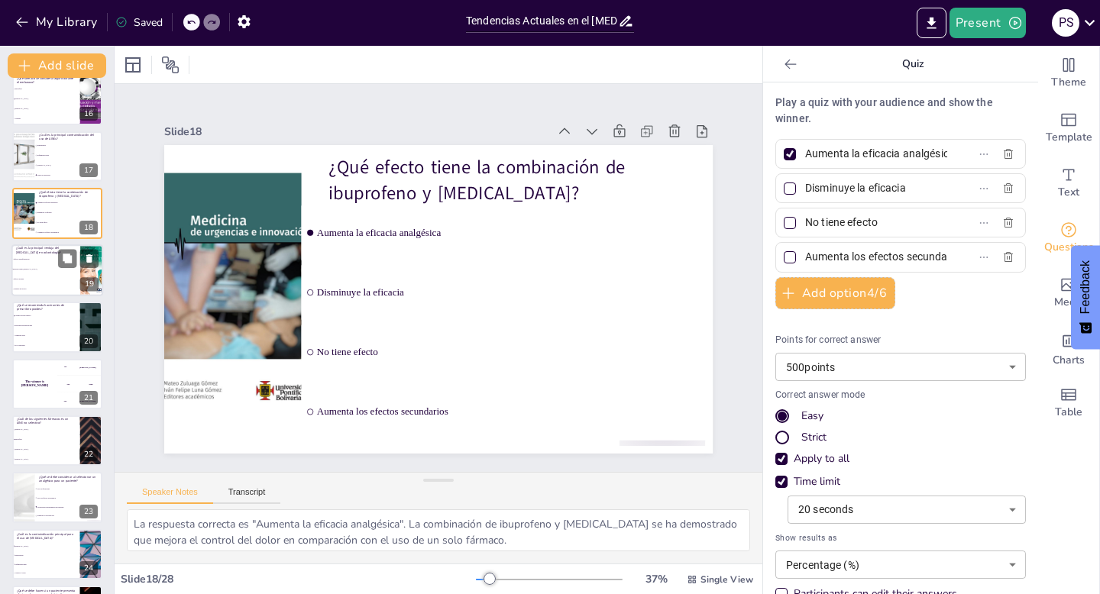
click at [37, 276] on li "Efecto sedante" at bounding box center [45, 279] width 69 height 10
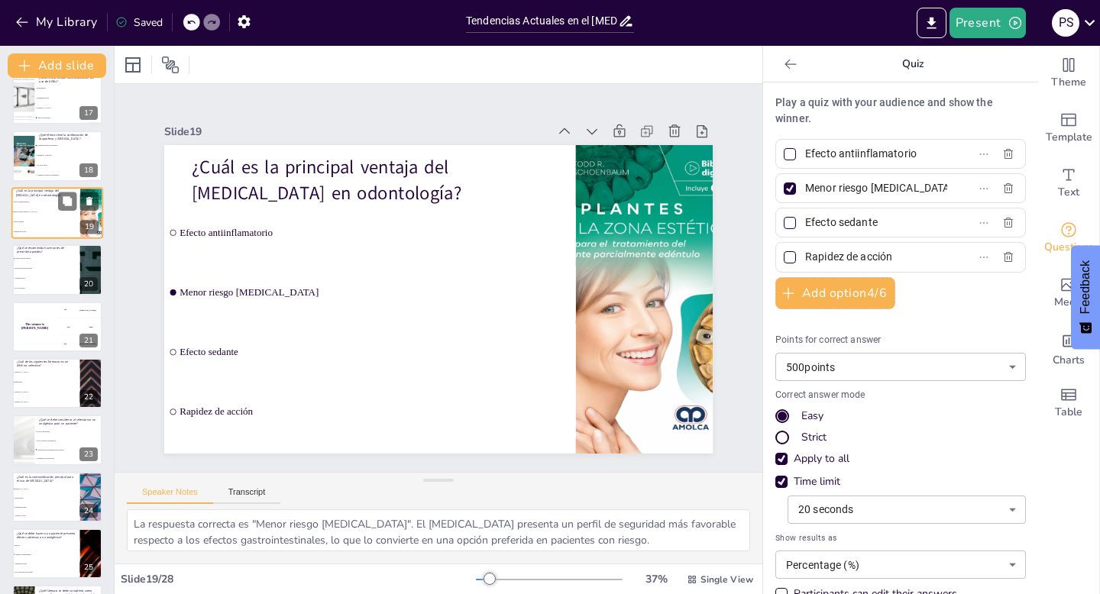
scroll to position [935, 0]
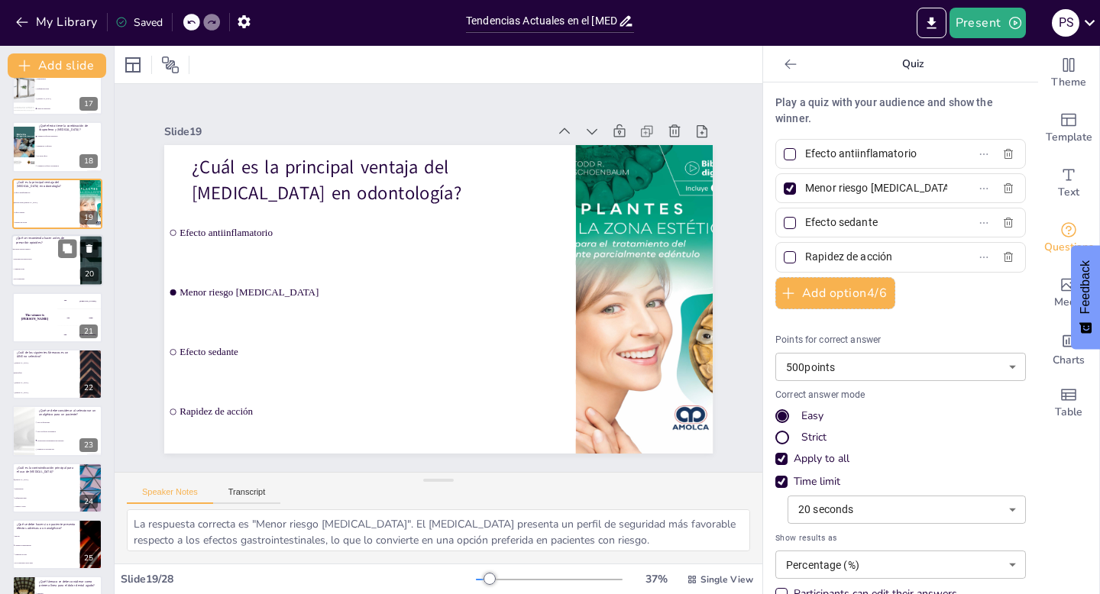
click at [35, 267] on li "Aumentar dosis" at bounding box center [45, 270] width 69 height 10
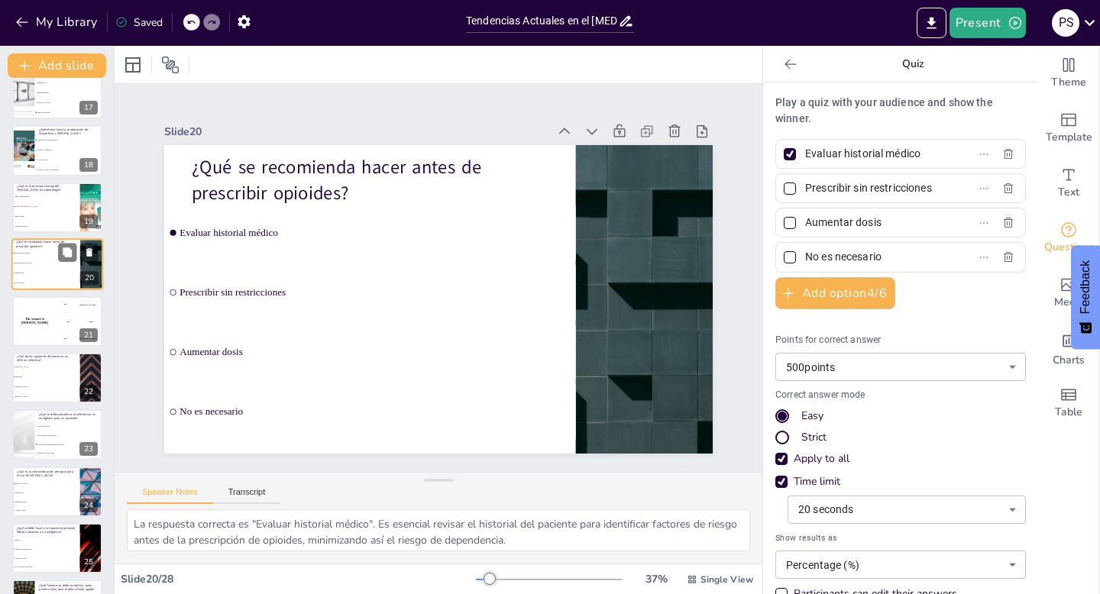
scroll to position [961, 0]
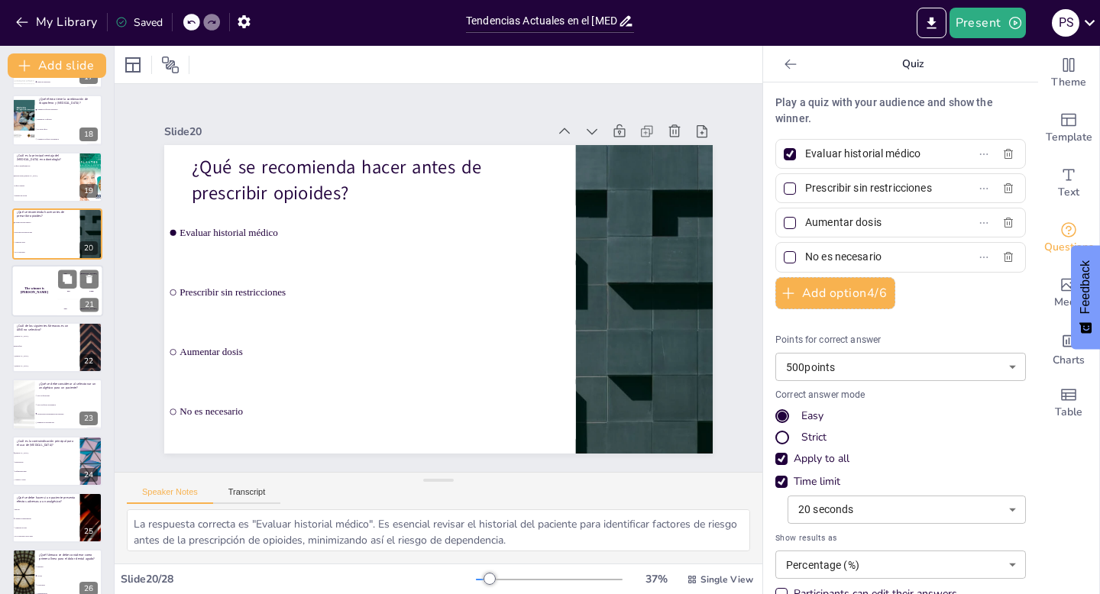
click at [35, 287] on div "The winner is [PERSON_NAME]" at bounding box center [34, 291] width 46 height 52
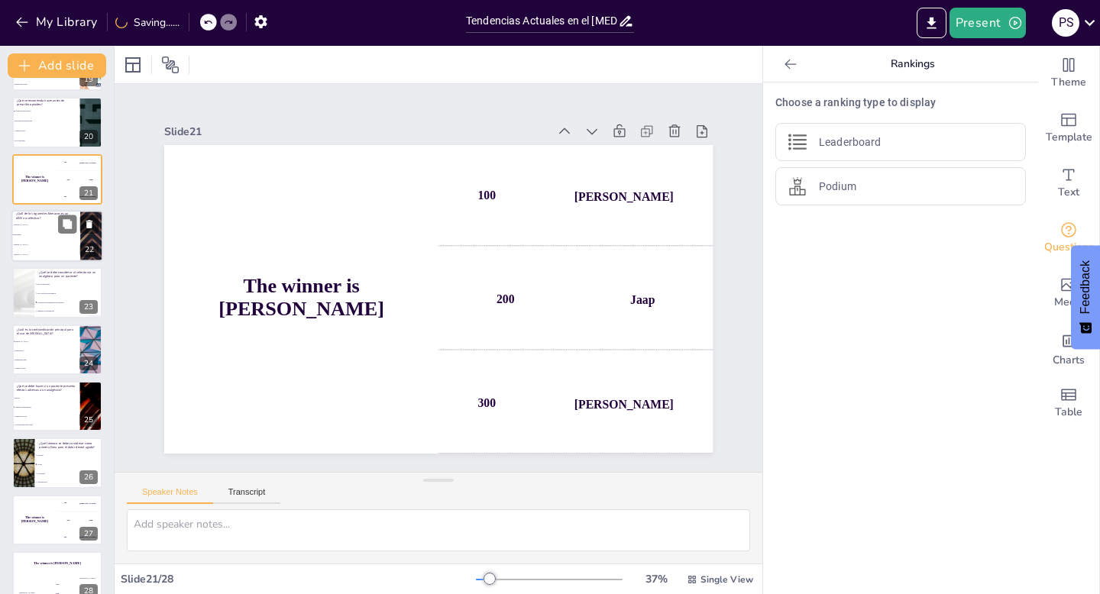
click at [43, 244] on span "[MEDICAL_DATA]" at bounding box center [47, 245] width 66 height 2
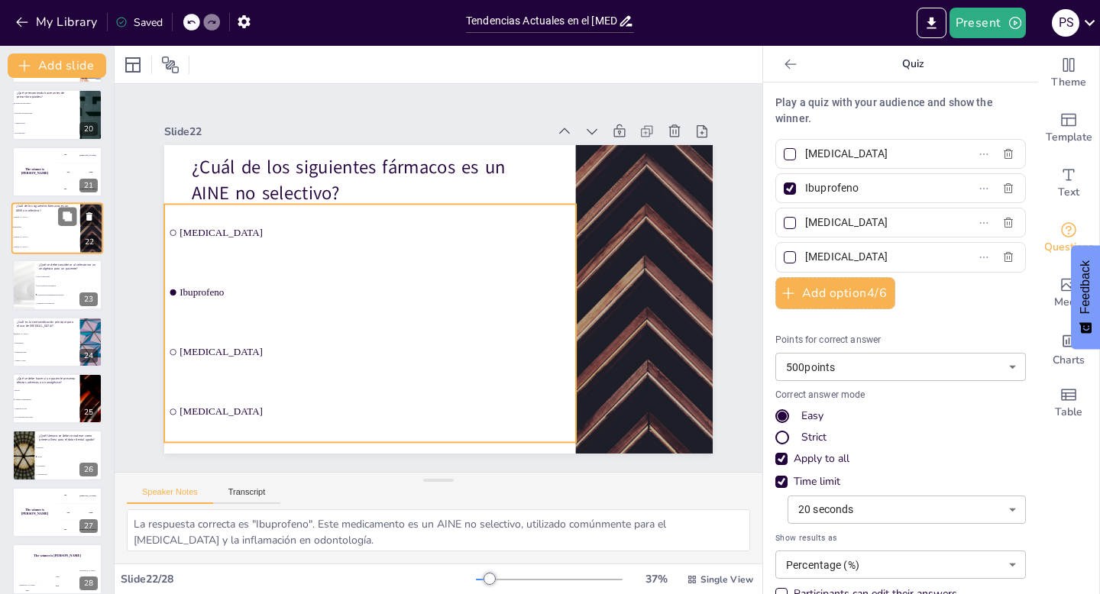
scroll to position [1081, 0]
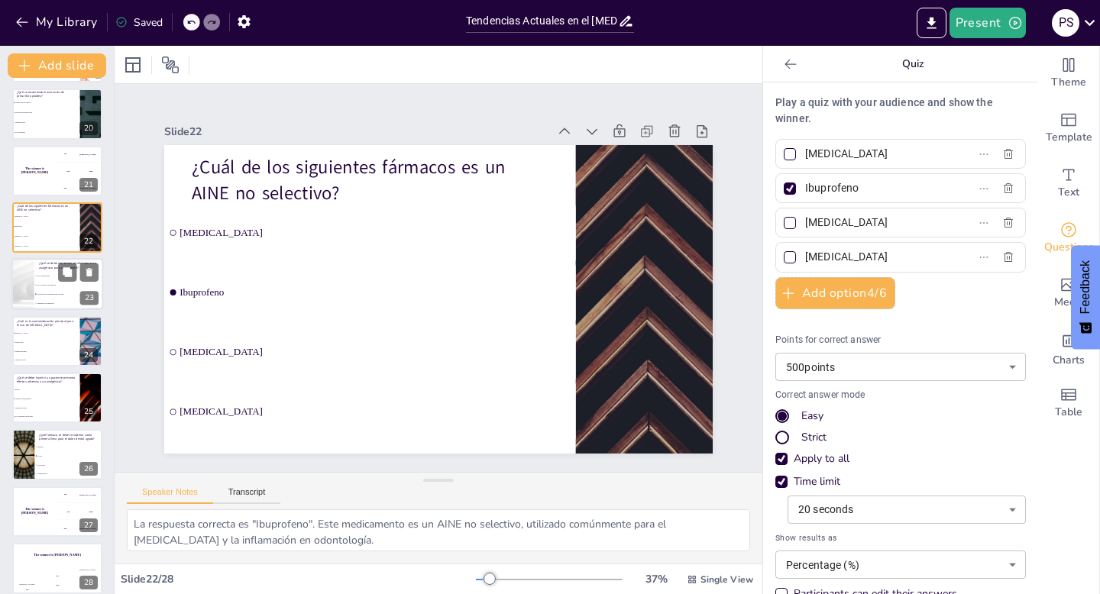
click at [39, 290] on li "Características individuales del paciente" at bounding box center [68, 294] width 69 height 9
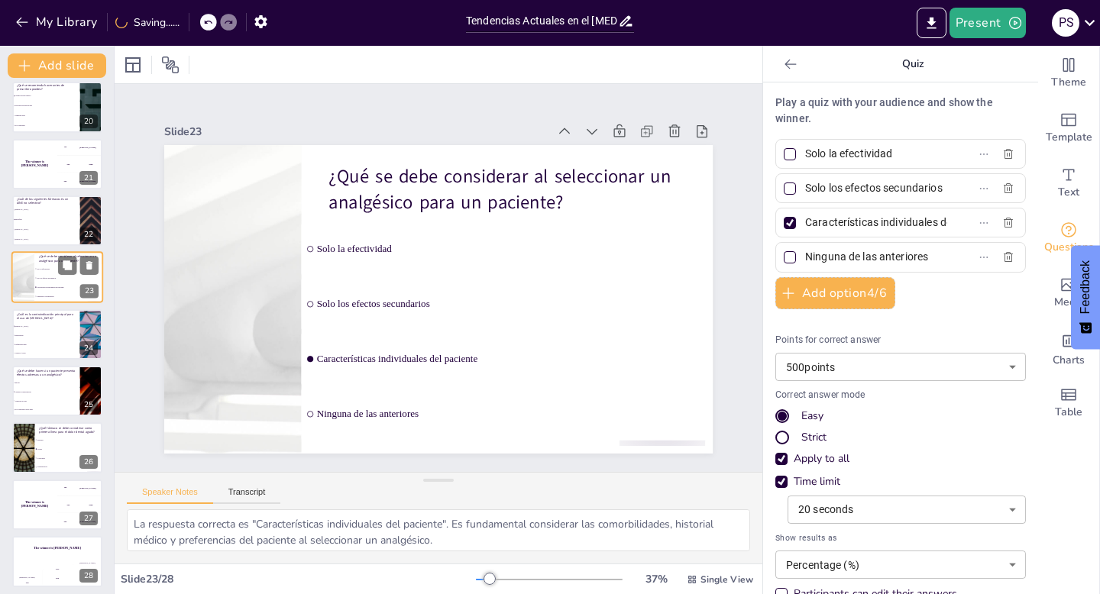
scroll to position [1093, 0]
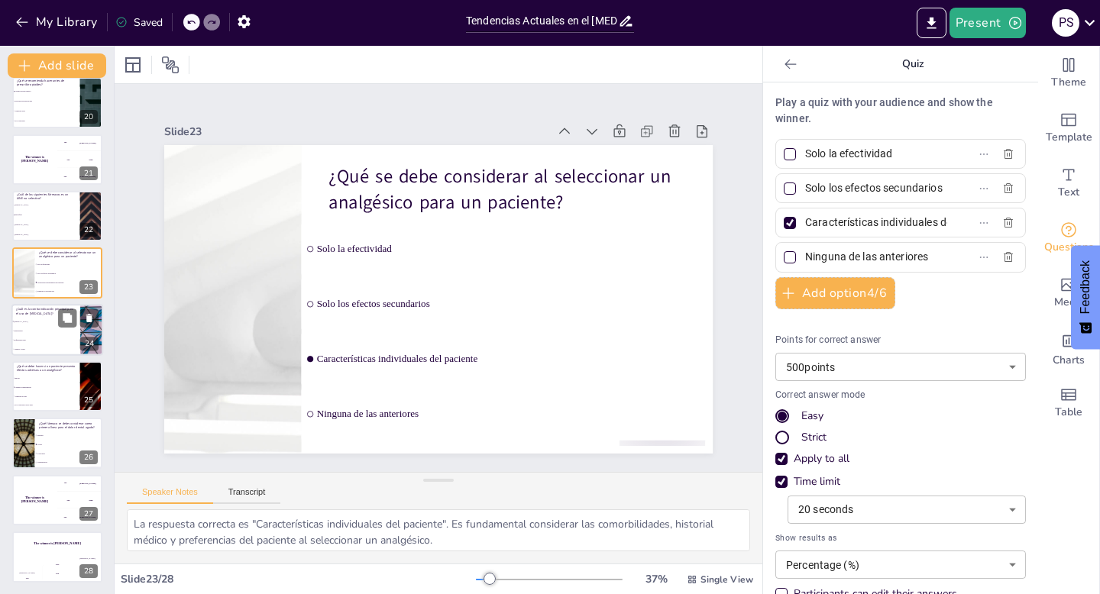
click at [34, 318] on li "[MEDICAL_DATA]" at bounding box center [45, 321] width 69 height 9
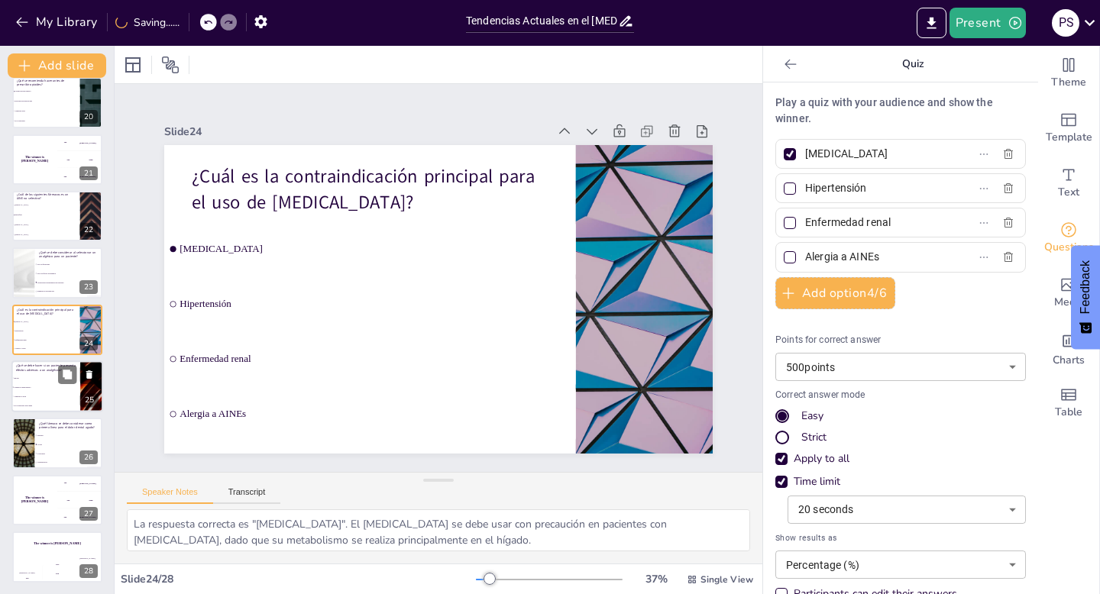
click at [32, 382] on li "Ignorar" at bounding box center [45, 378] width 69 height 9
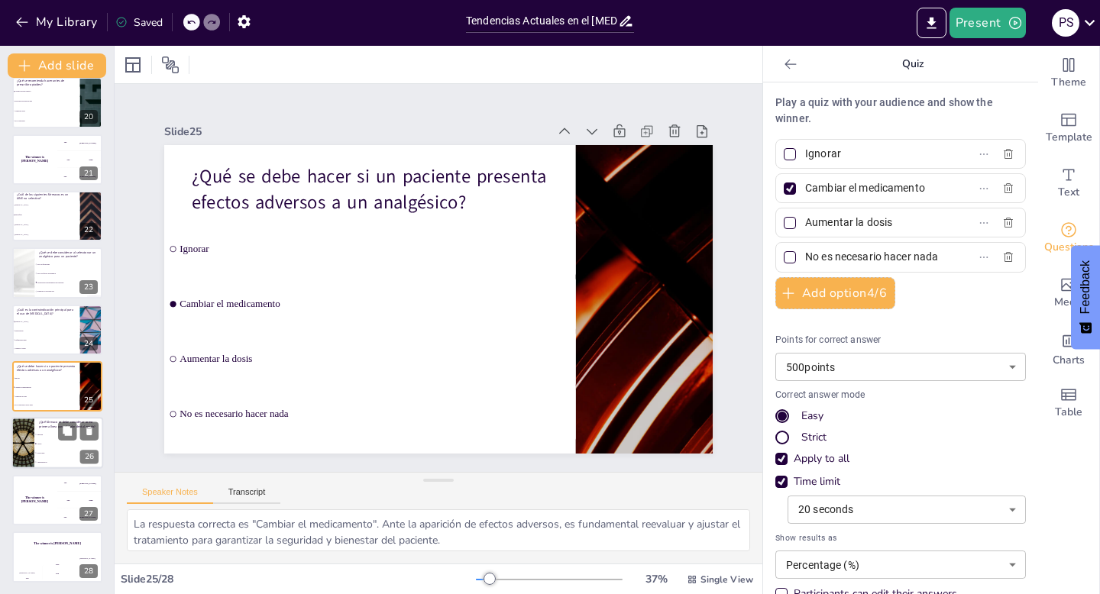
click at [47, 452] on span "Corticoides" at bounding box center [70, 453] width 66 height 2
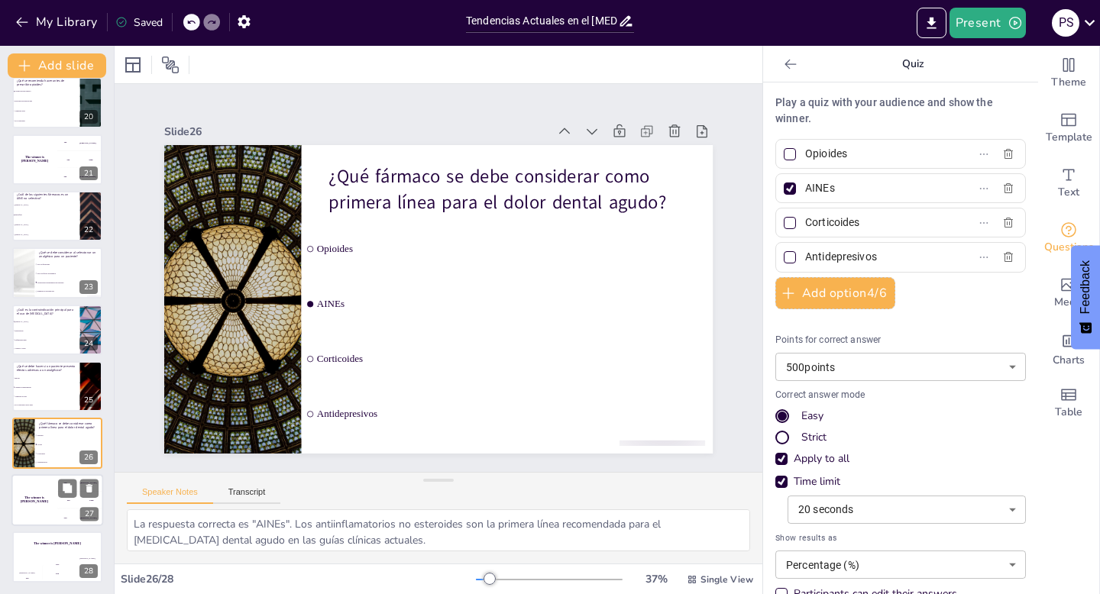
click at [50, 494] on div "The winner is [PERSON_NAME]" at bounding box center [34, 501] width 46 height 52
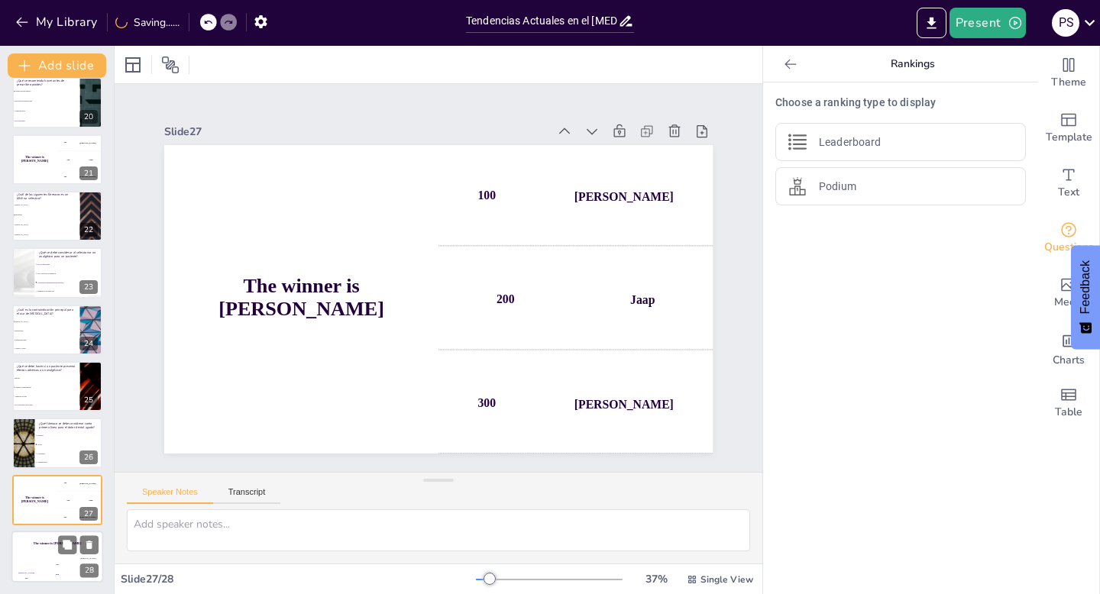
click at [40, 549] on div "The winner is [PERSON_NAME]" at bounding box center [57, 544] width 92 height 26
